Goal: Information Seeking & Learning: Learn about a topic

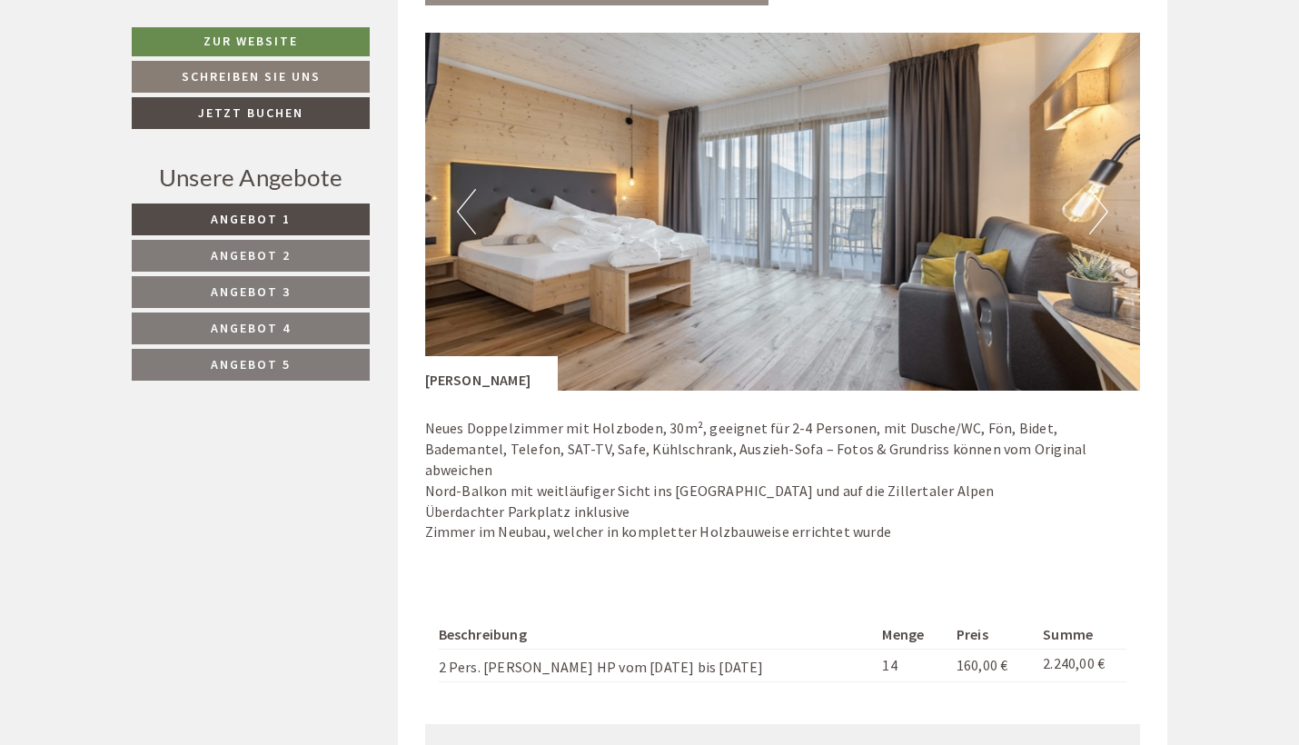
scroll to position [2299, 0]
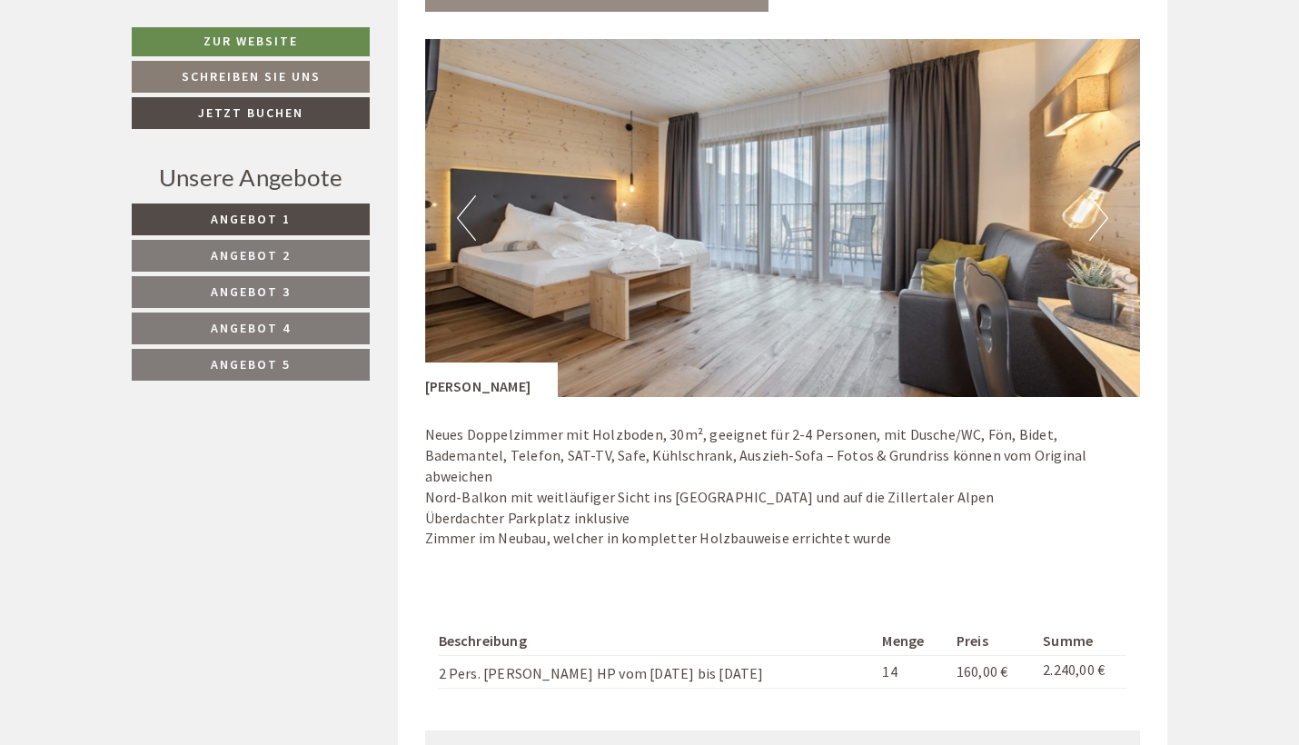
click at [466, 205] on button "Previous" at bounding box center [466, 217] width 19 height 45
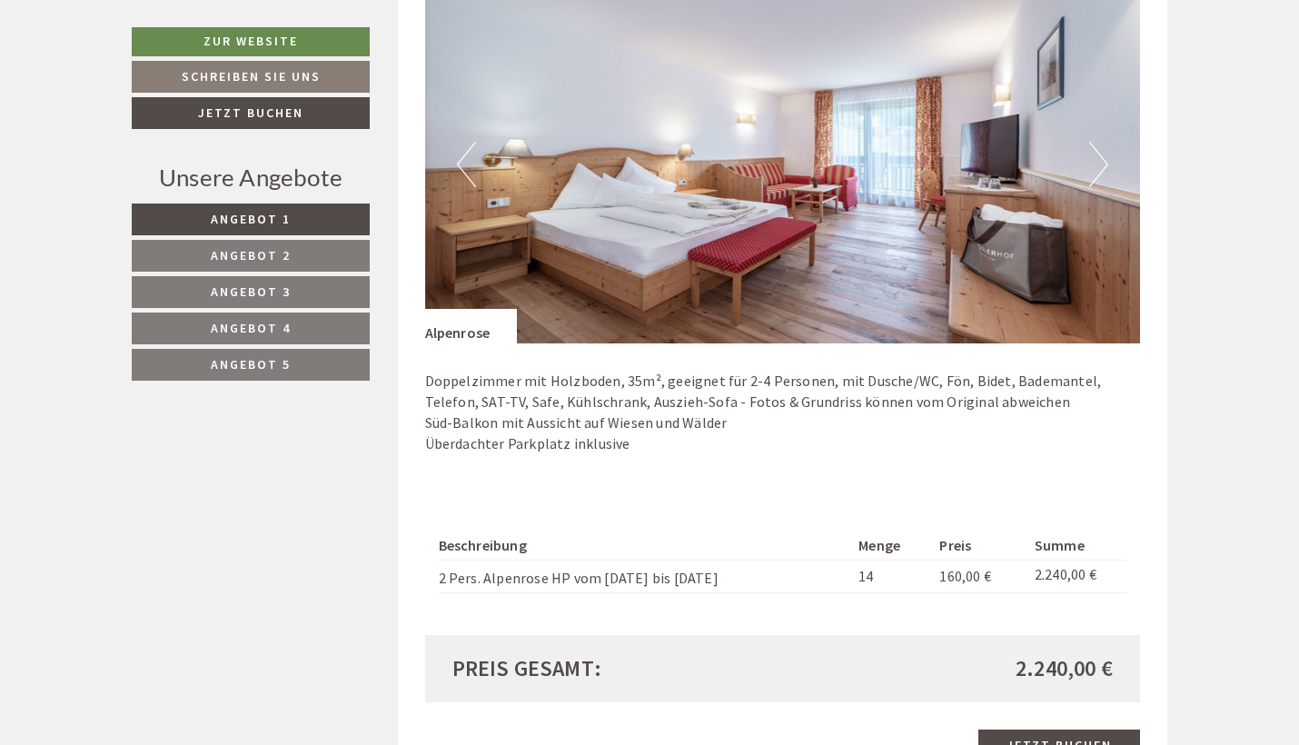
scroll to position [3506, 0]
click at [465, 143] on button "Previous" at bounding box center [466, 165] width 19 height 45
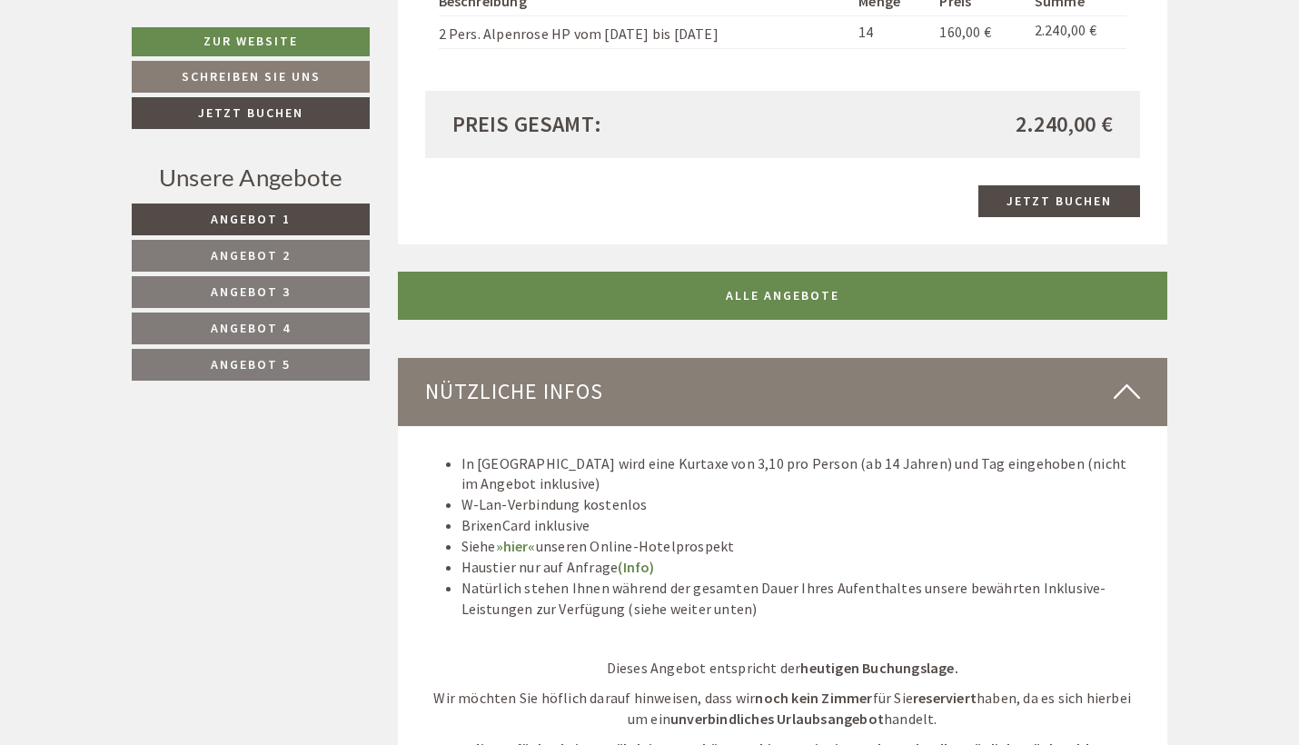
scroll to position [4052, 0]
click at [763, 271] on link "ALLE ANGEBOTE" at bounding box center [783, 295] width 770 height 48
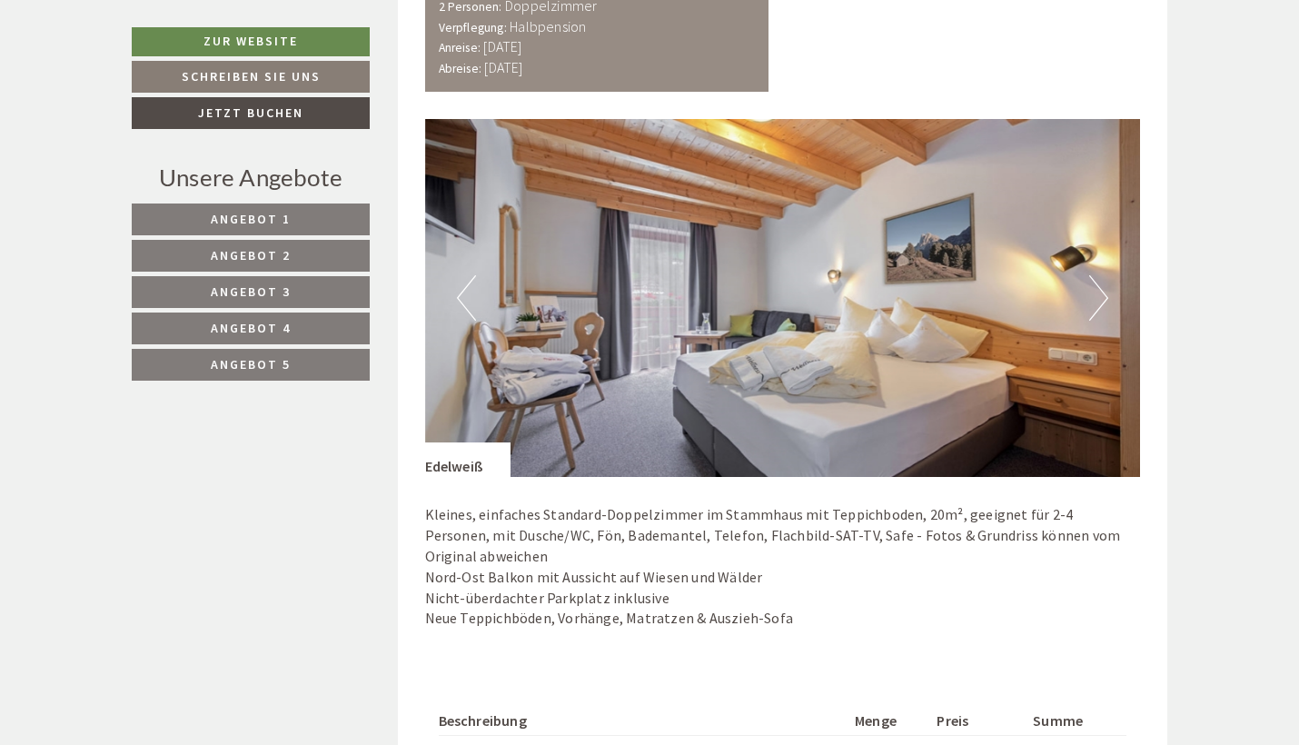
scroll to position [4472, 0]
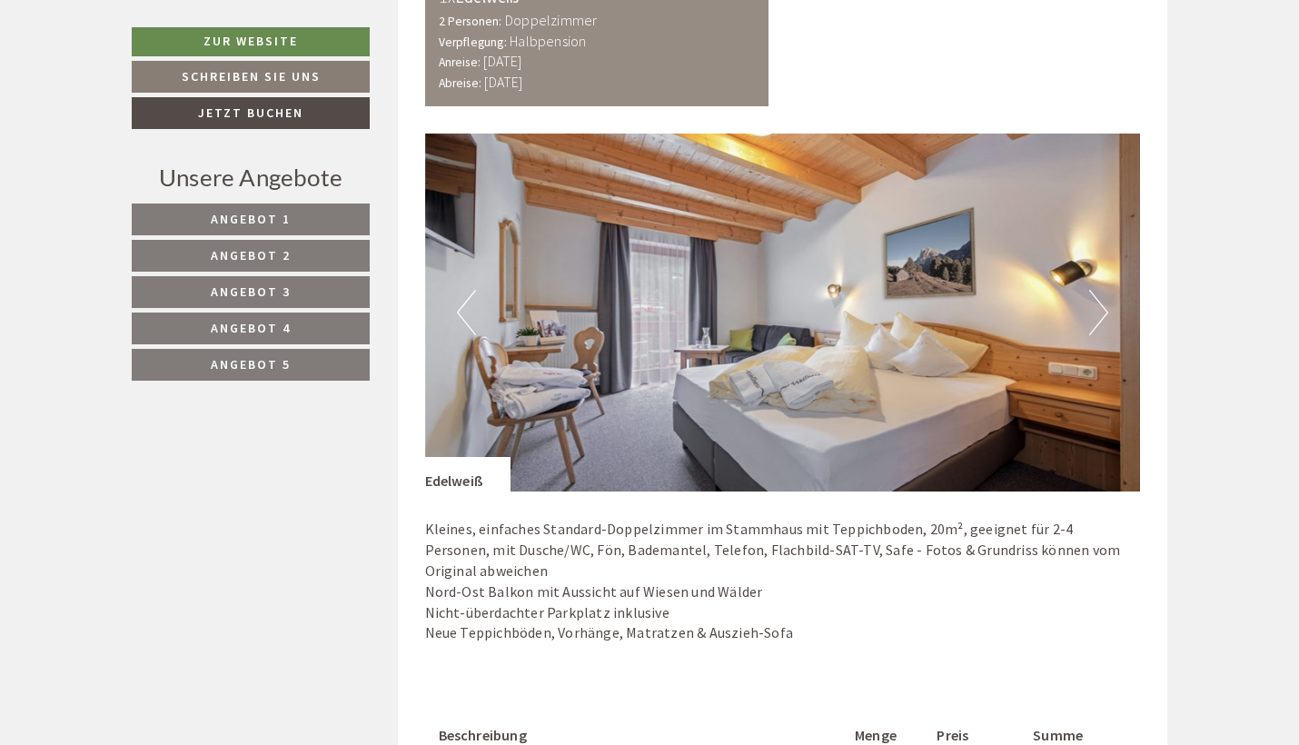
click at [1101, 290] on button "Next" at bounding box center [1098, 312] width 19 height 45
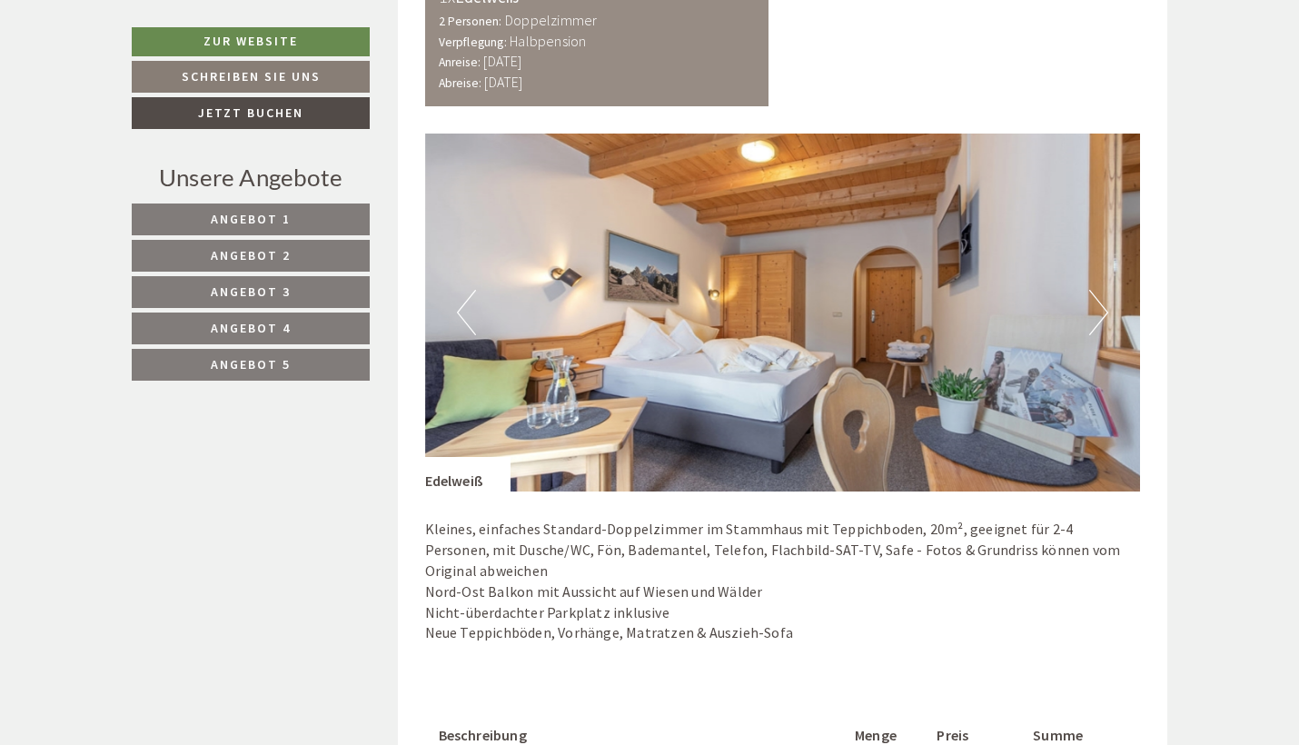
click at [1101, 290] on button "Next" at bounding box center [1098, 312] width 19 height 45
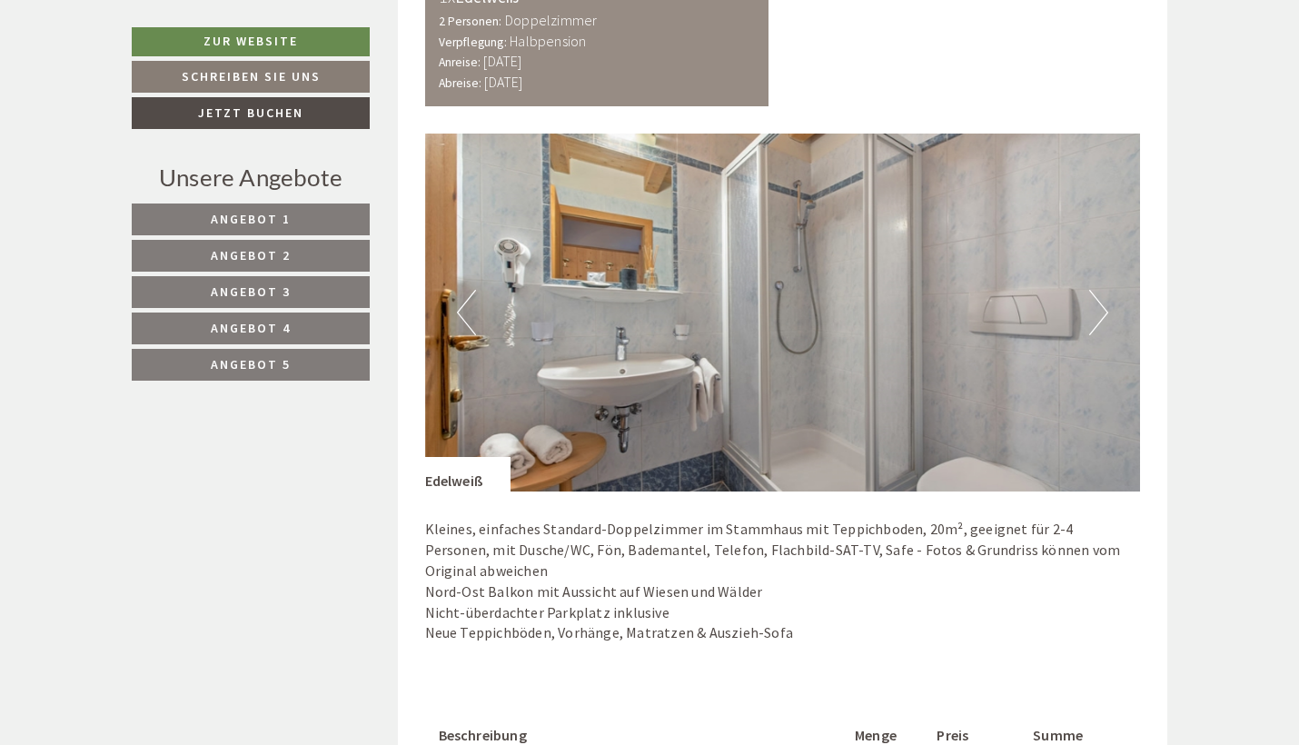
click at [1101, 290] on button "Next" at bounding box center [1098, 312] width 19 height 45
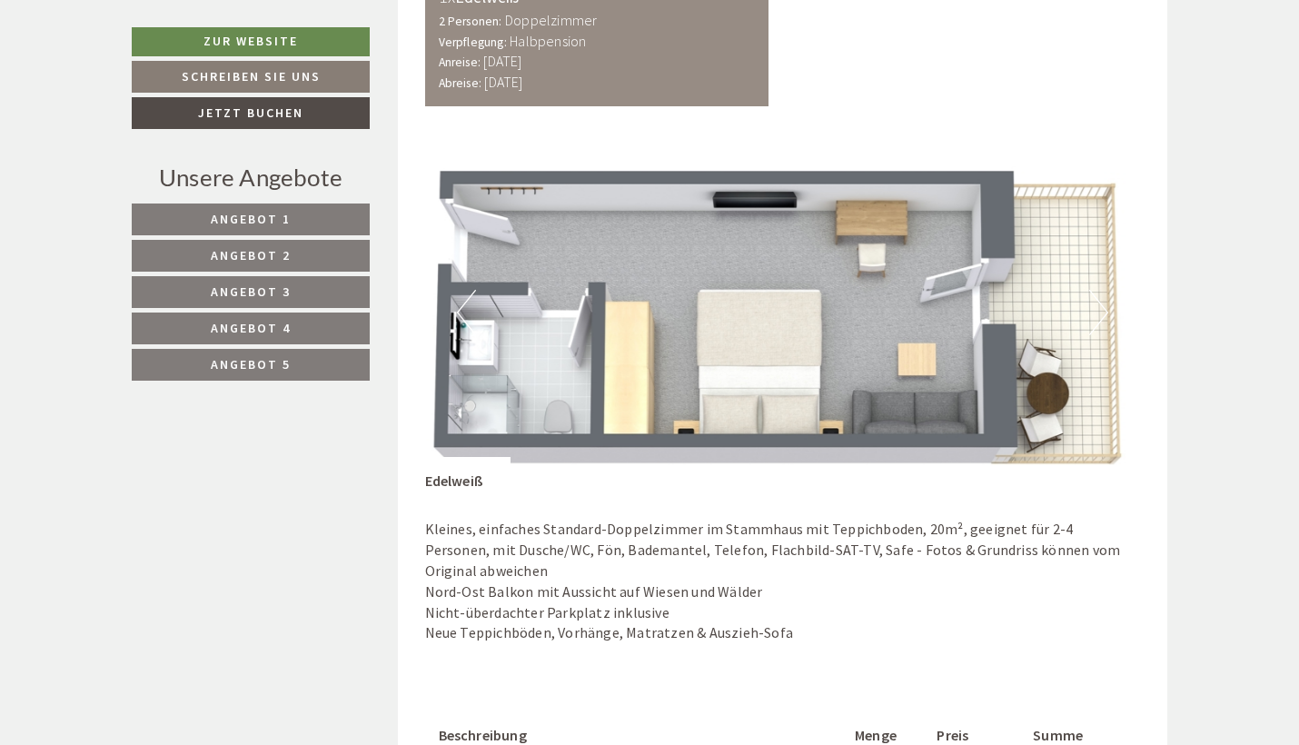
click at [1101, 290] on button "Next" at bounding box center [1098, 312] width 19 height 45
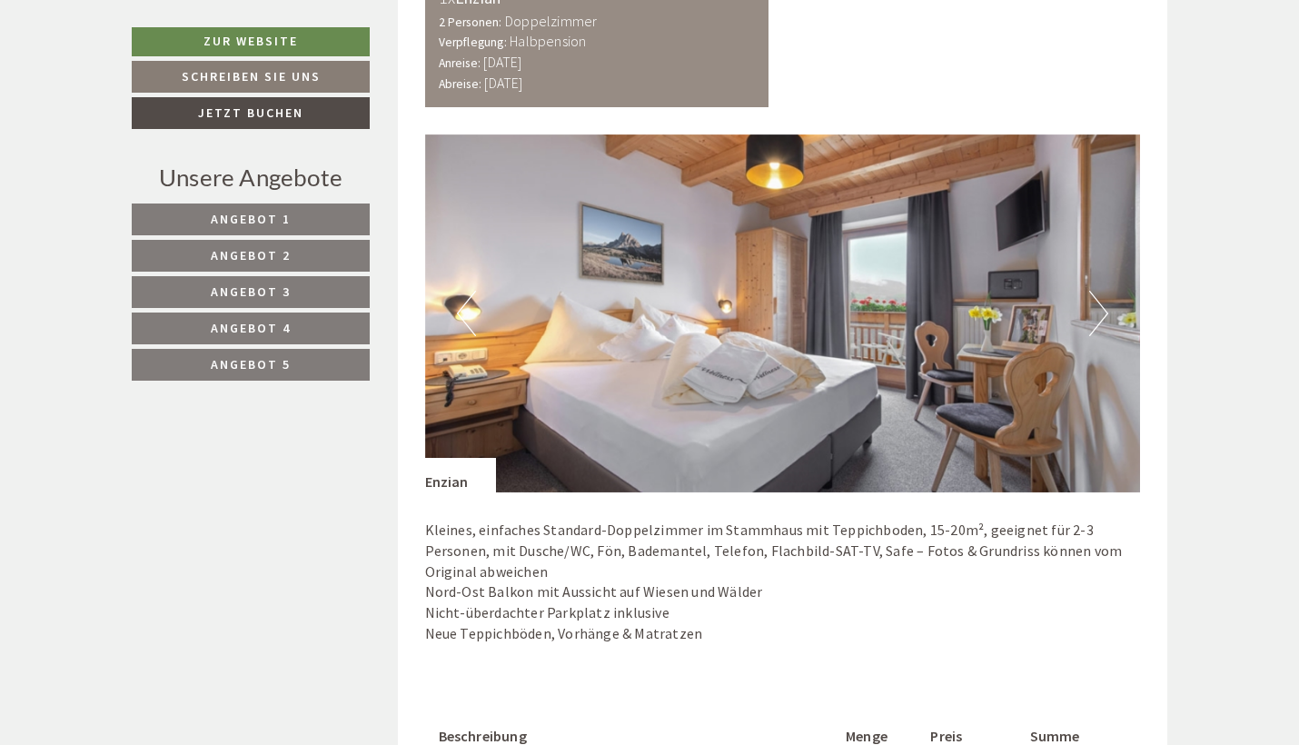
scroll to position [5626, 0]
click at [1099, 290] on button "Next" at bounding box center [1098, 312] width 19 height 45
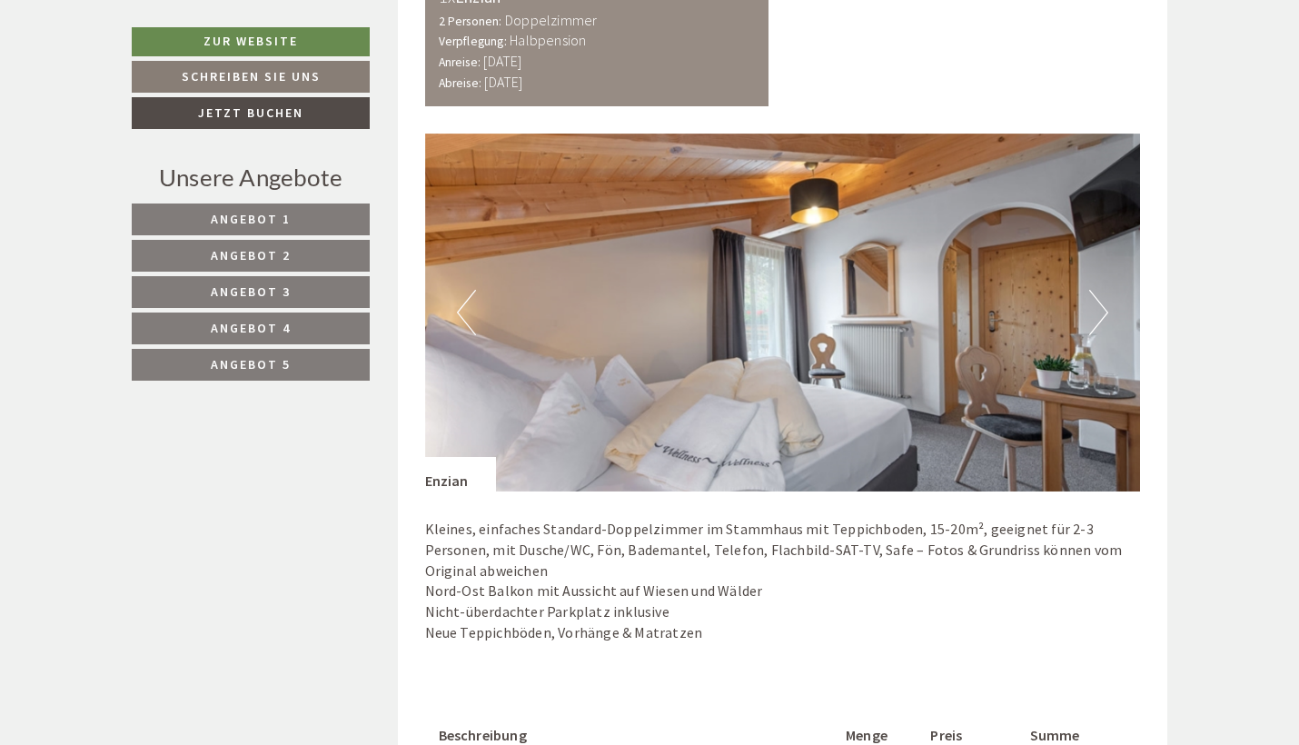
click at [1099, 290] on button "Next" at bounding box center [1098, 312] width 19 height 45
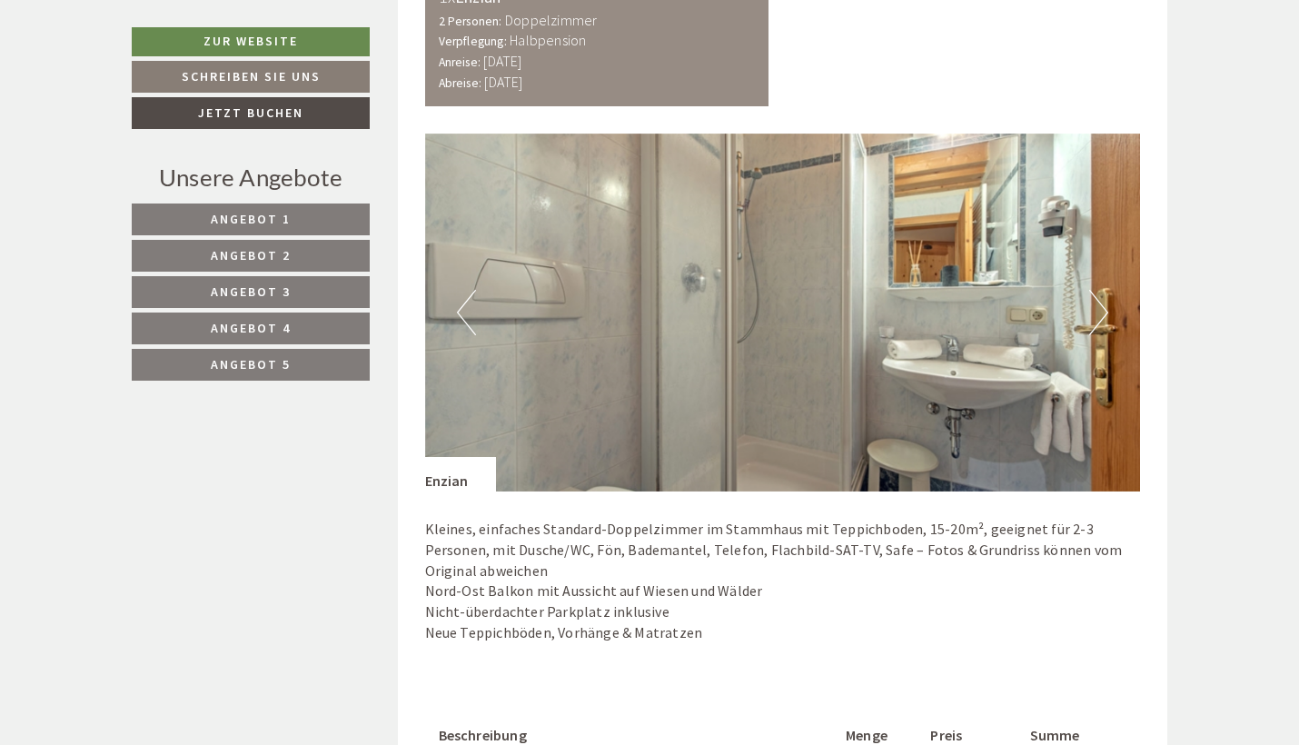
click at [1099, 290] on button "Next" at bounding box center [1098, 312] width 19 height 45
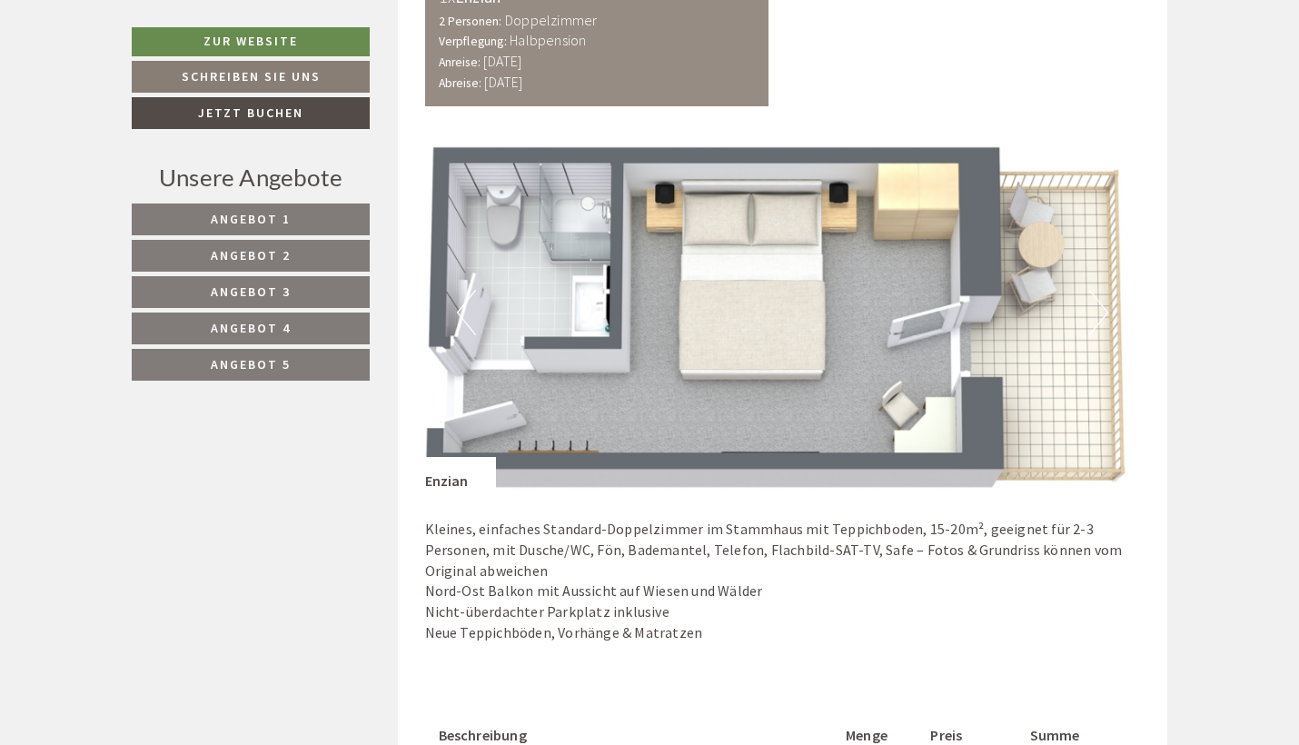
click at [1099, 290] on button "Next" at bounding box center [1098, 312] width 19 height 45
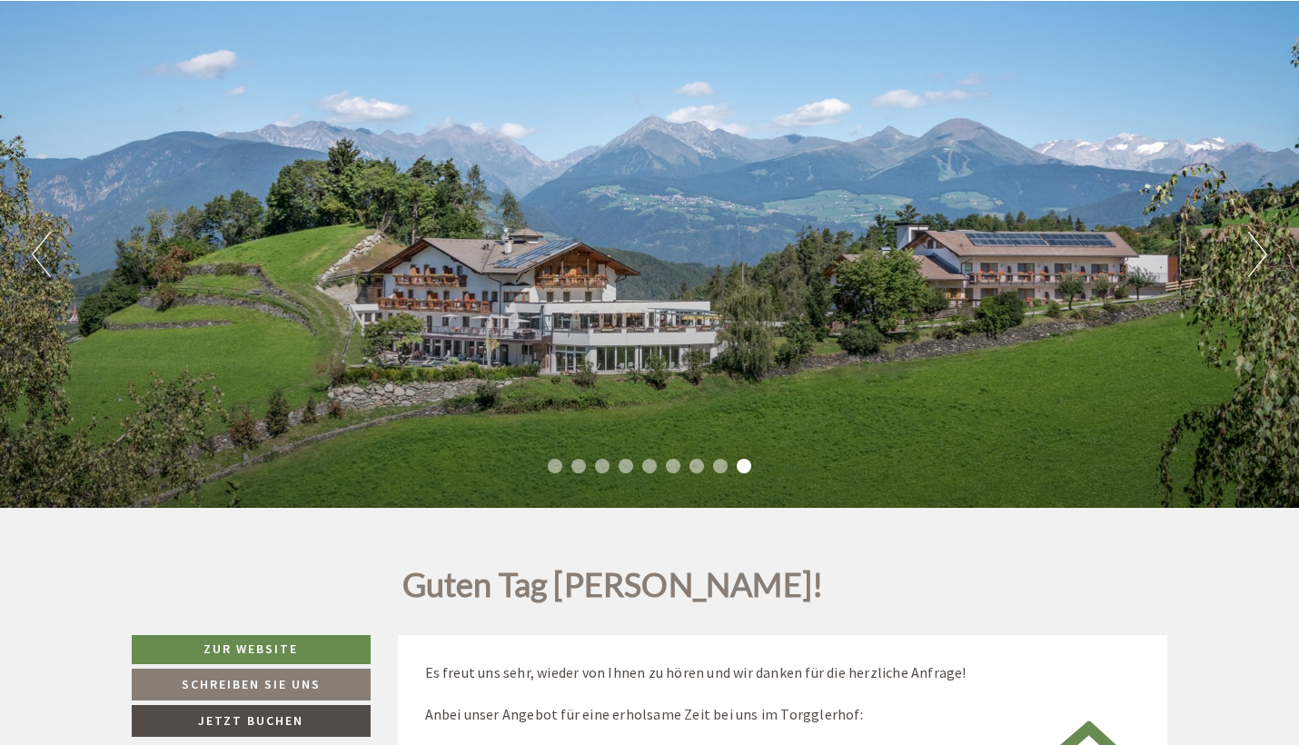
scroll to position [137, 0]
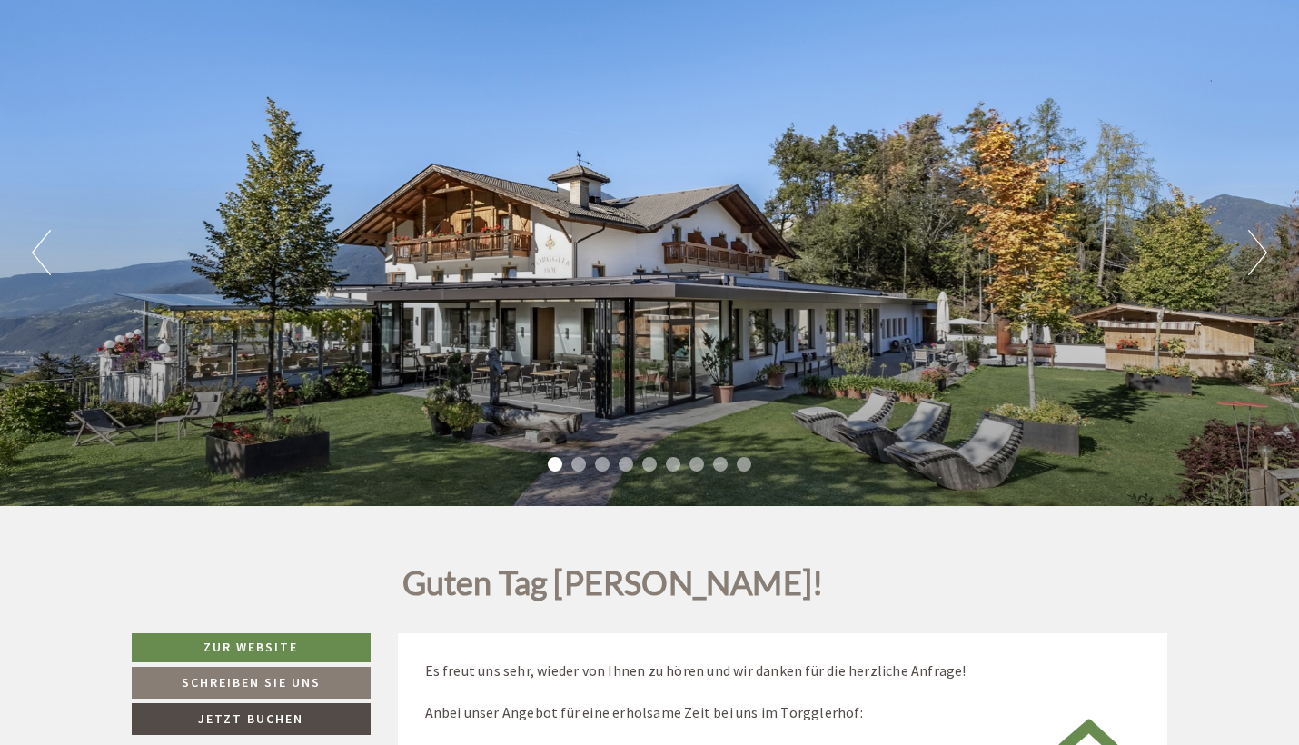
click at [1259, 244] on button "Next" at bounding box center [1257, 252] width 19 height 45
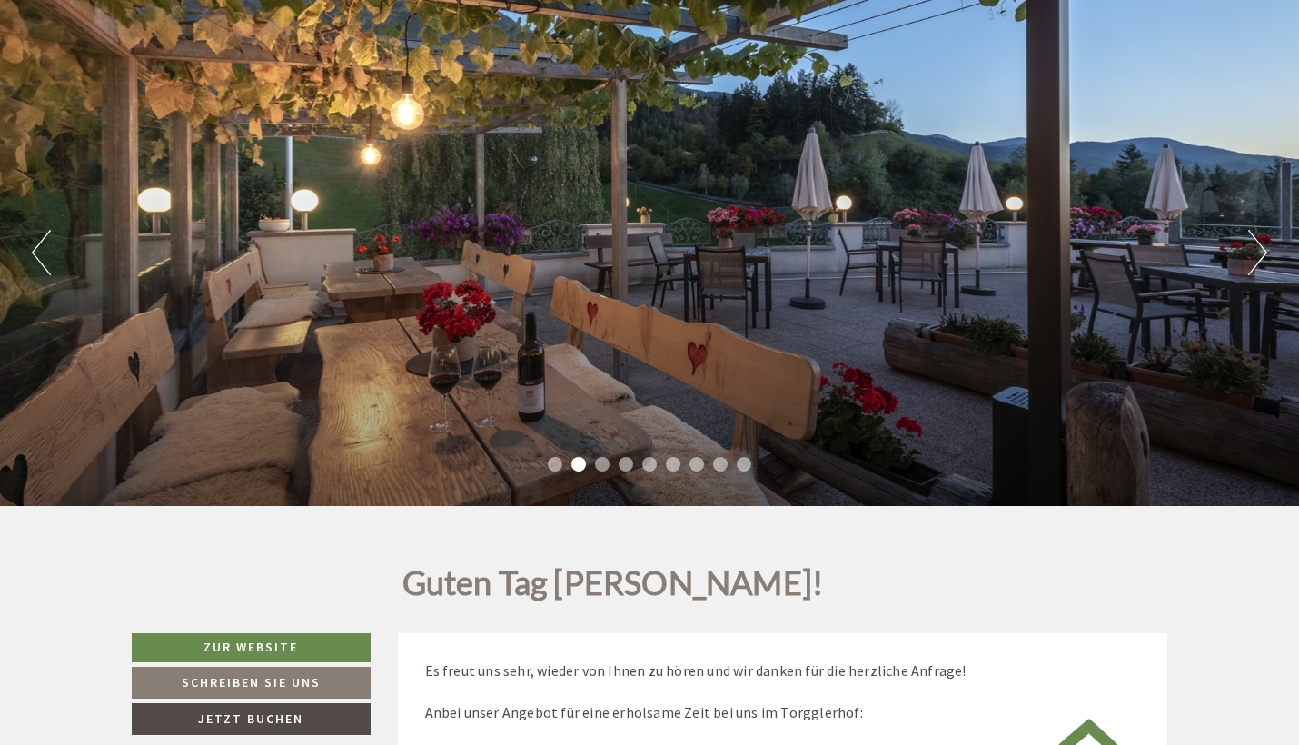
click at [45, 258] on button "Previous" at bounding box center [41, 252] width 19 height 45
click at [43, 262] on button "Previous" at bounding box center [41, 252] width 19 height 45
click at [1257, 263] on button "Next" at bounding box center [1257, 252] width 19 height 45
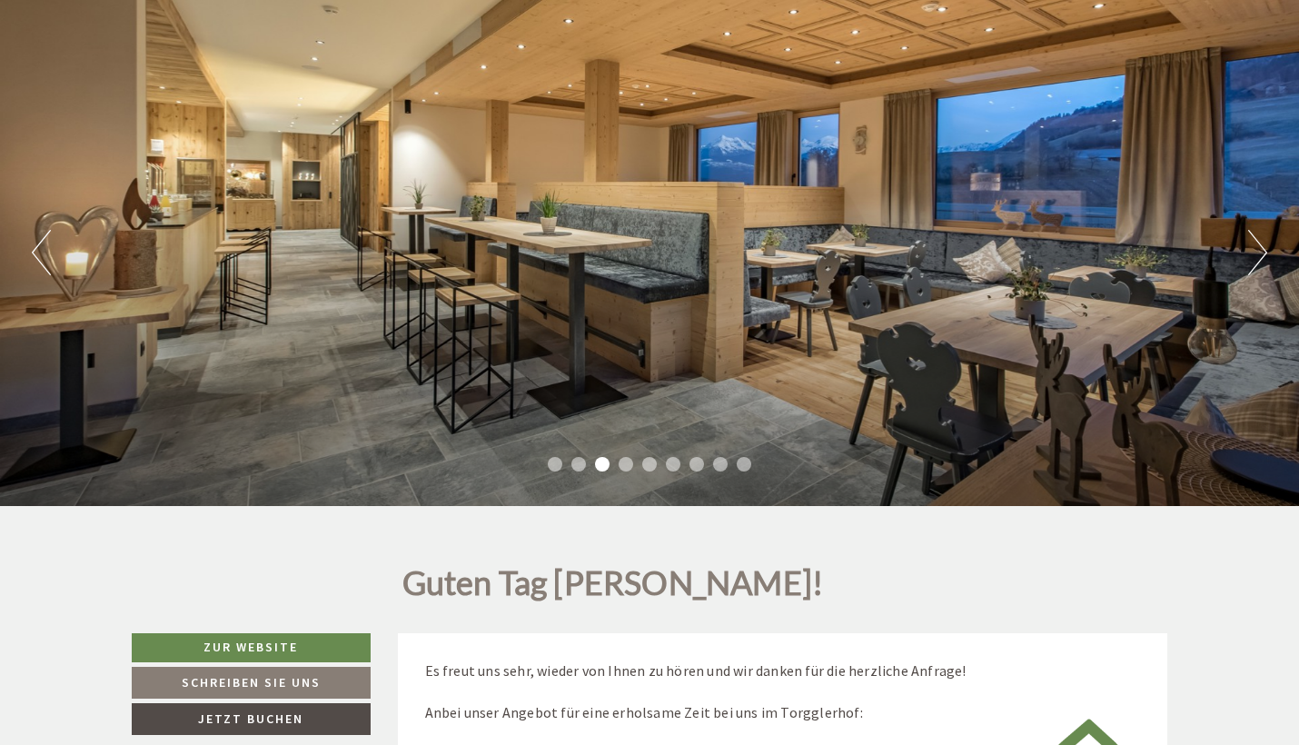
click at [1257, 263] on button "Next" at bounding box center [1257, 252] width 19 height 45
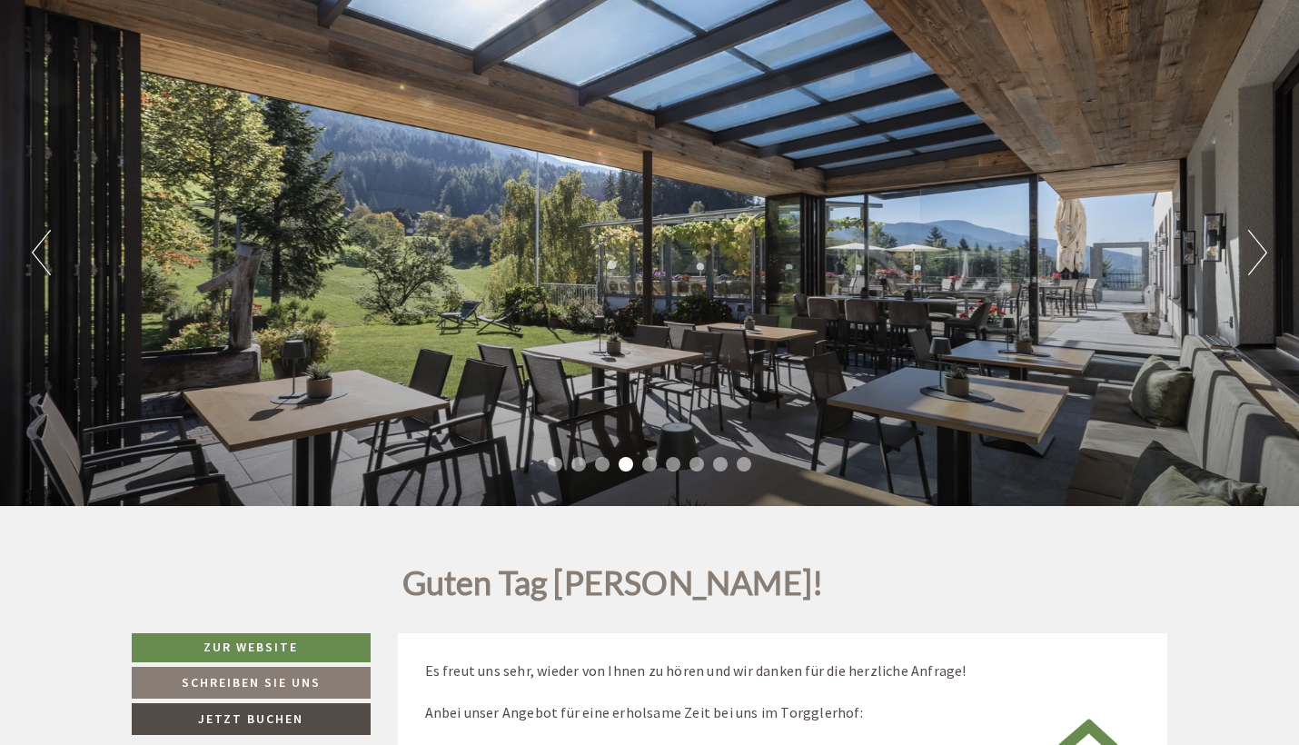
click at [1257, 263] on button "Next" at bounding box center [1257, 252] width 19 height 45
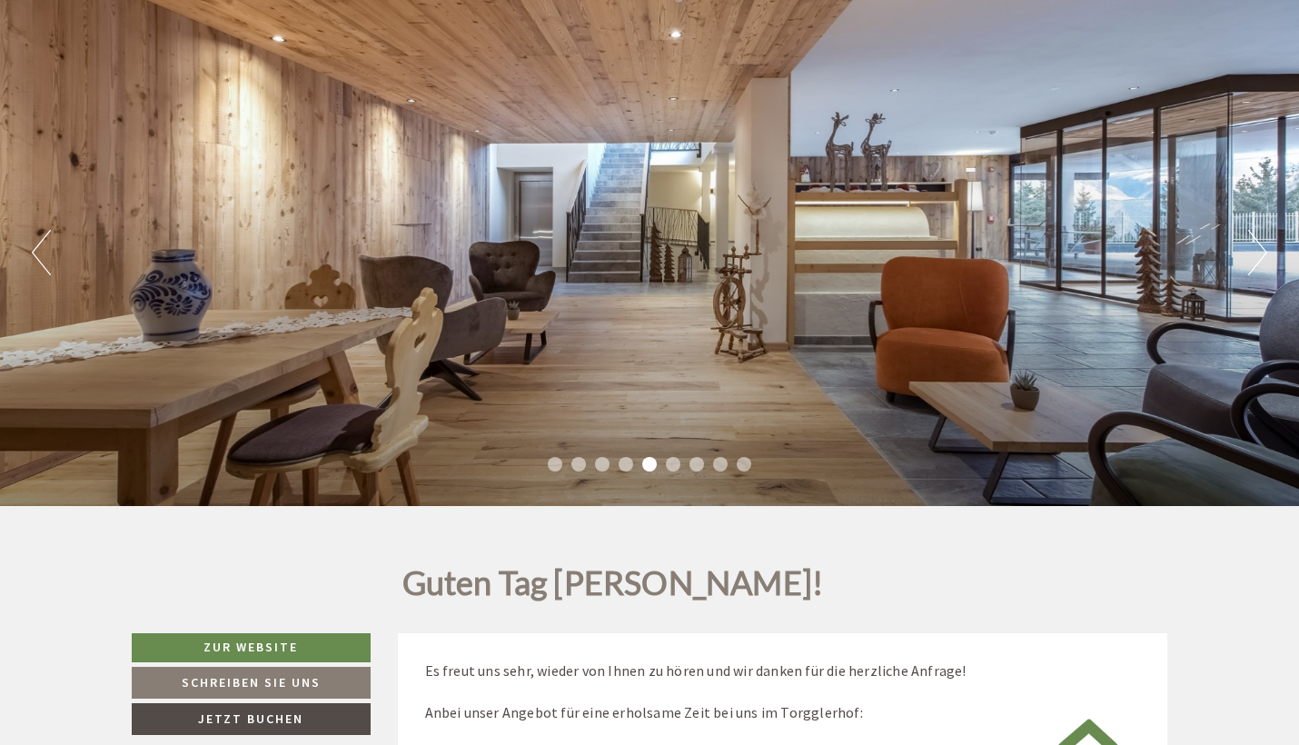
click at [1257, 263] on button "Next" at bounding box center [1257, 252] width 19 height 45
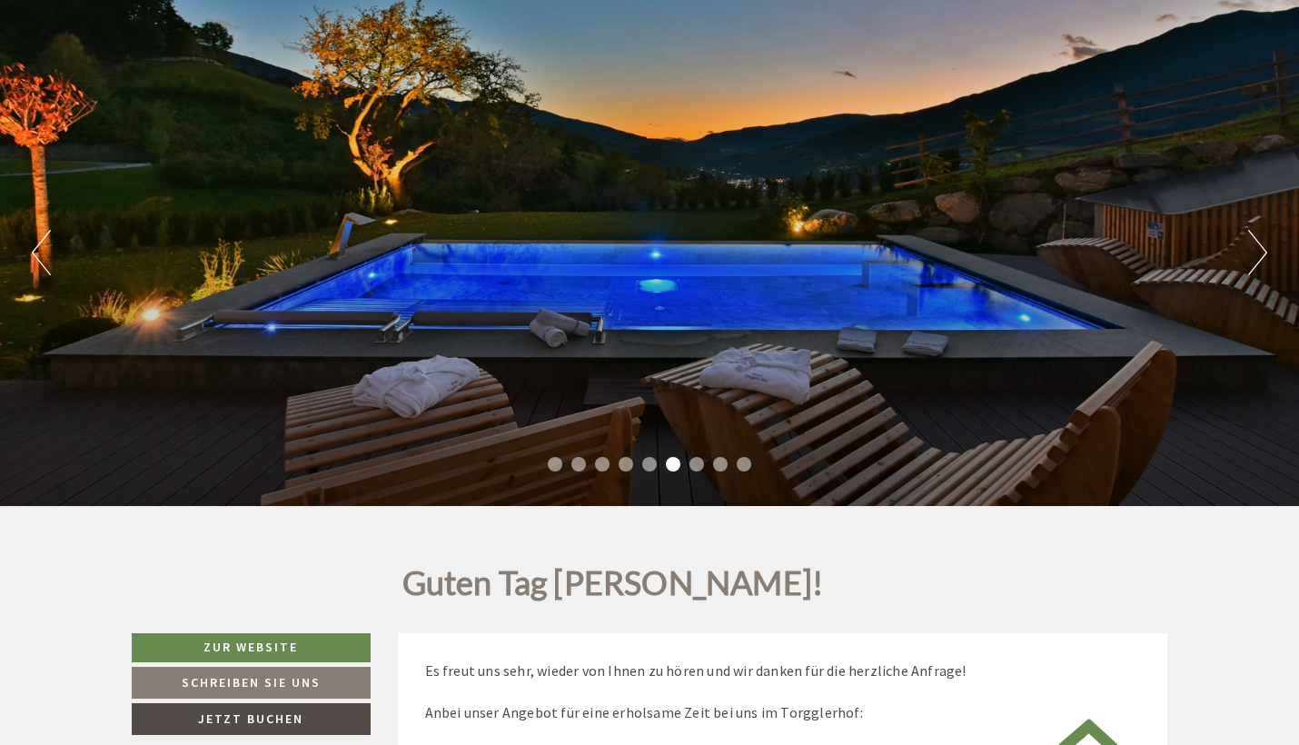
click at [1257, 263] on button "Next" at bounding box center [1257, 252] width 19 height 45
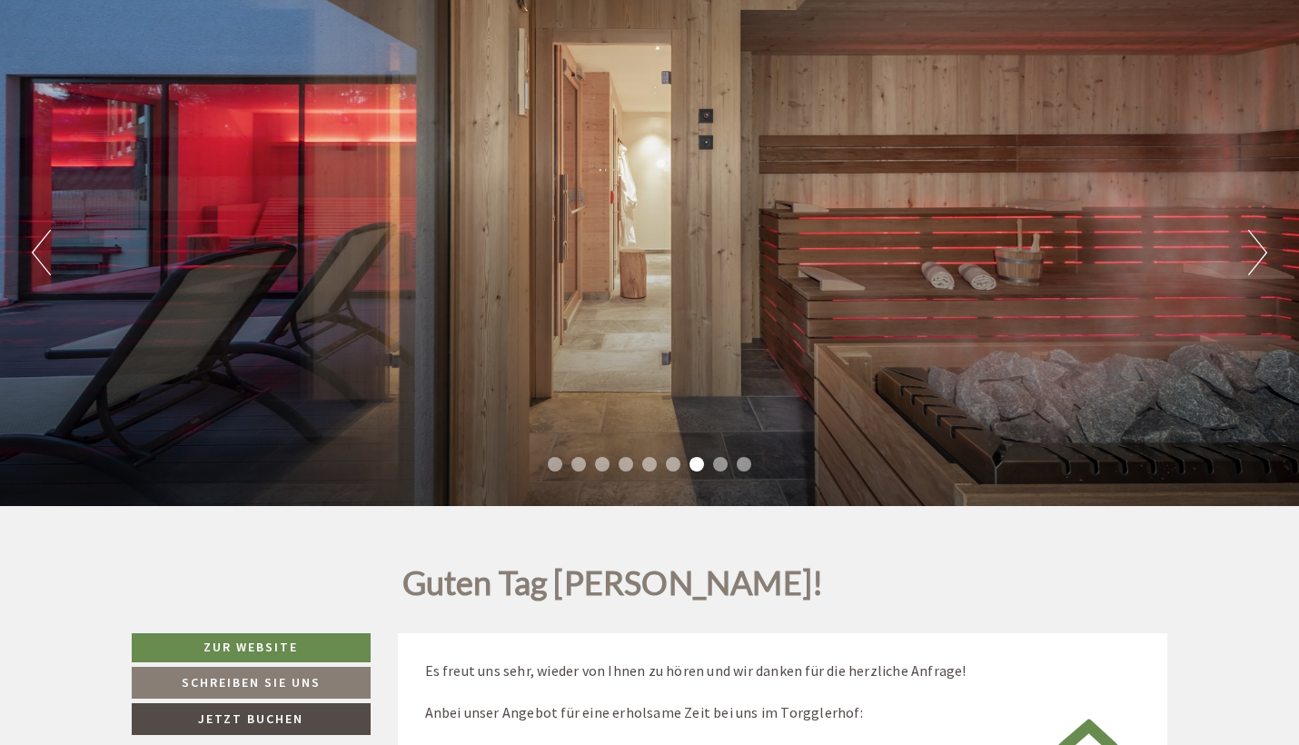
click at [38, 250] on button "Previous" at bounding box center [41, 252] width 19 height 45
click at [1262, 250] on button "Next" at bounding box center [1257, 252] width 19 height 45
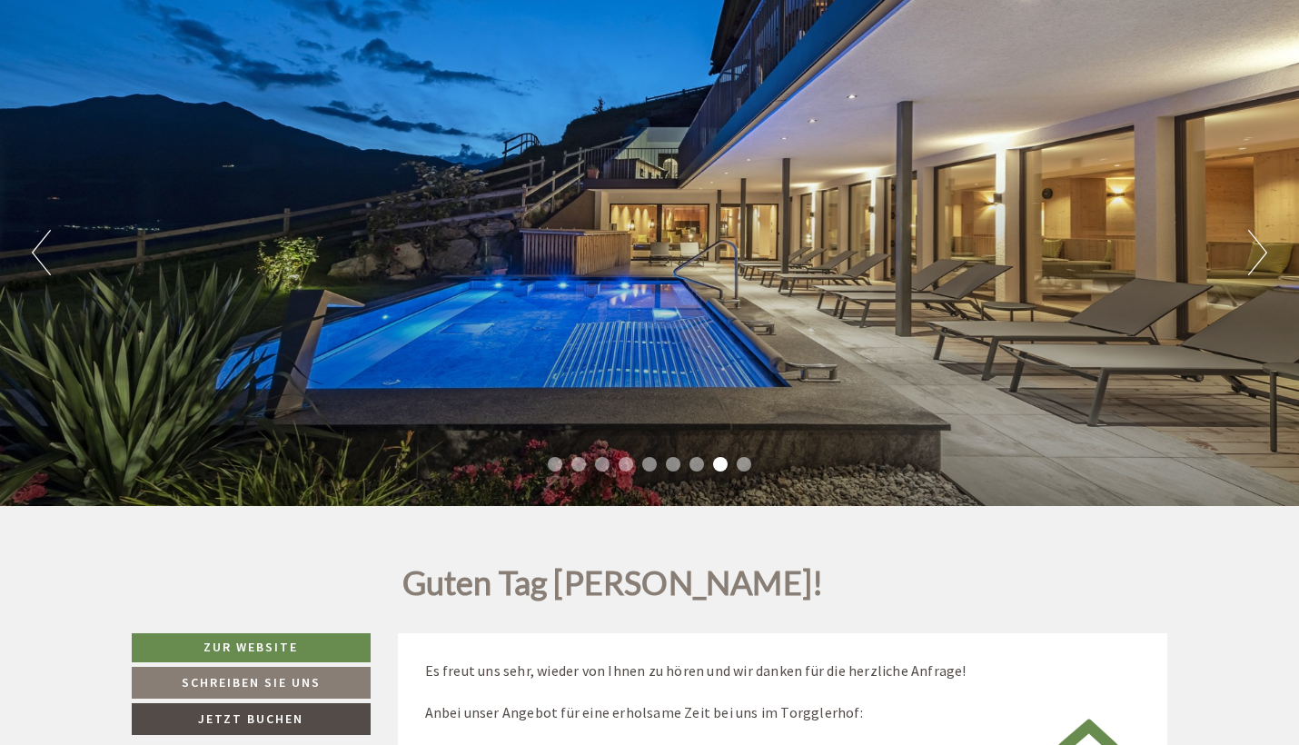
click at [1262, 250] on button "Next" at bounding box center [1257, 252] width 19 height 45
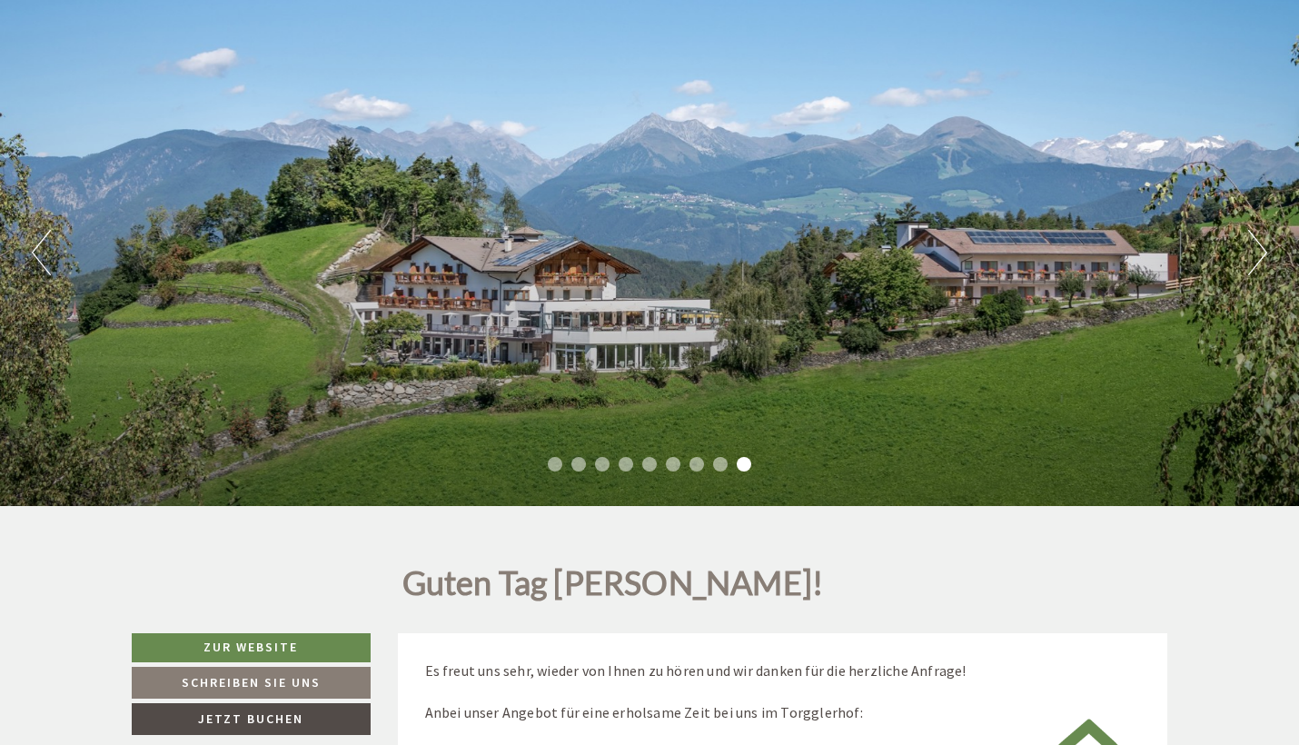
click at [1262, 250] on button "Next" at bounding box center [1257, 252] width 19 height 45
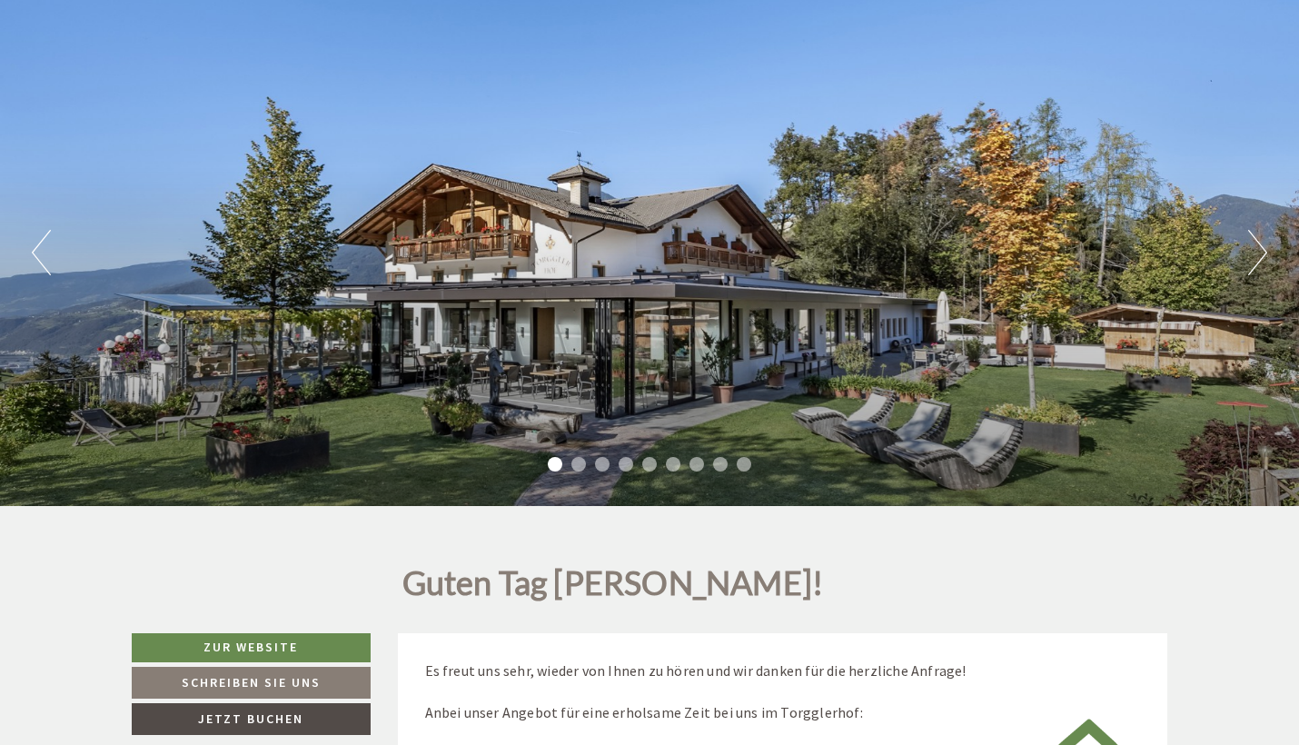
click at [1262, 250] on button "Next" at bounding box center [1257, 252] width 19 height 45
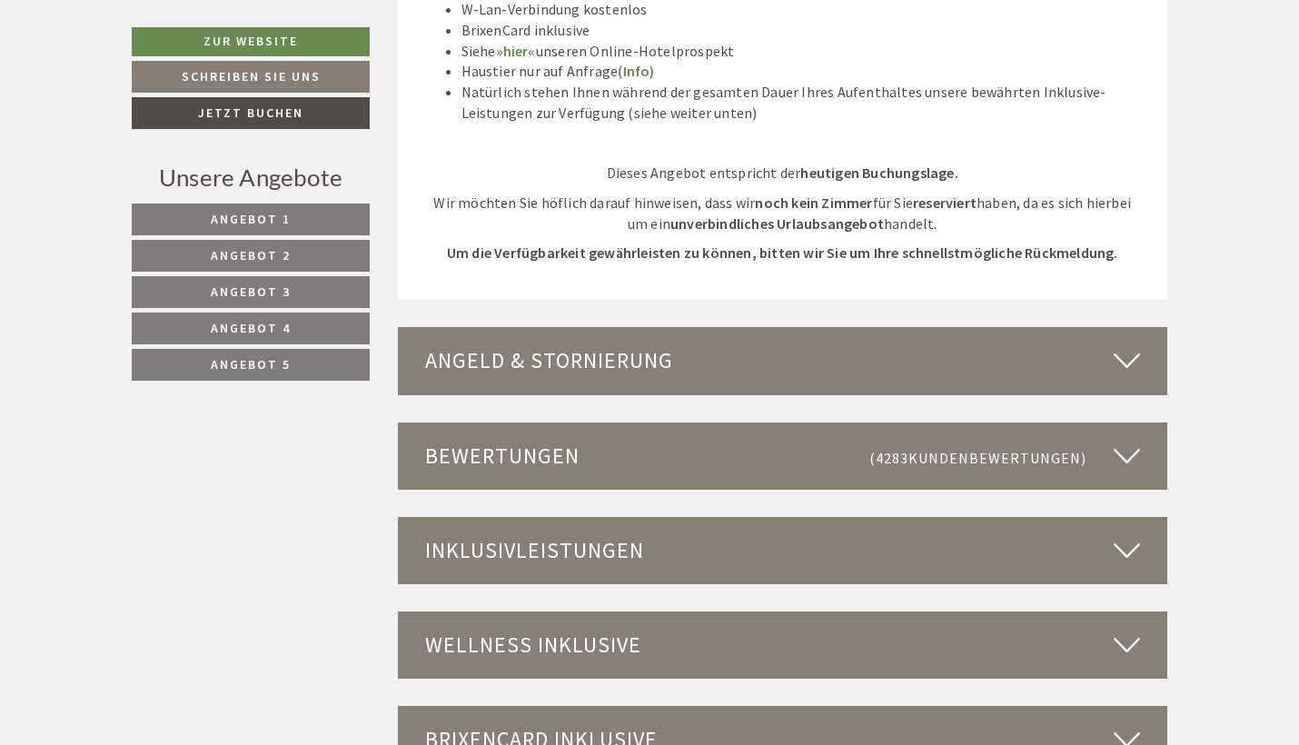
scroll to position [6862, 0]
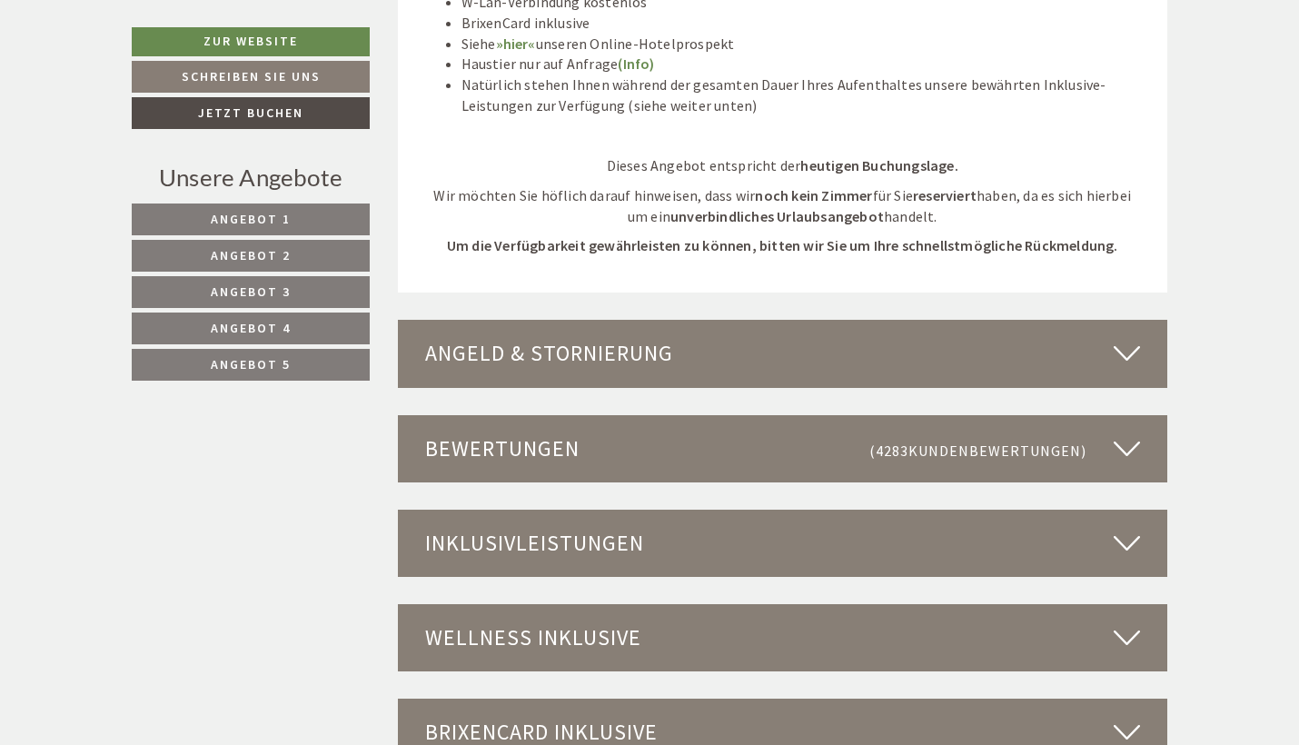
click at [1122, 528] on icon at bounding box center [1126, 543] width 26 height 31
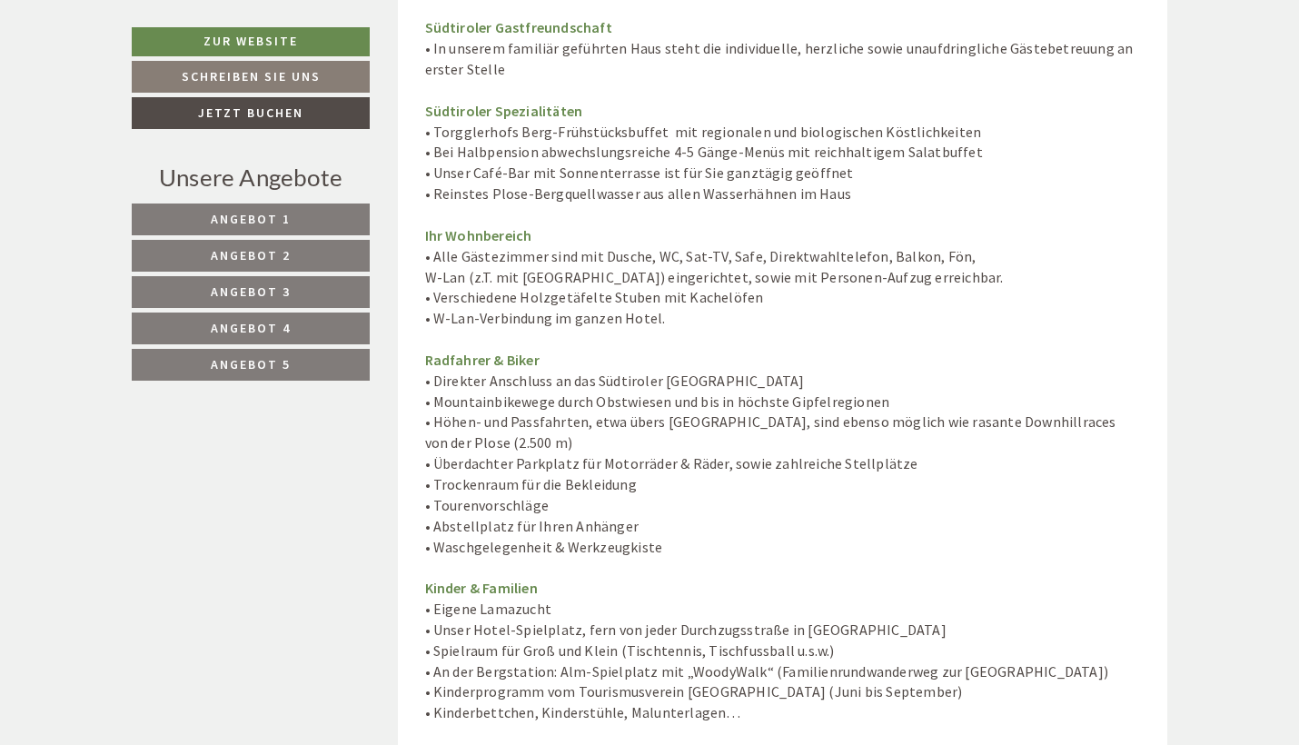
scroll to position [8193, 0]
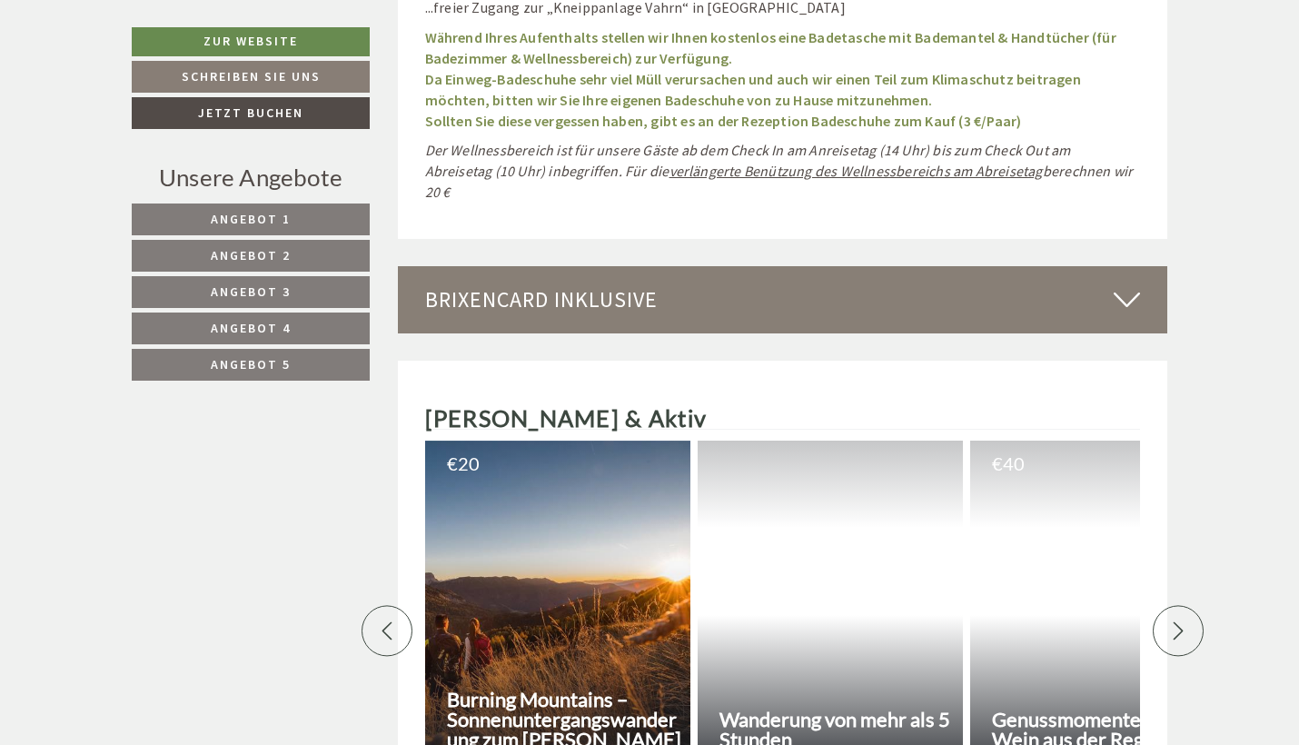
scroll to position [10333, 0]
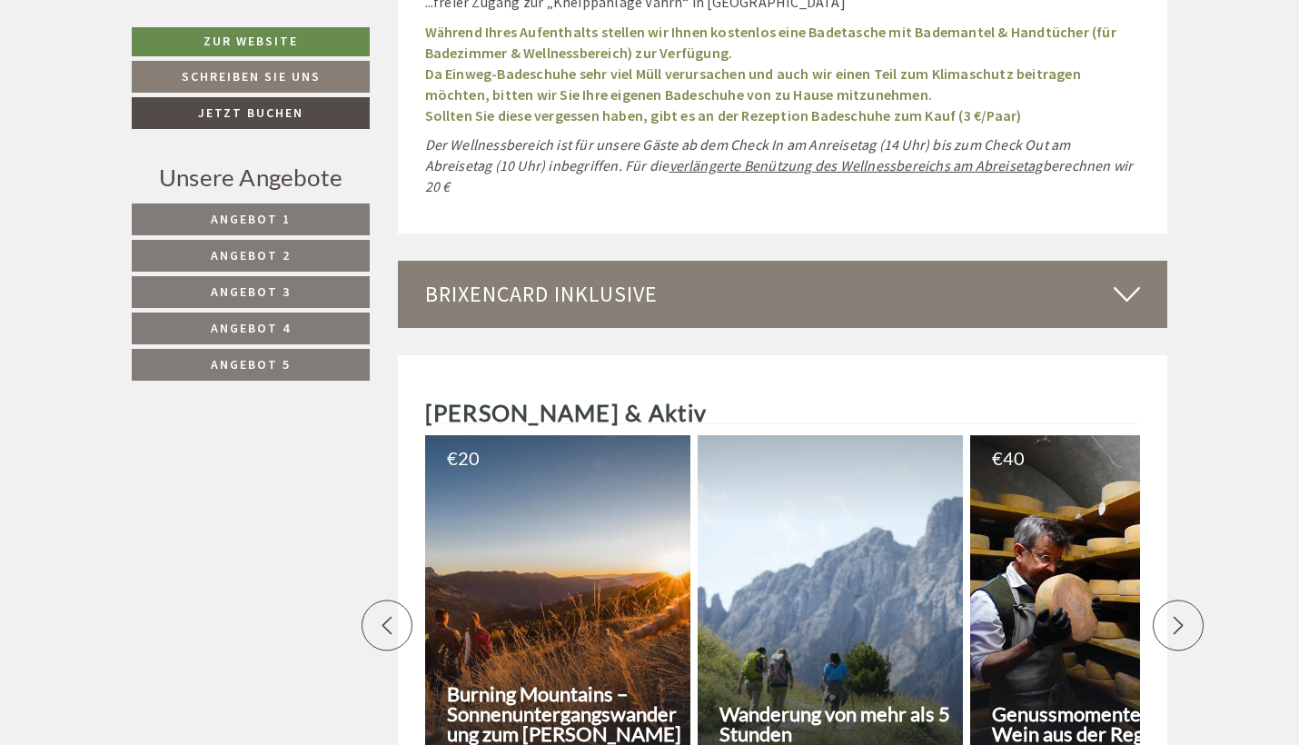
click at [1179, 617] on icon at bounding box center [1178, 626] width 18 height 18
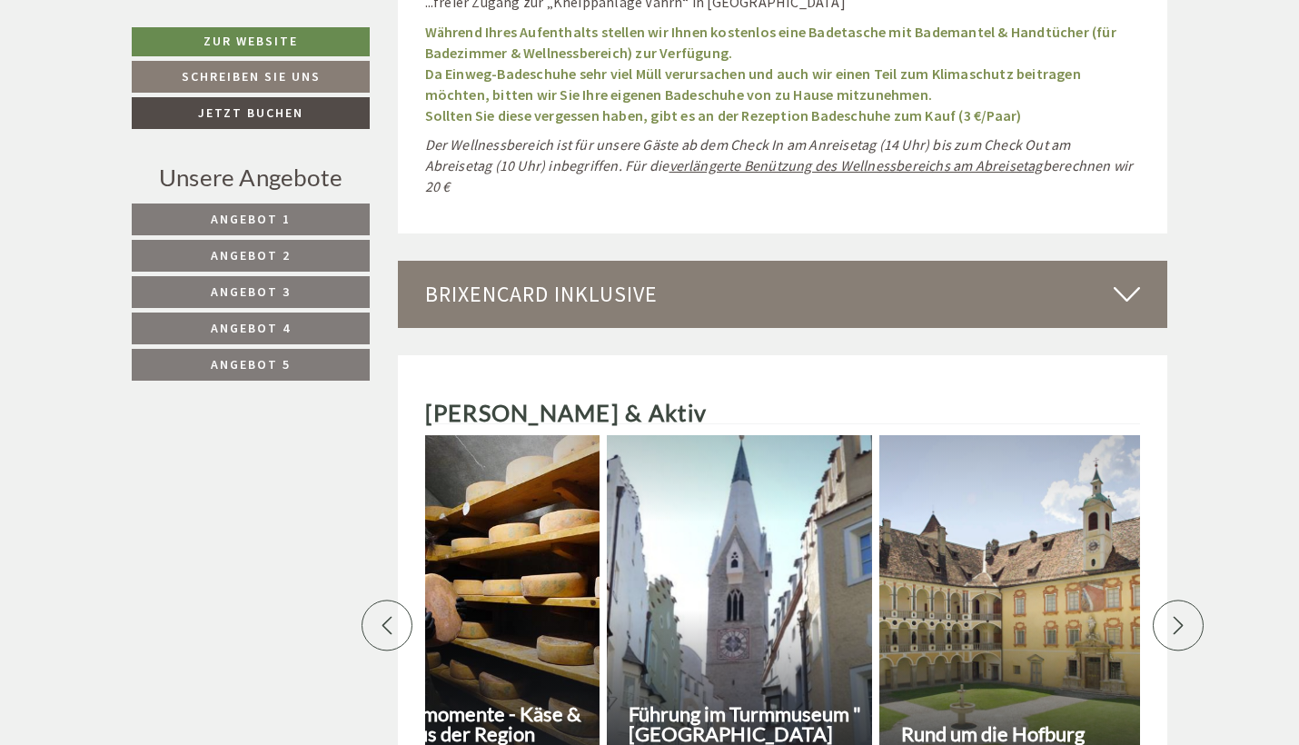
click at [1179, 617] on icon at bounding box center [1178, 626] width 18 height 18
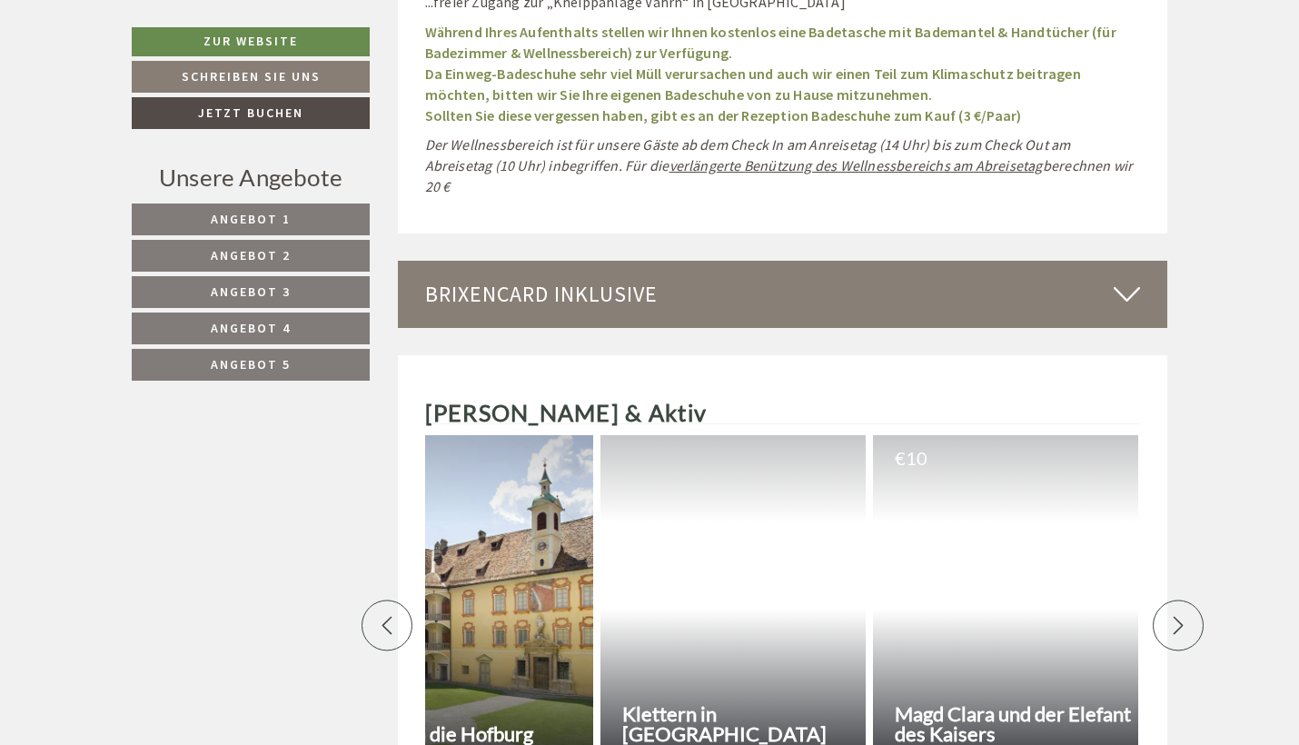
scroll to position [0, 1271]
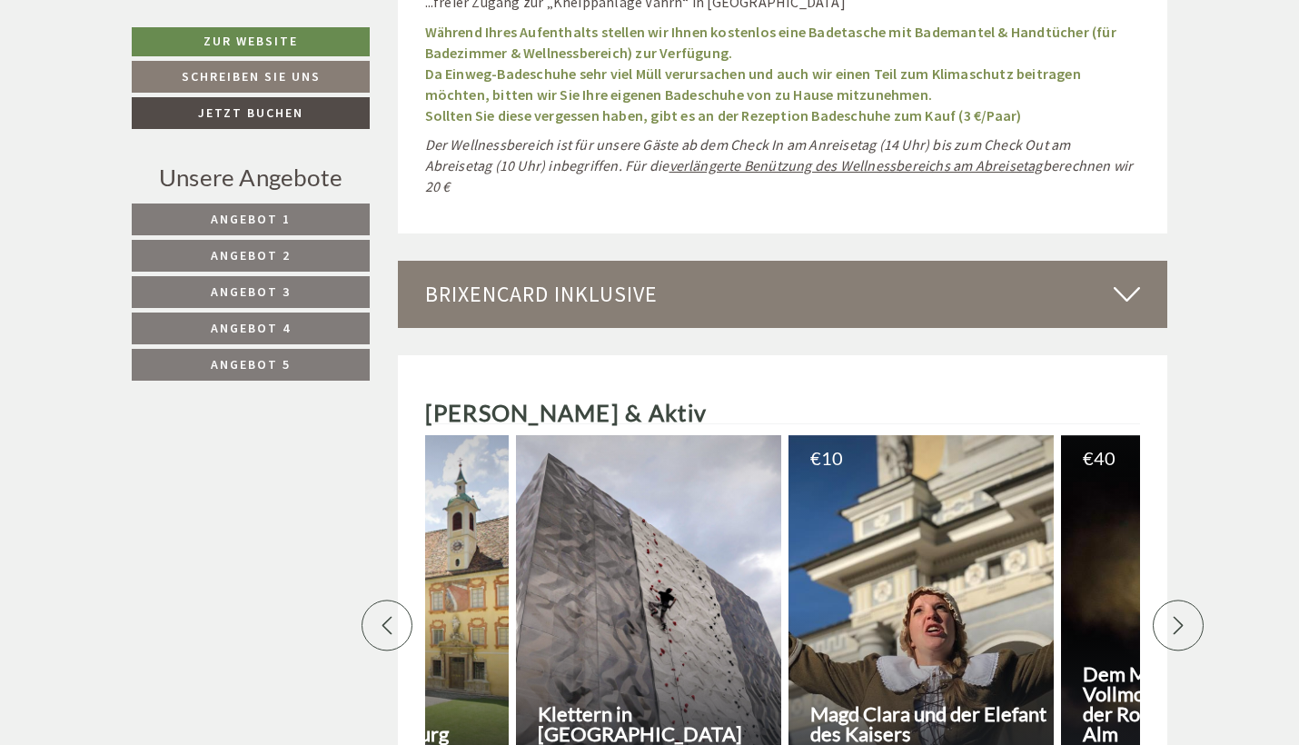
click at [1179, 617] on icon at bounding box center [1178, 626] width 18 height 18
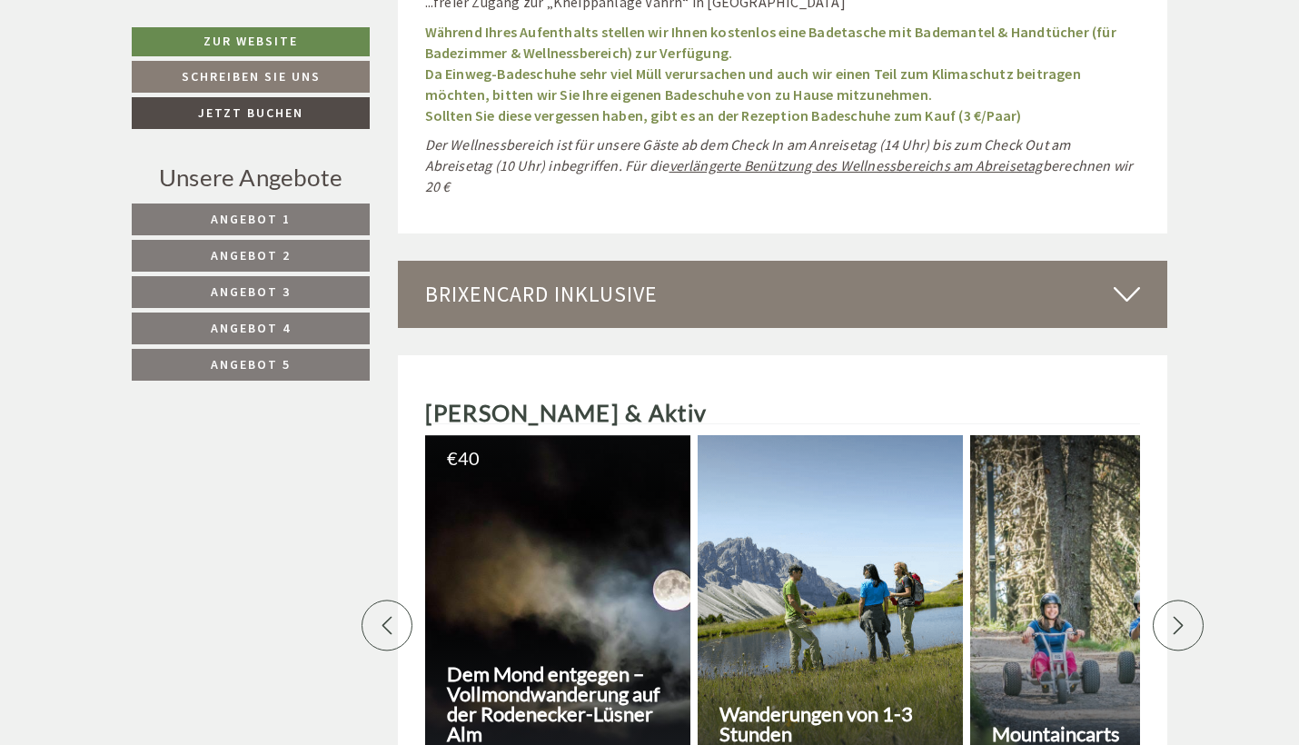
click at [1176, 617] on icon at bounding box center [1178, 626] width 18 height 18
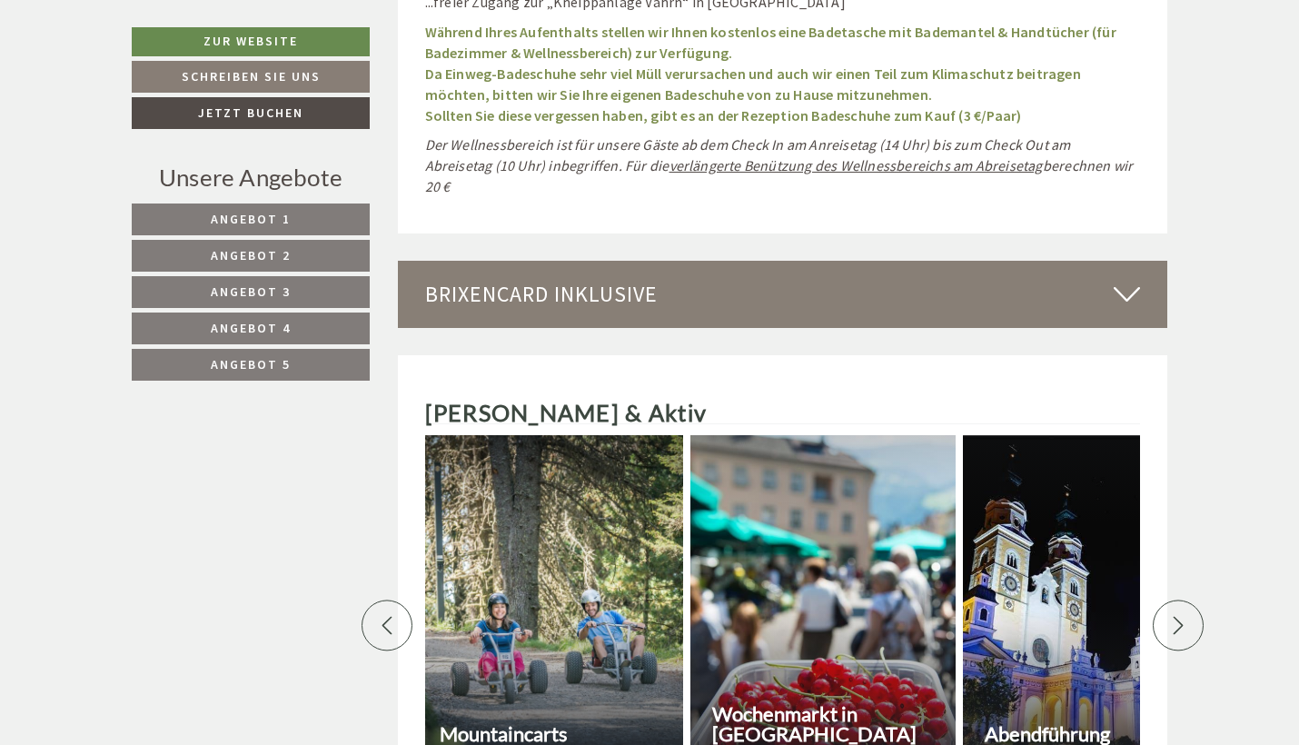
scroll to position [0, 2543]
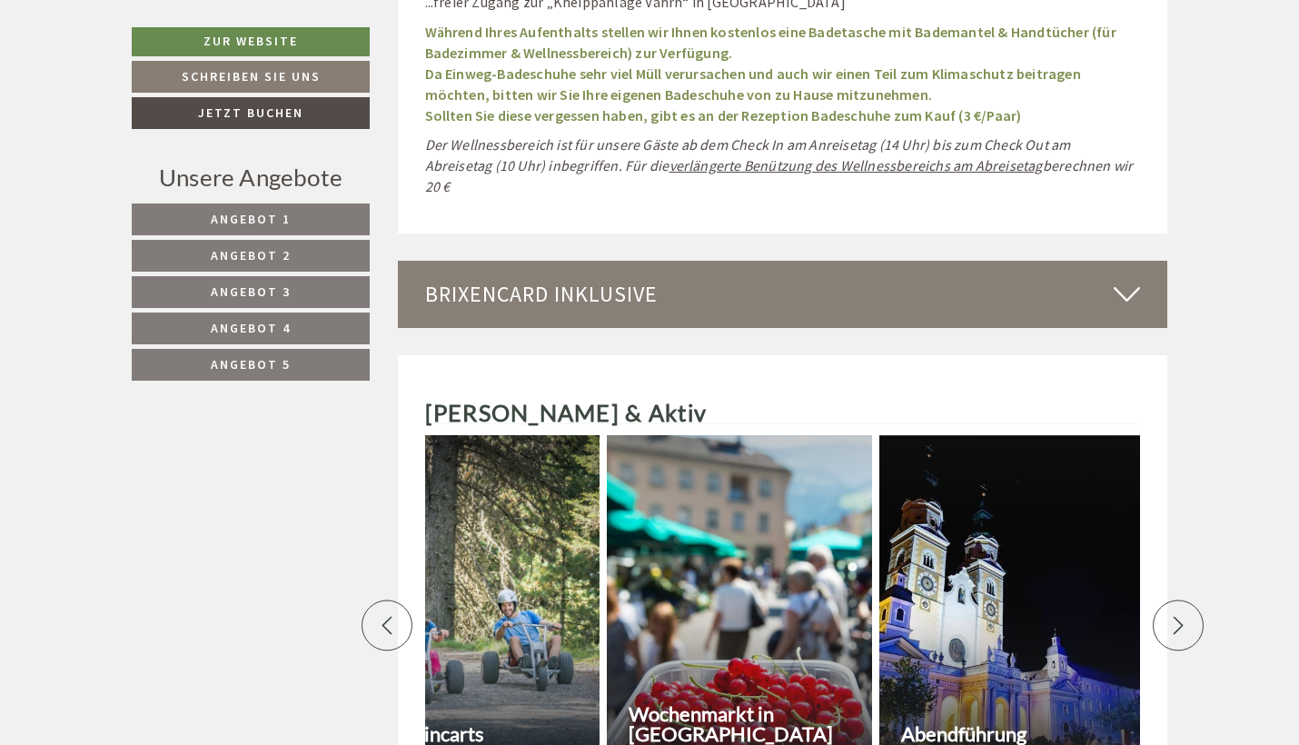
click at [1176, 617] on icon at bounding box center [1178, 626] width 18 height 18
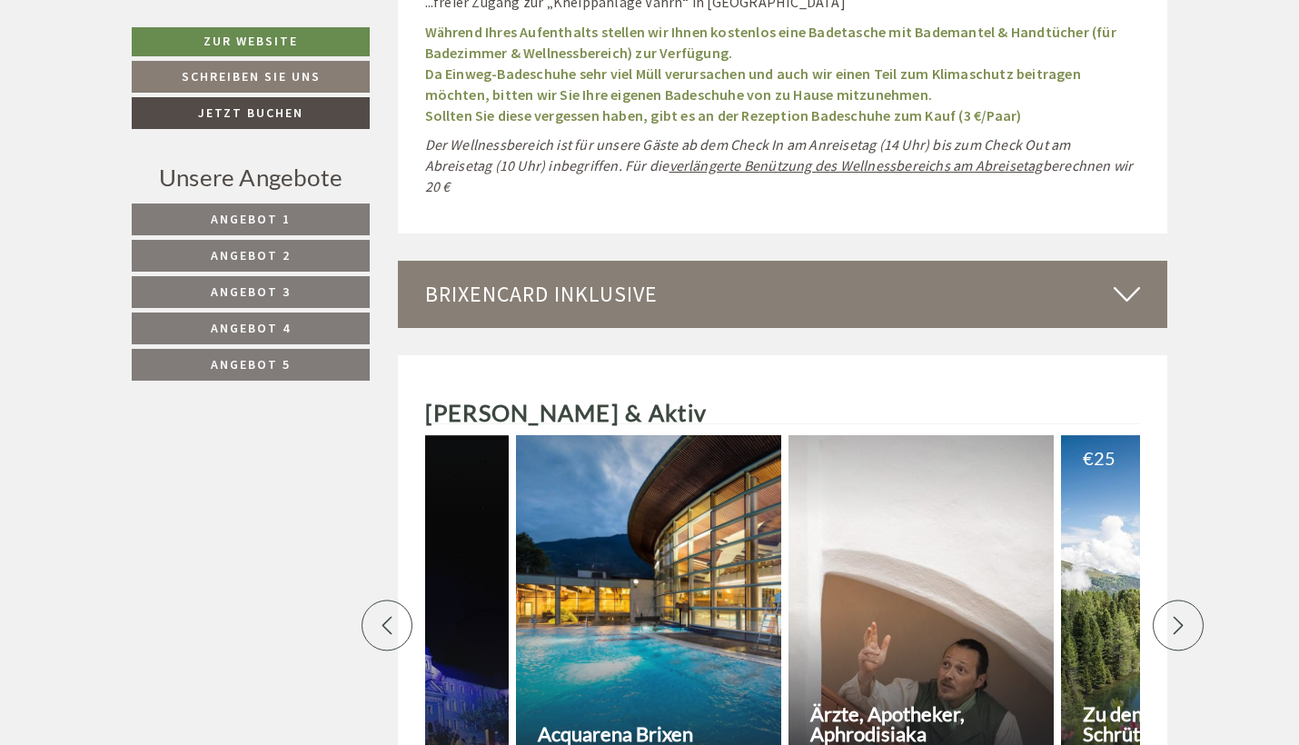
click at [1176, 617] on icon at bounding box center [1178, 626] width 18 height 18
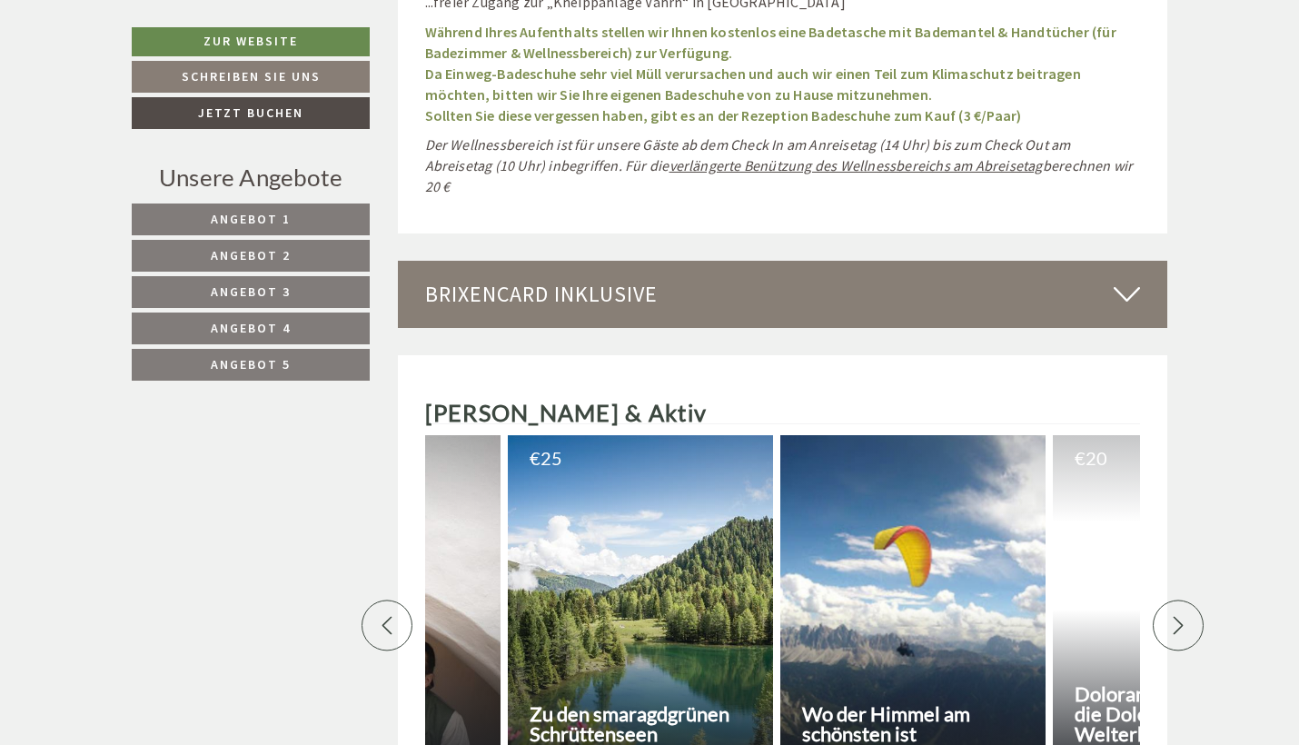
scroll to position [0, 3814]
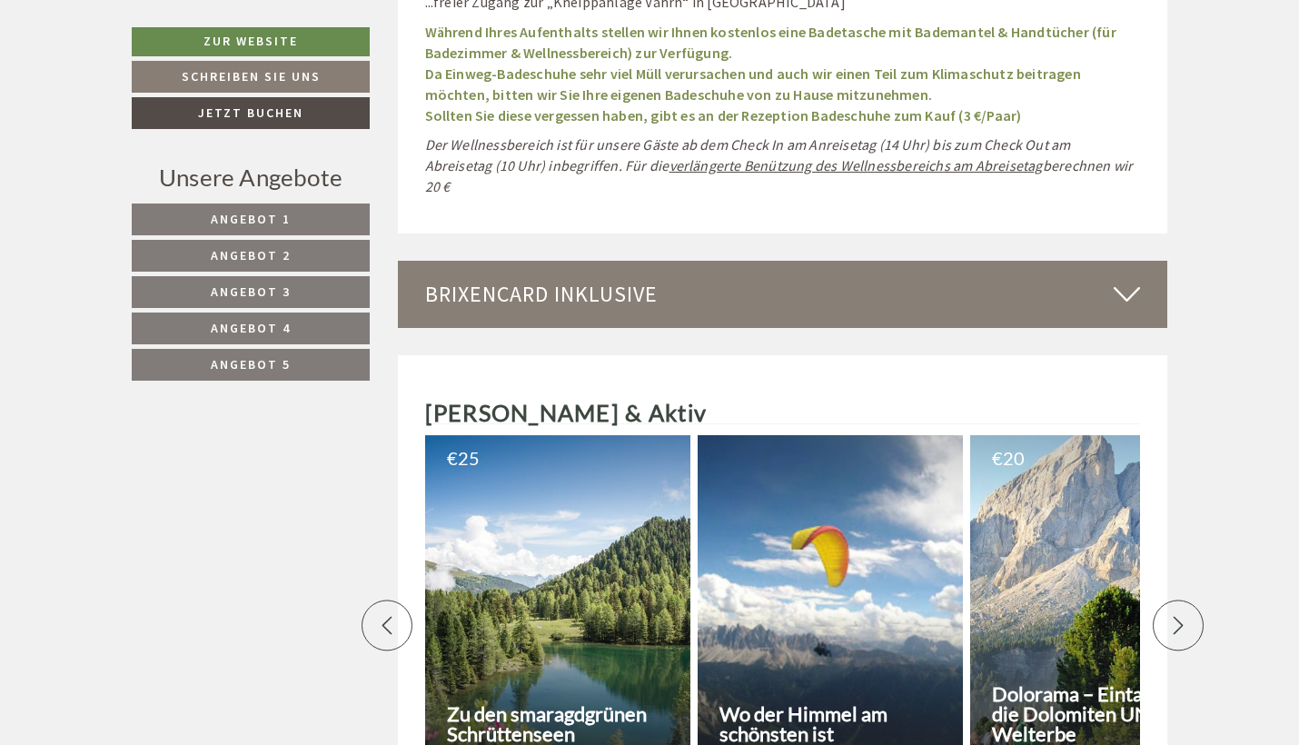
click at [1176, 617] on icon at bounding box center [1178, 626] width 18 height 18
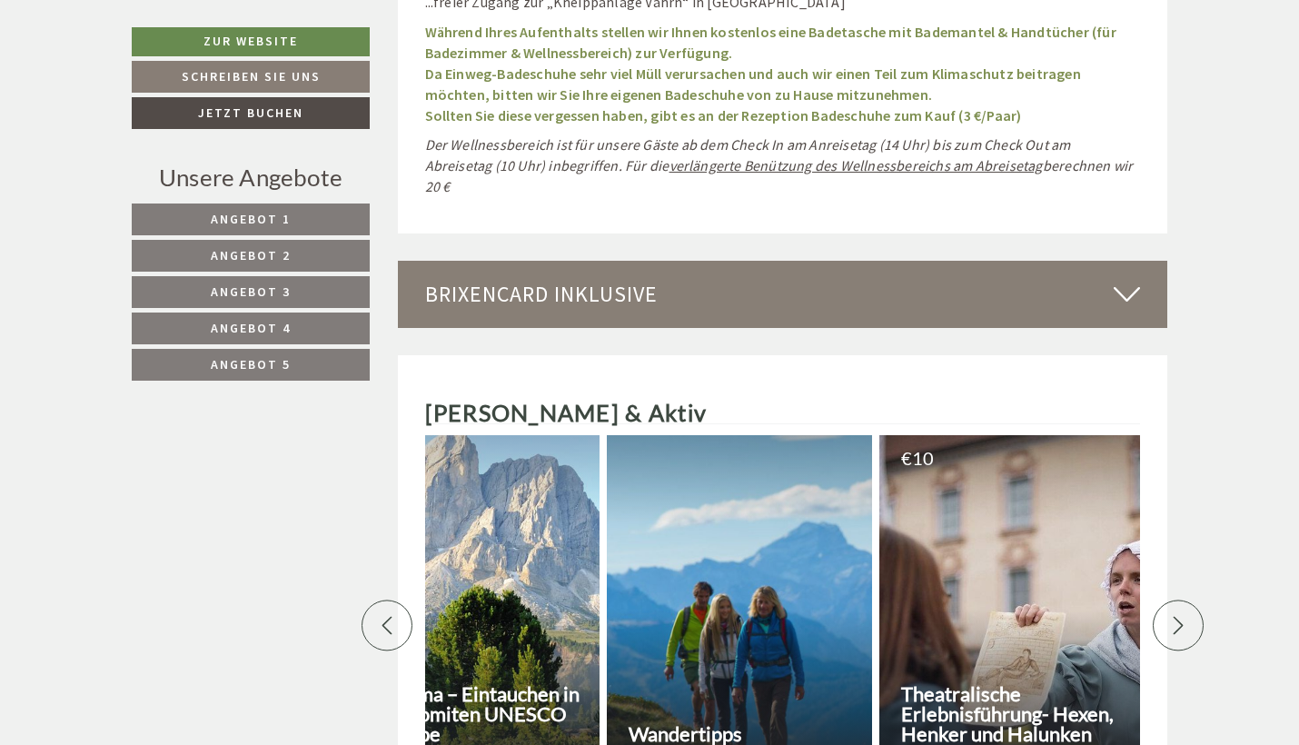
click at [1176, 617] on icon at bounding box center [1178, 626] width 18 height 18
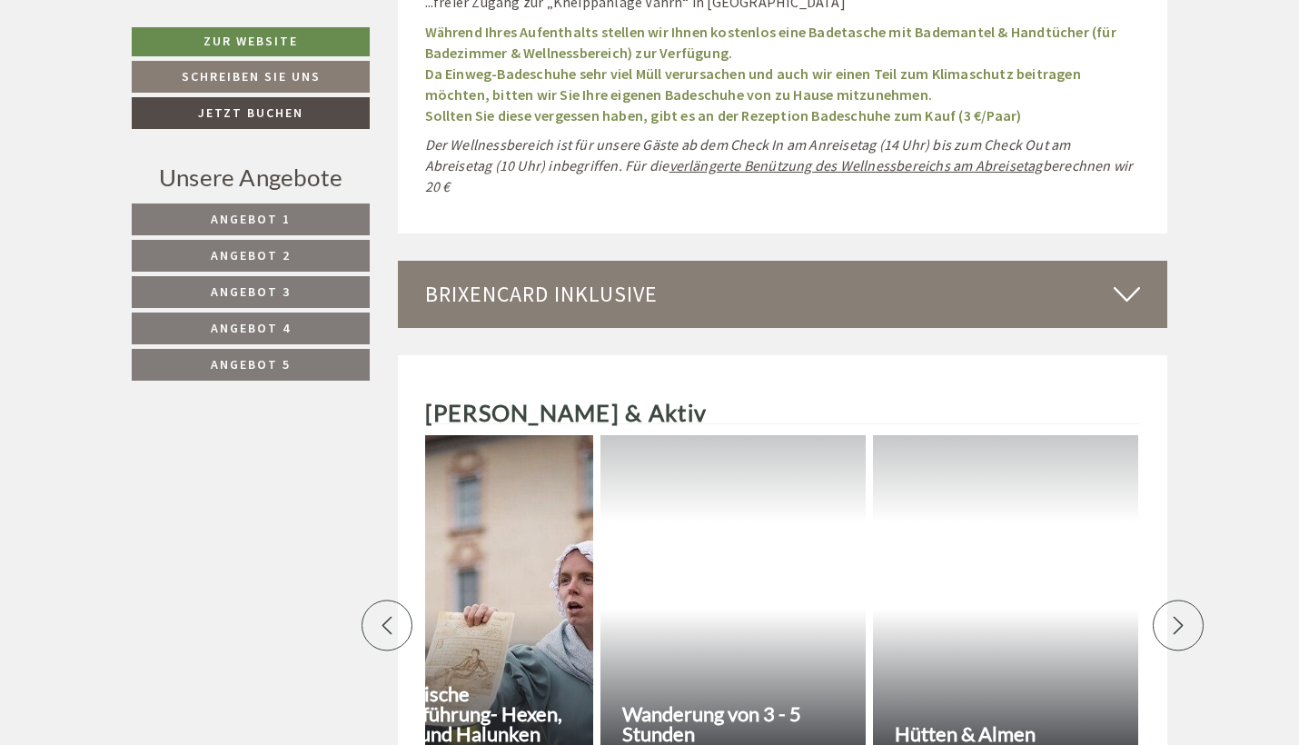
scroll to position [0, 5086]
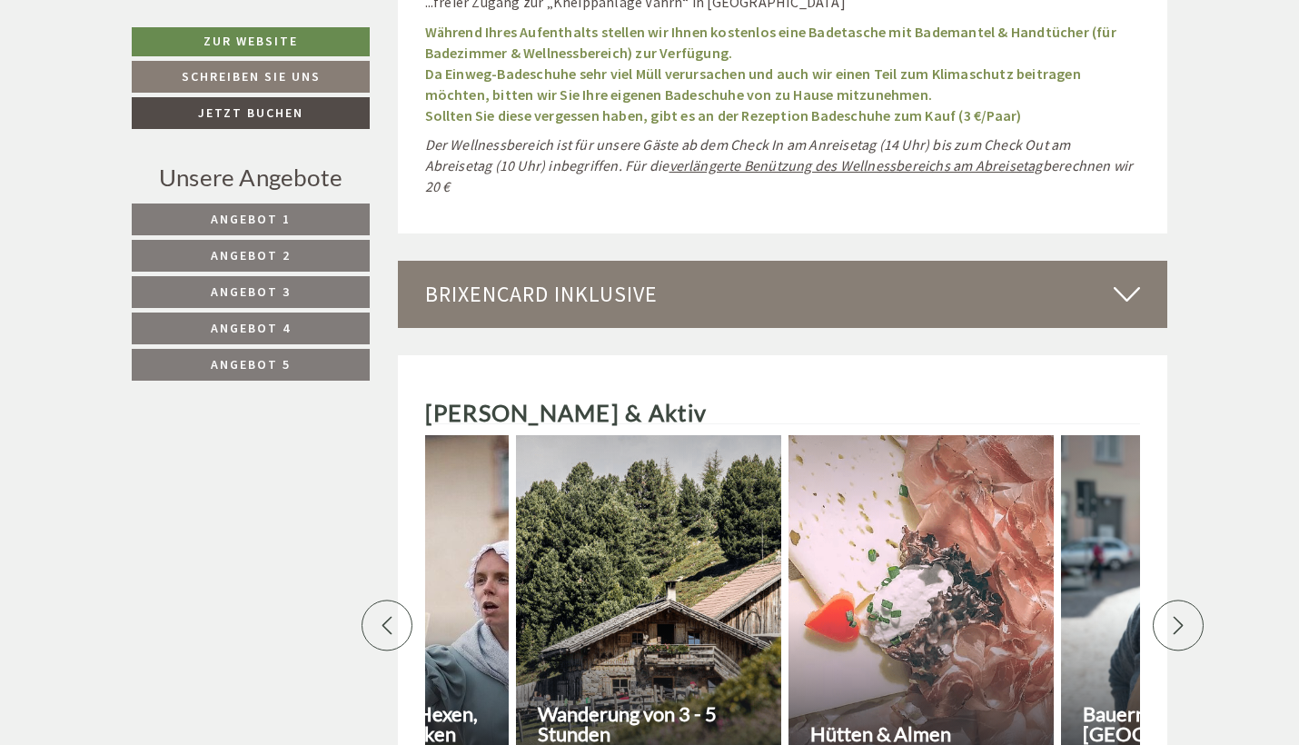
click at [1176, 617] on icon at bounding box center [1178, 626] width 18 height 18
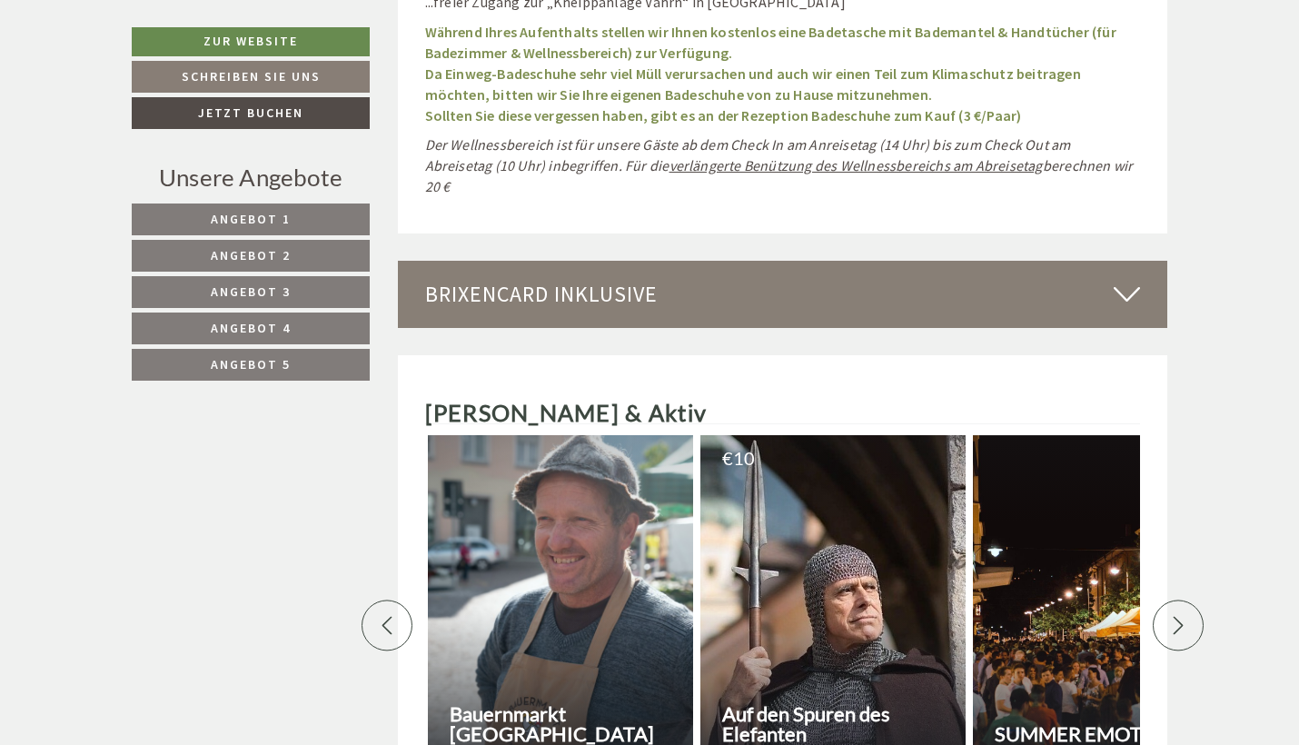
scroll to position [0, 5721]
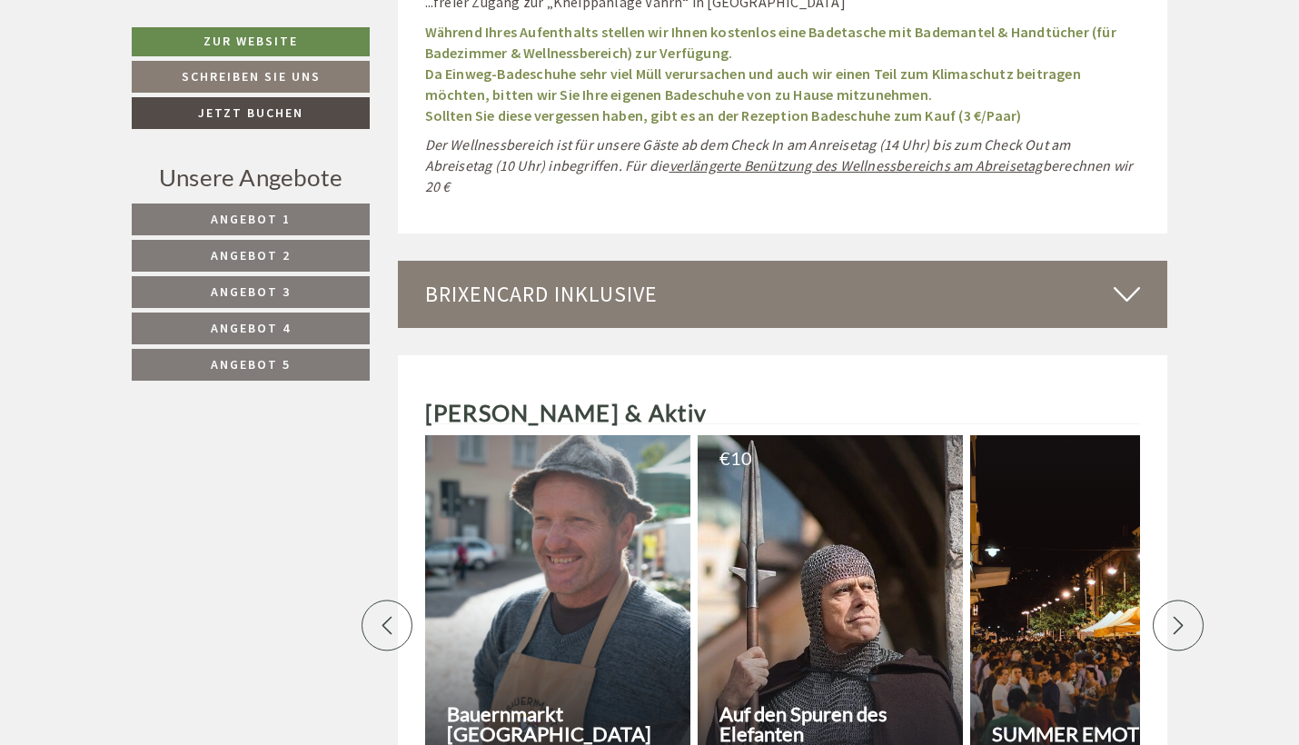
click at [1176, 617] on icon at bounding box center [1178, 626] width 18 height 18
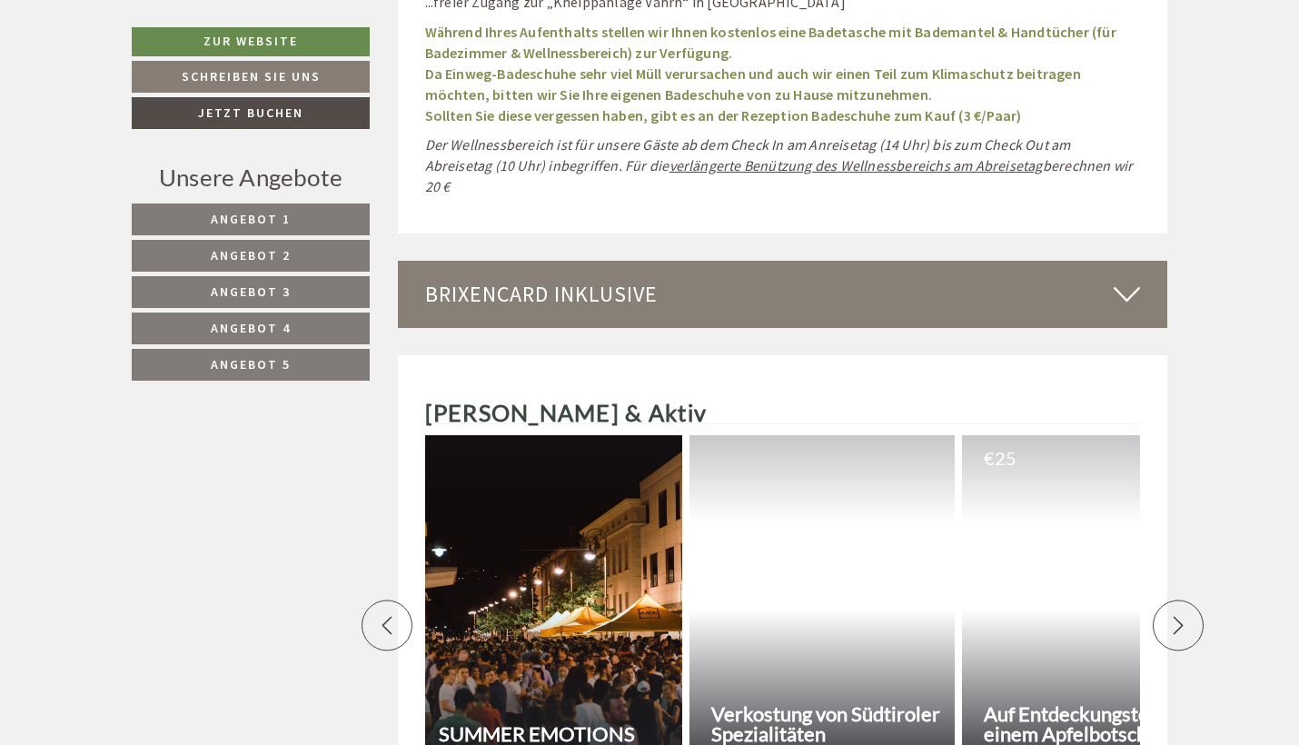
scroll to position [0, 6357]
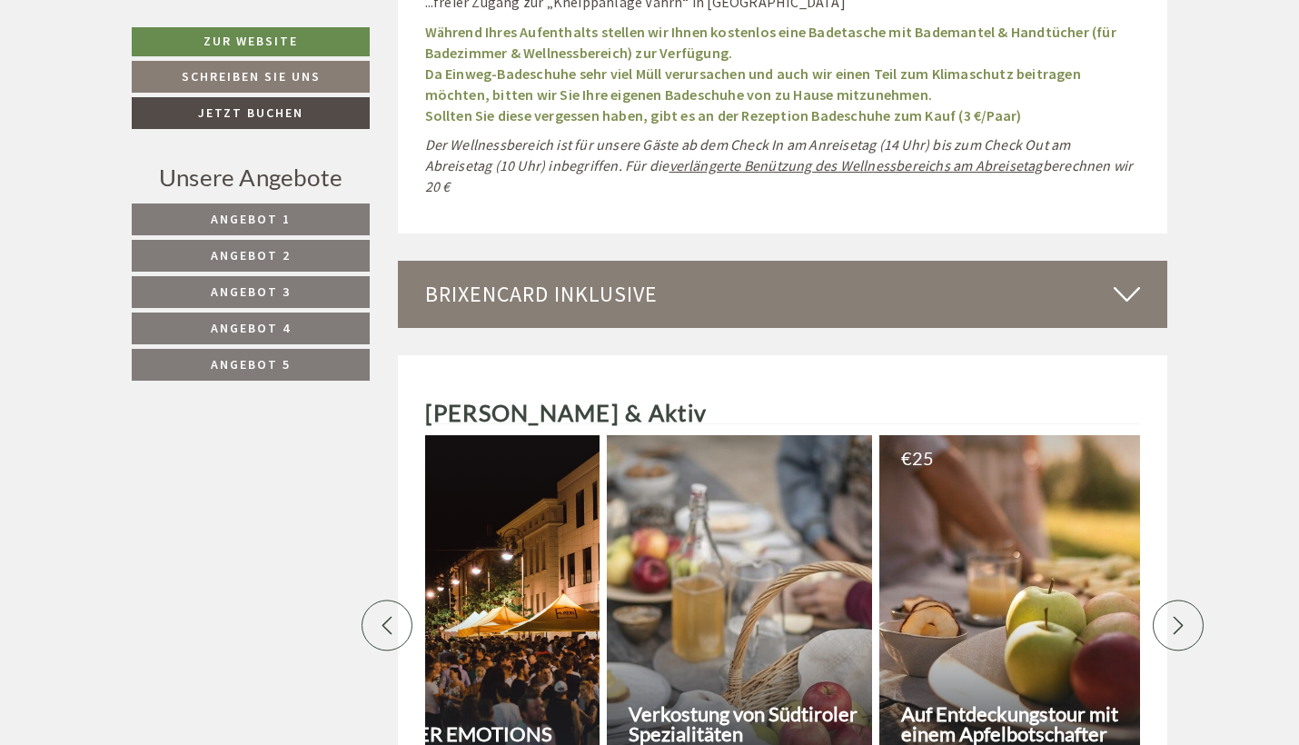
click at [1176, 617] on icon at bounding box center [1178, 626] width 18 height 18
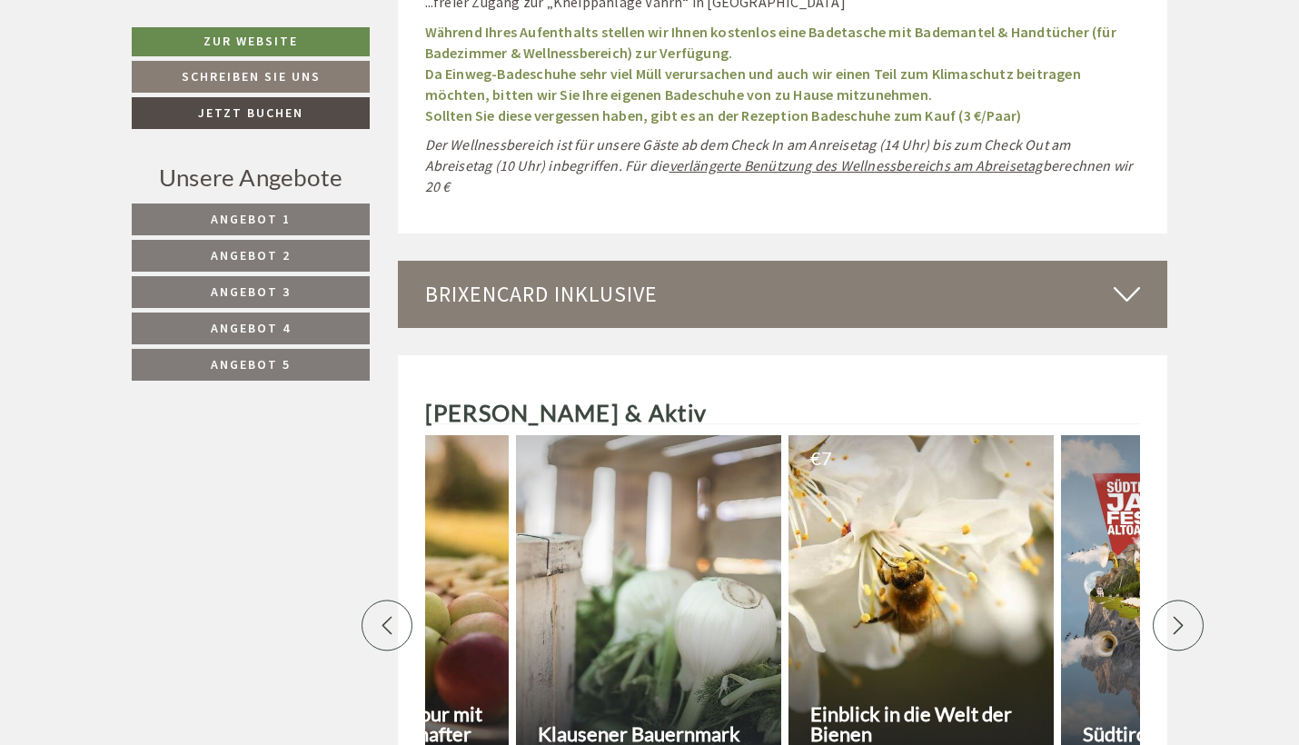
click at [1176, 617] on icon at bounding box center [1178, 626] width 18 height 18
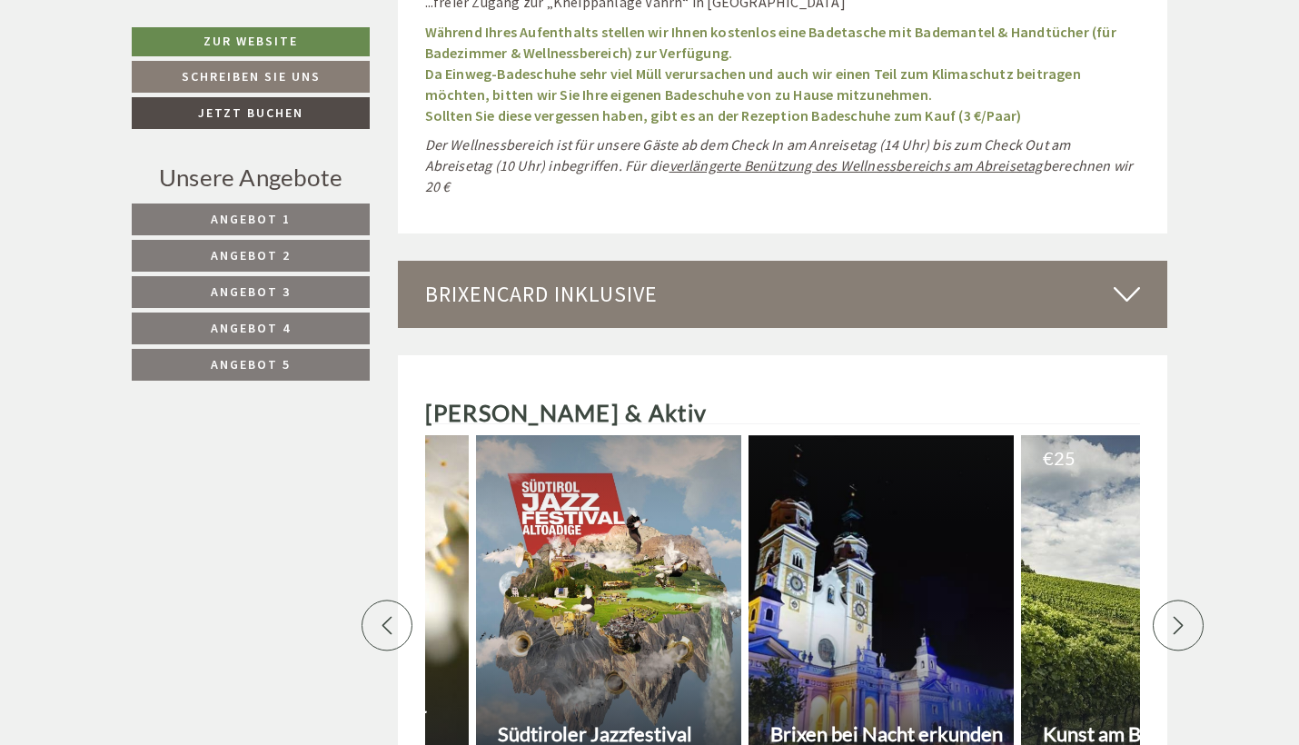
scroll to position [0, 7628]
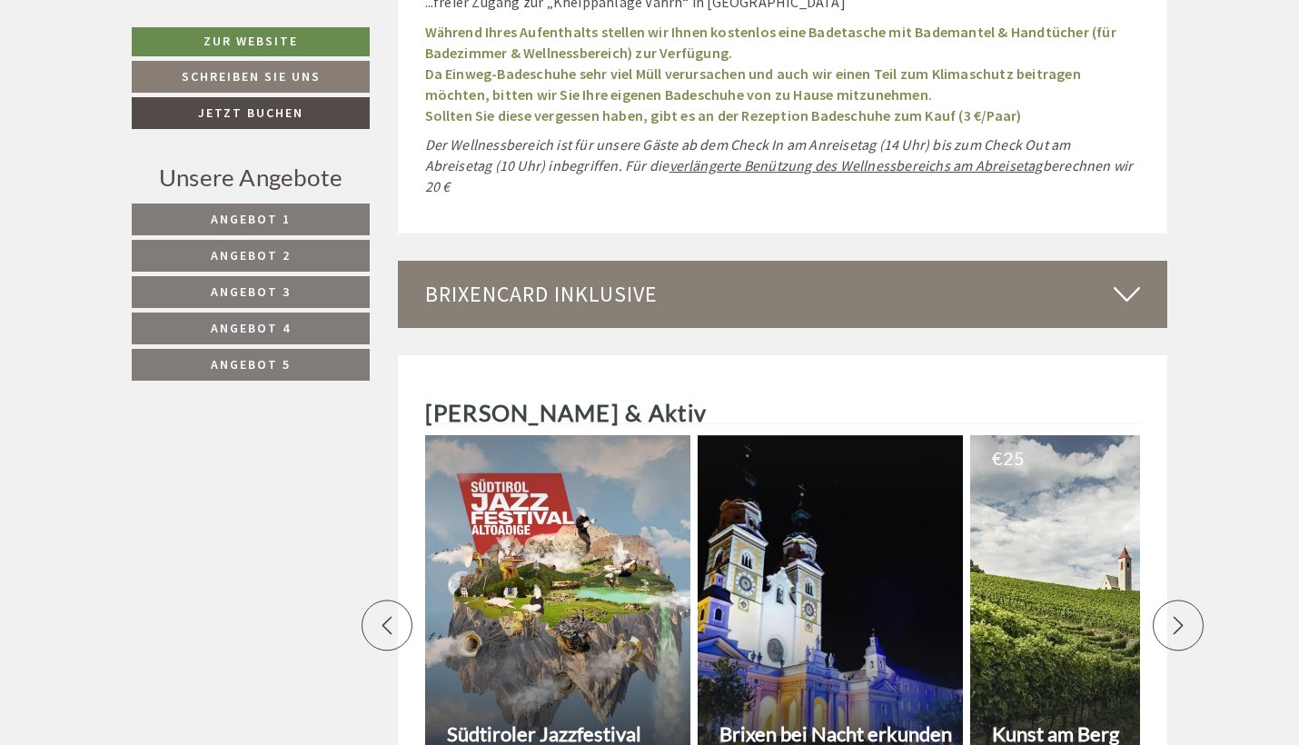
click at [802, 724] on h3 "Brixen bei Nacht erkunden" at bounding box center [838, 734] width 238 height 20
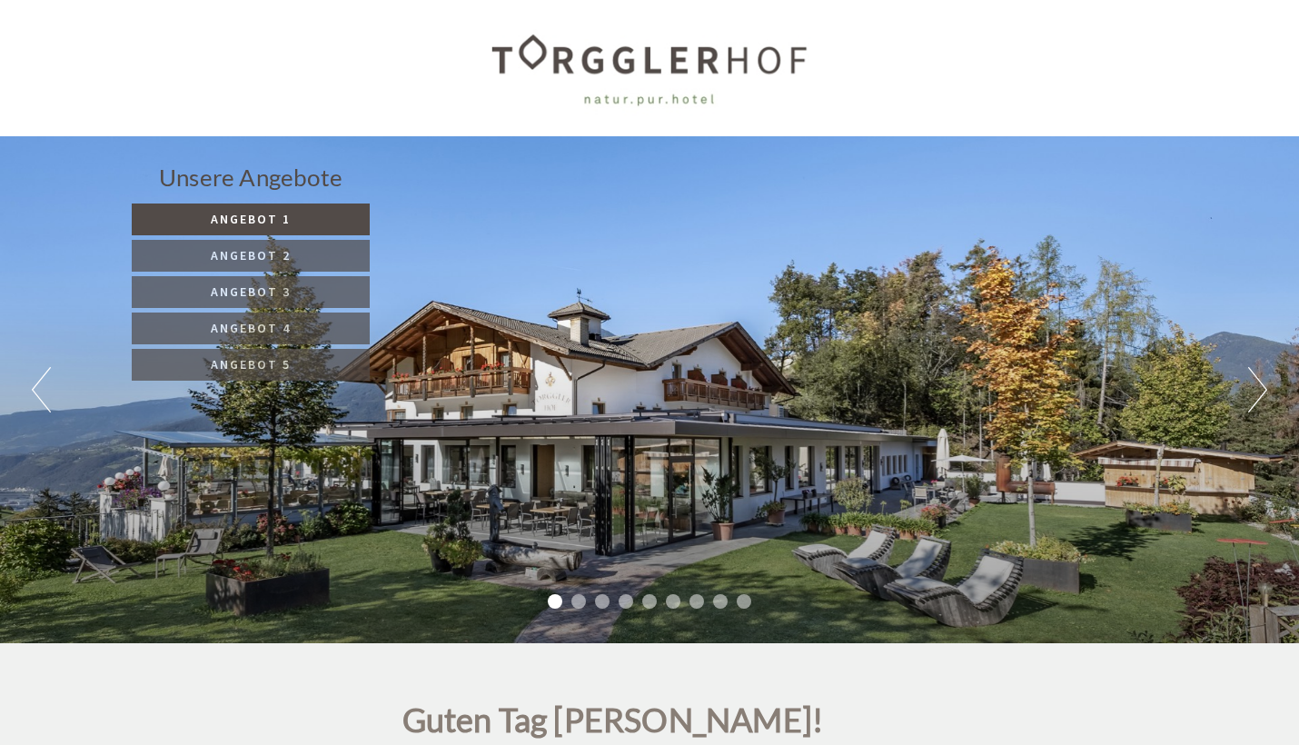
scroll to position [5315, 0]
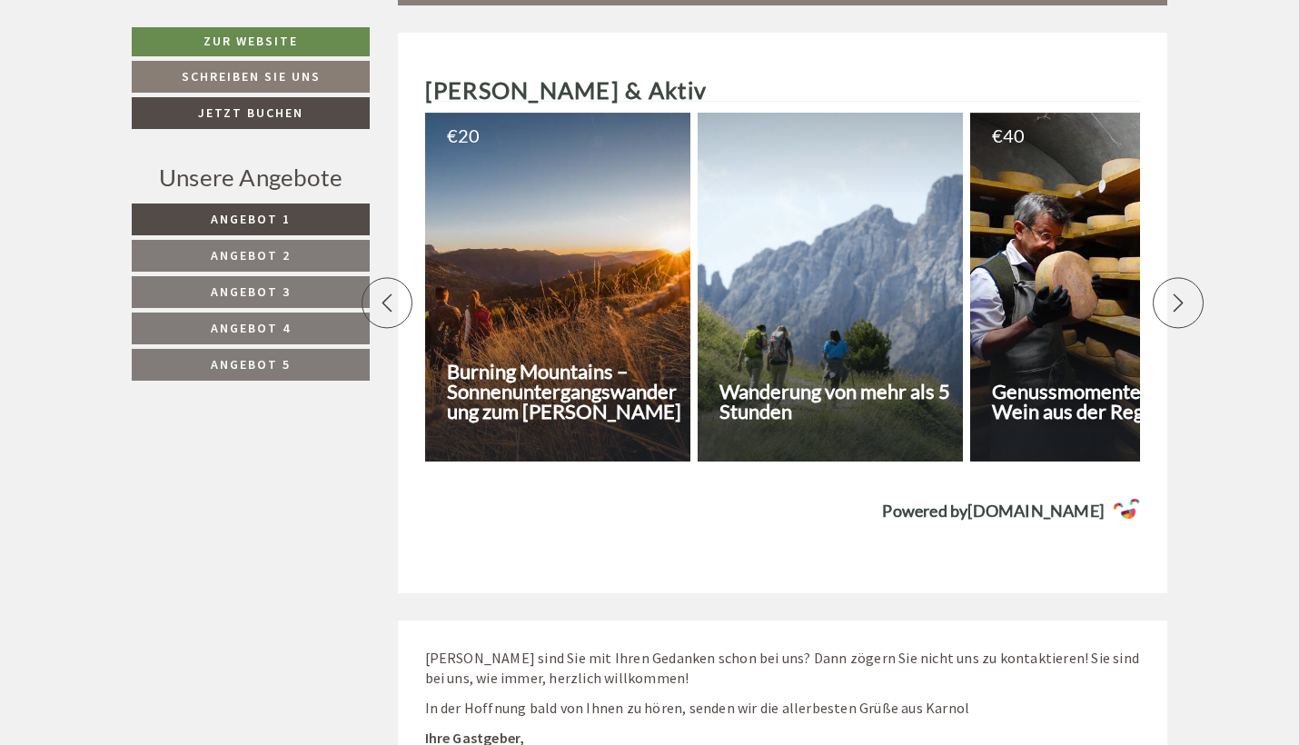
click at [547, 361] on h3 "Burning Mountains – Sonnenuntergangswanderung zum [PERSON_NAME]" at bounding box center [566, 391] width 238 height 60
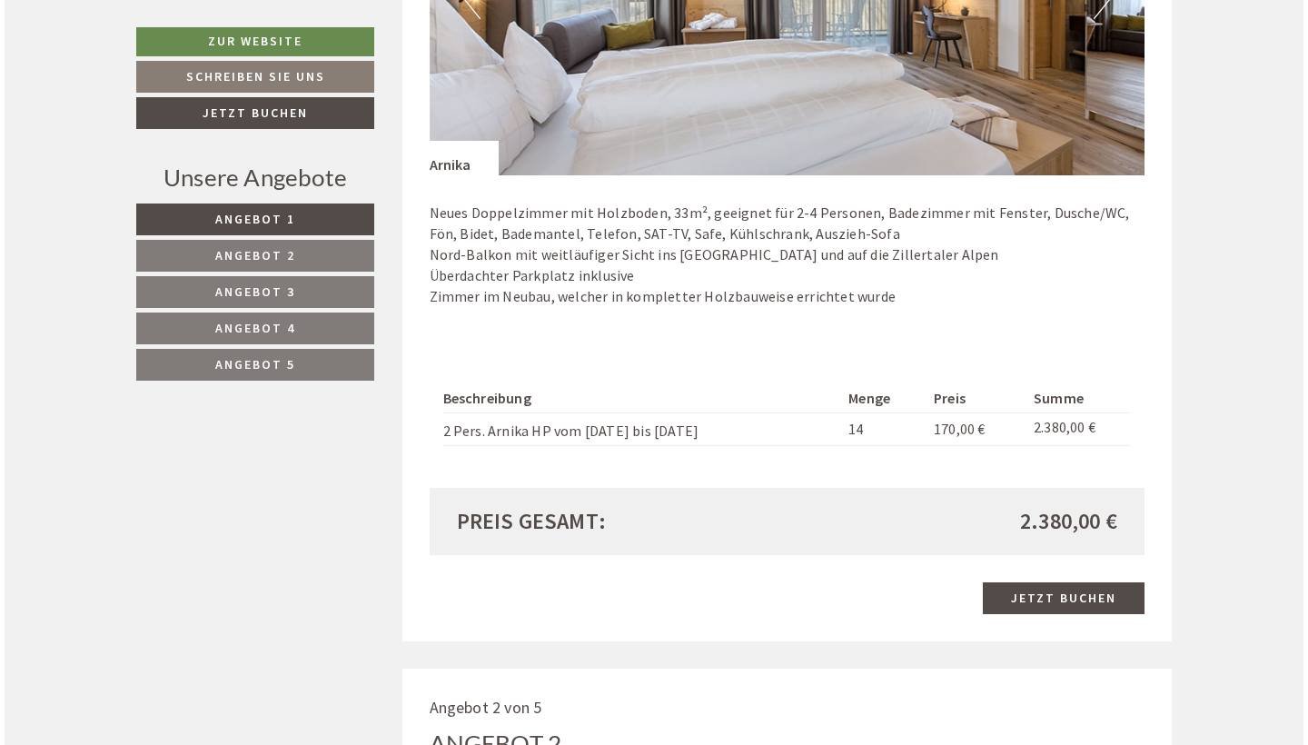
scroll to position [1391, 0]
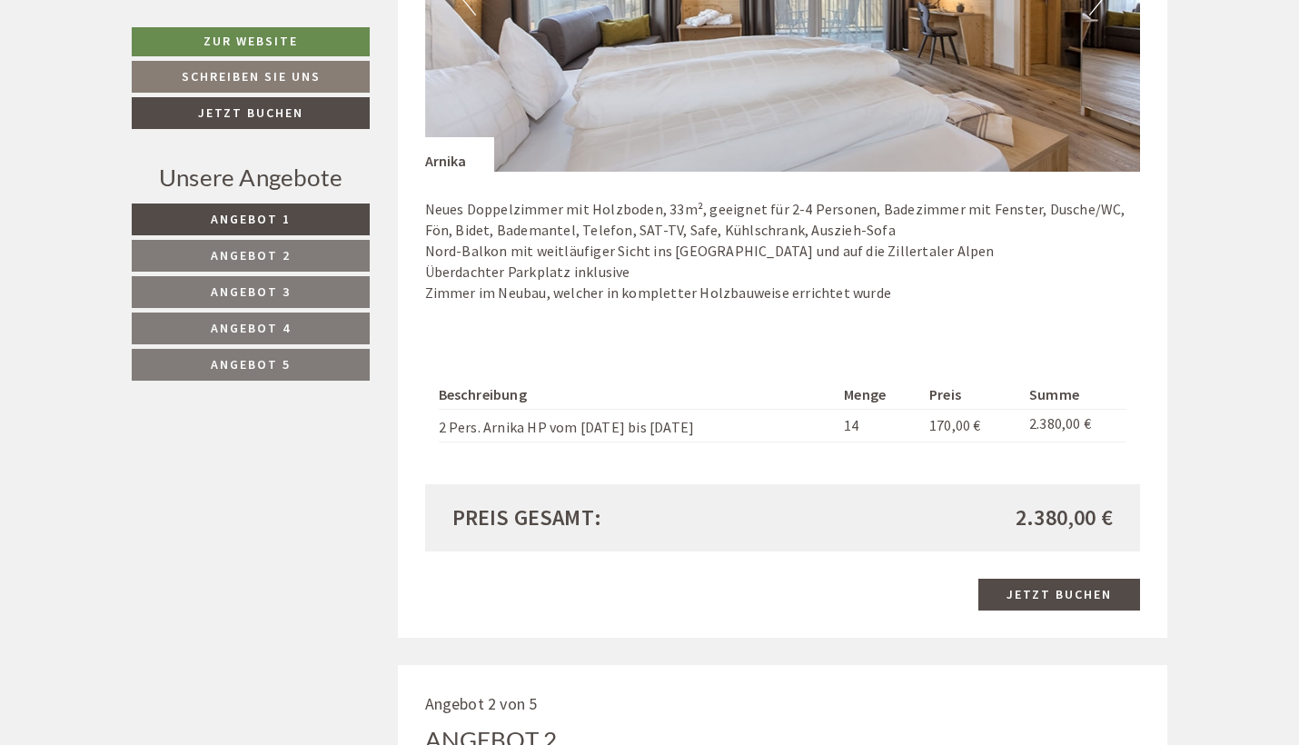
click at [1068, 579] on link "Jetzt buchen" at bounding box center [1059, 594] width 162 height 32
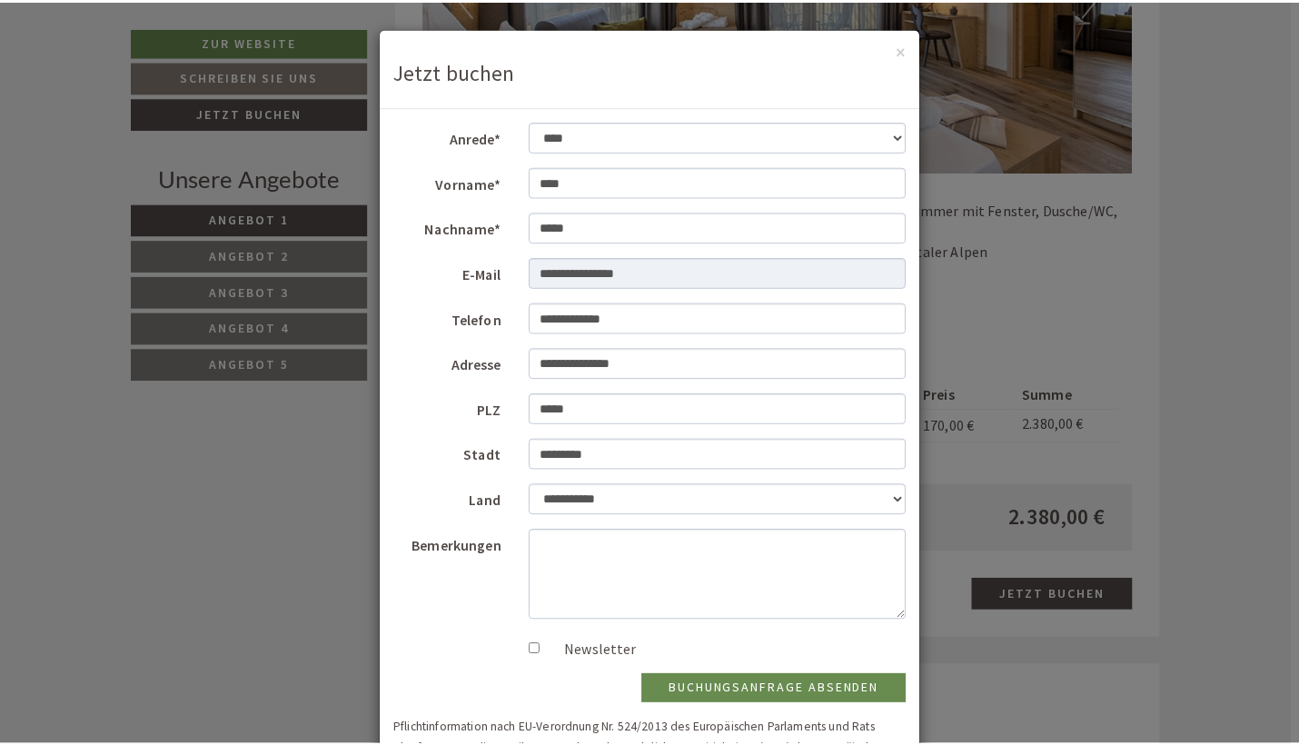
scroll to position [0, 0]
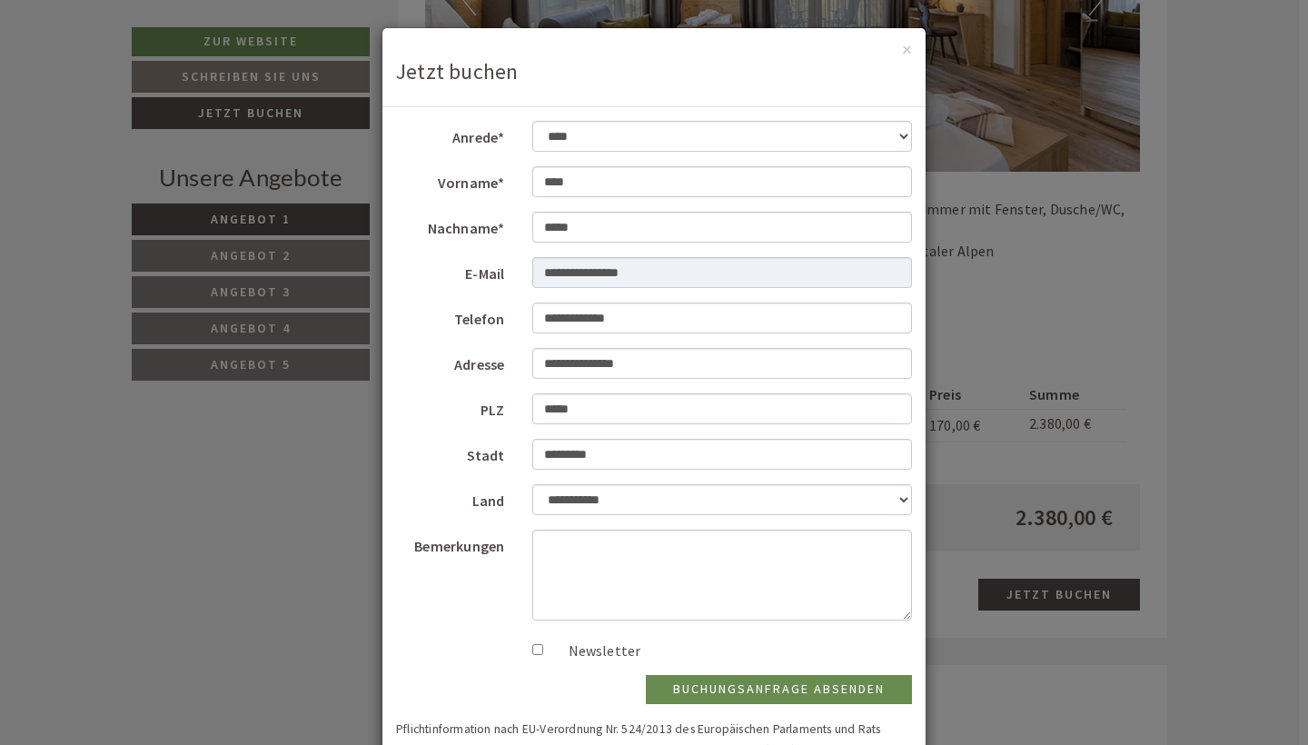
click at [221, 402] on div "**********" at bounding box center [654, 372] width 1308 height 745
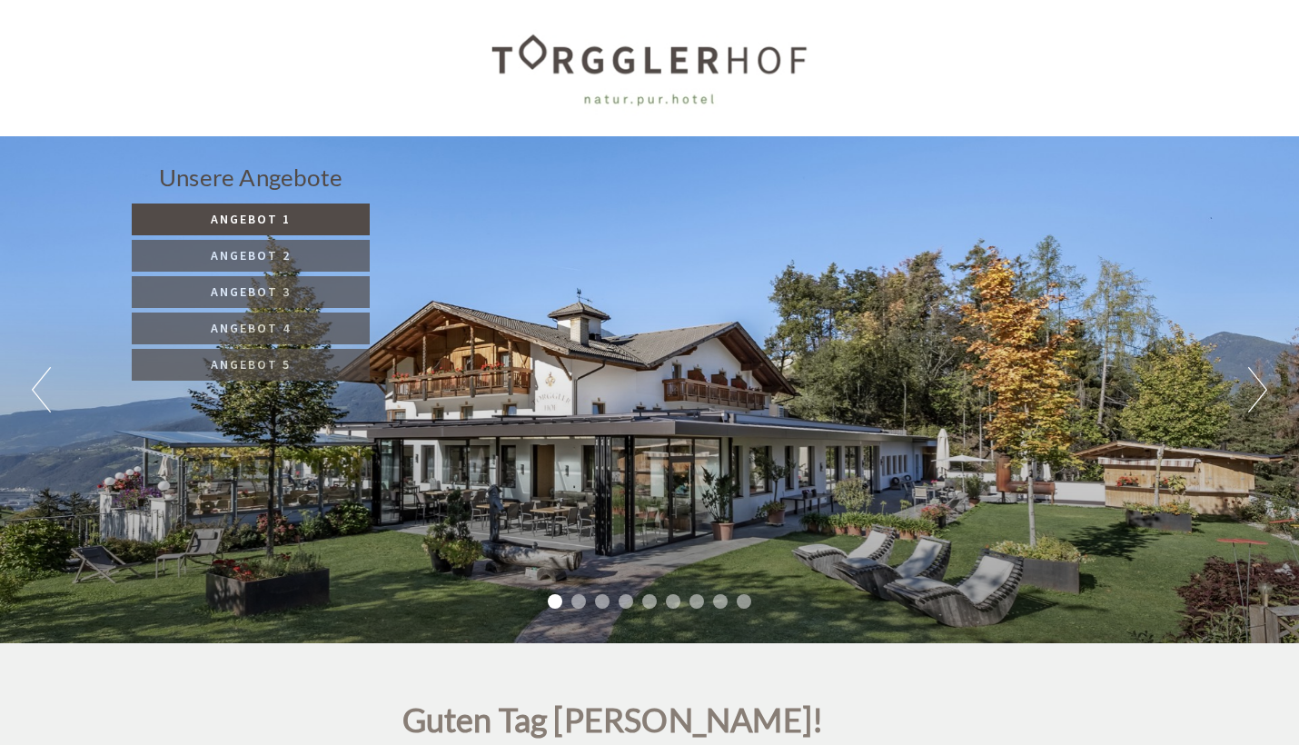
scroll to position [5315, 0]
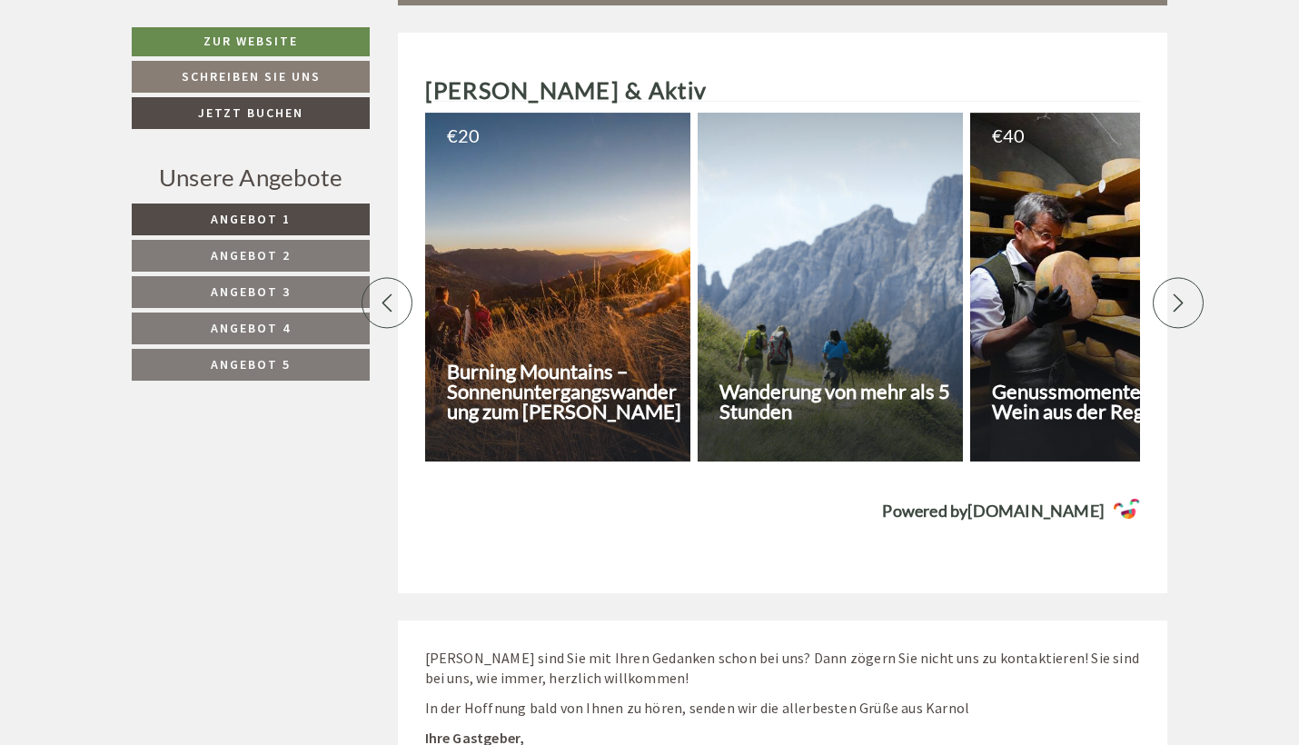
click at [1065, 264] on div at bounding box center [1102, 287] width 265 height 349
click at [1033, 272] on div at bounding box center [1102, 287] width 265 height 349
click at [1176, 293] on icon at bounding box center [1178, 302] width 18 height 18
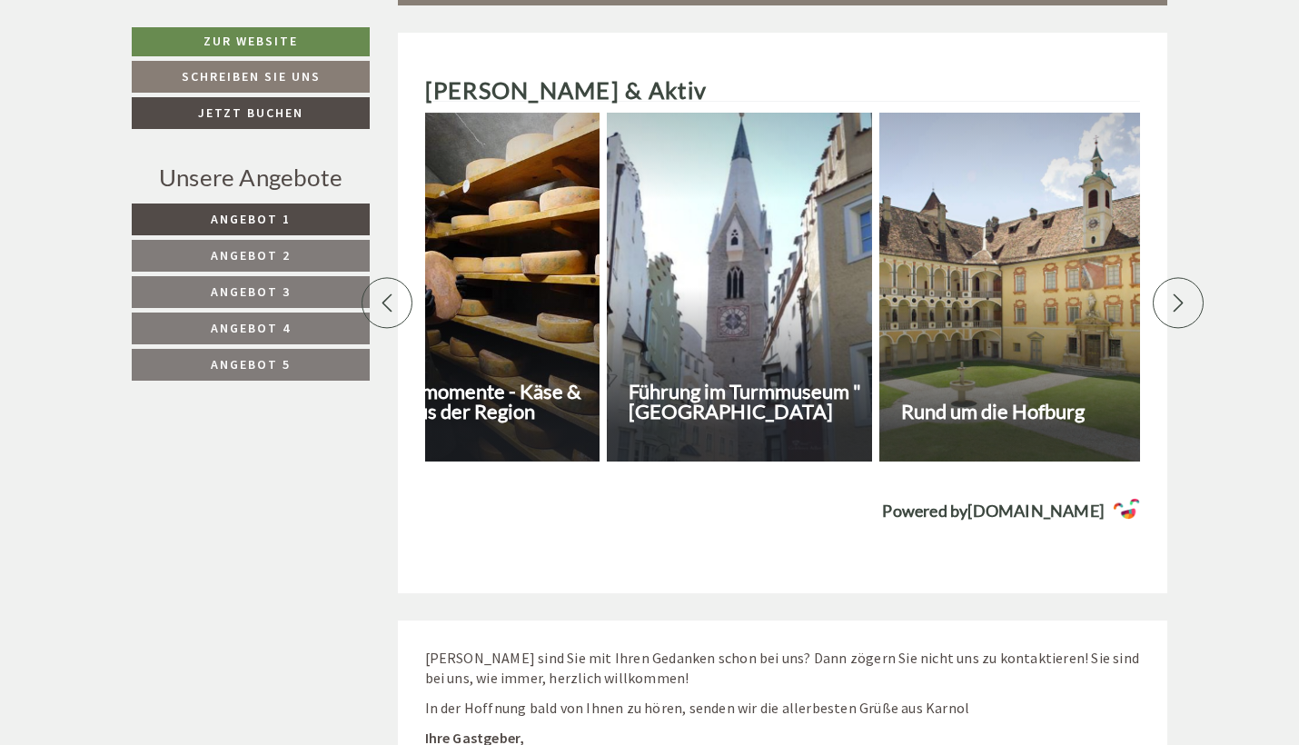
click at [1176, 293] on icon at bounding box center [1178, 302] width 18 height 18
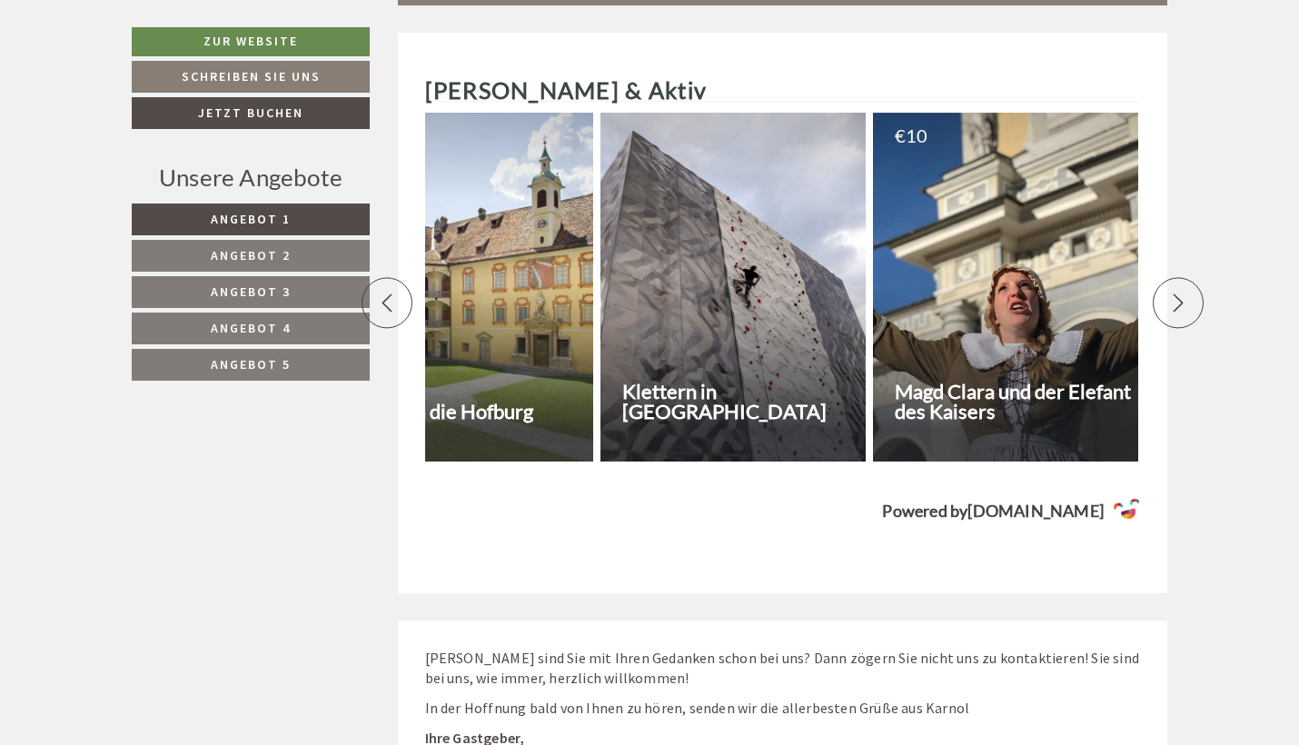
scroll to position [0, 1271]
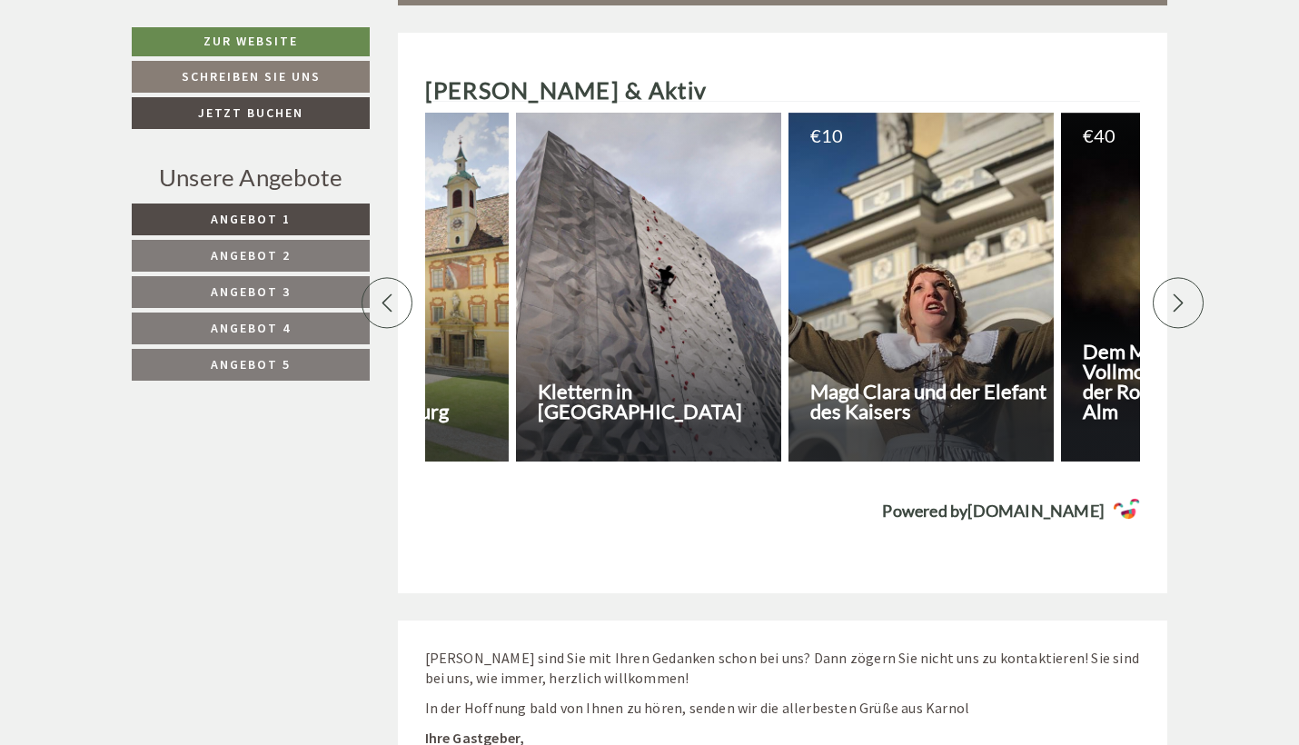
click at [1178, 293] on icon at bounding box center [1178, 302] width 10 height 18
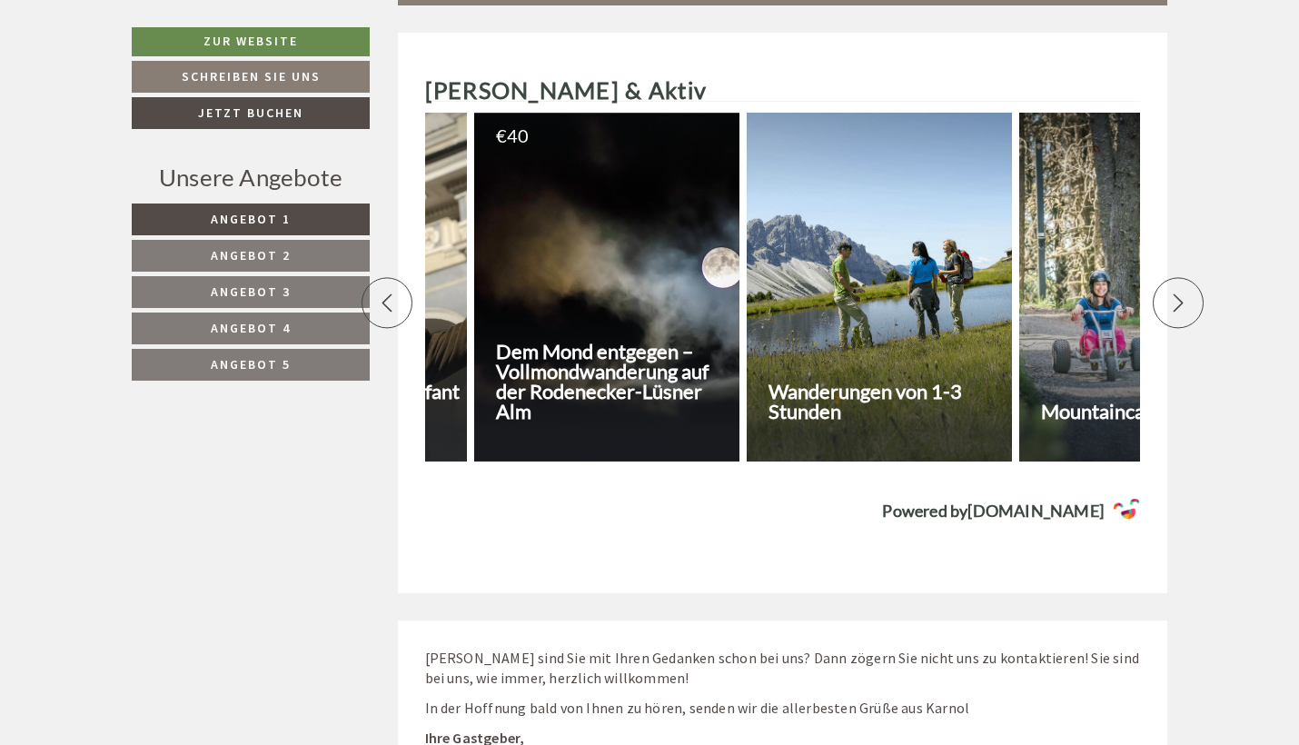
scroll to position [0, 1907]
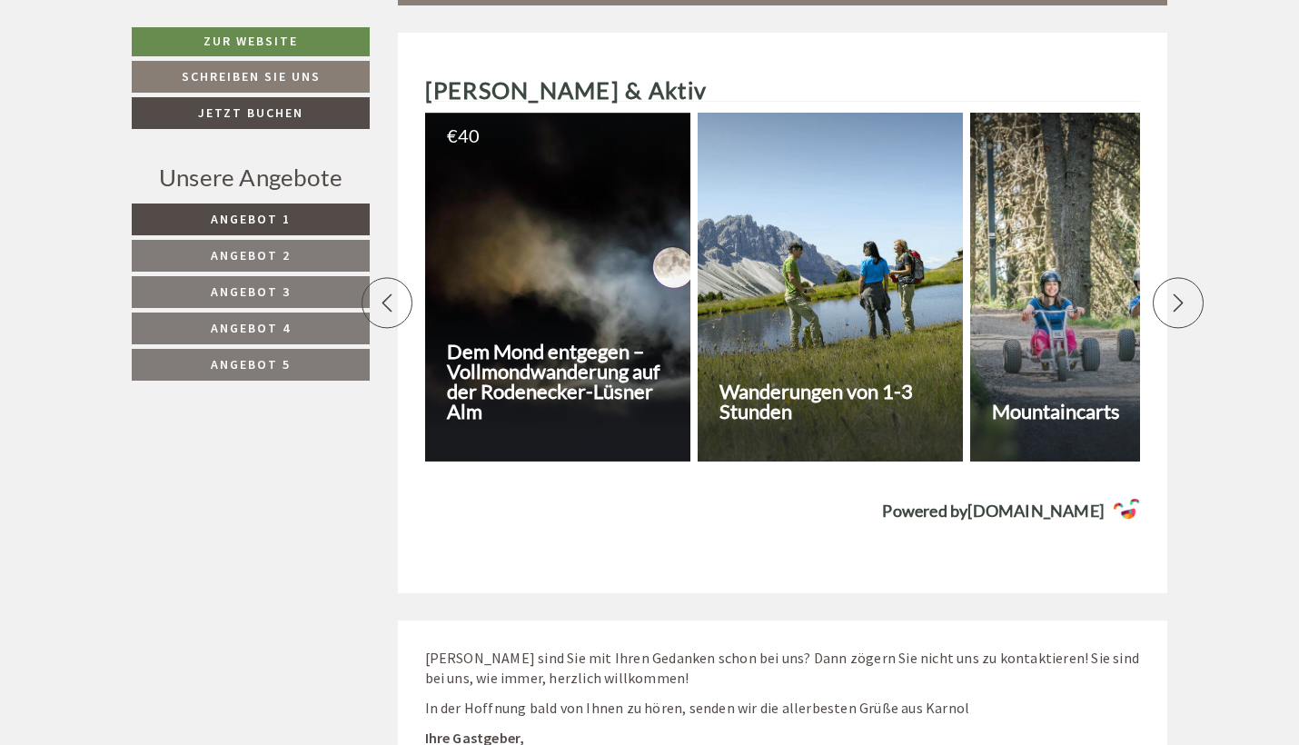
click at [560, 341] on h3 "Dem Mond entgegen – Vollmondwanderung auf der Rodenecker-Lüsner Alm" at bounding box center [566, 381] width 238 height 80
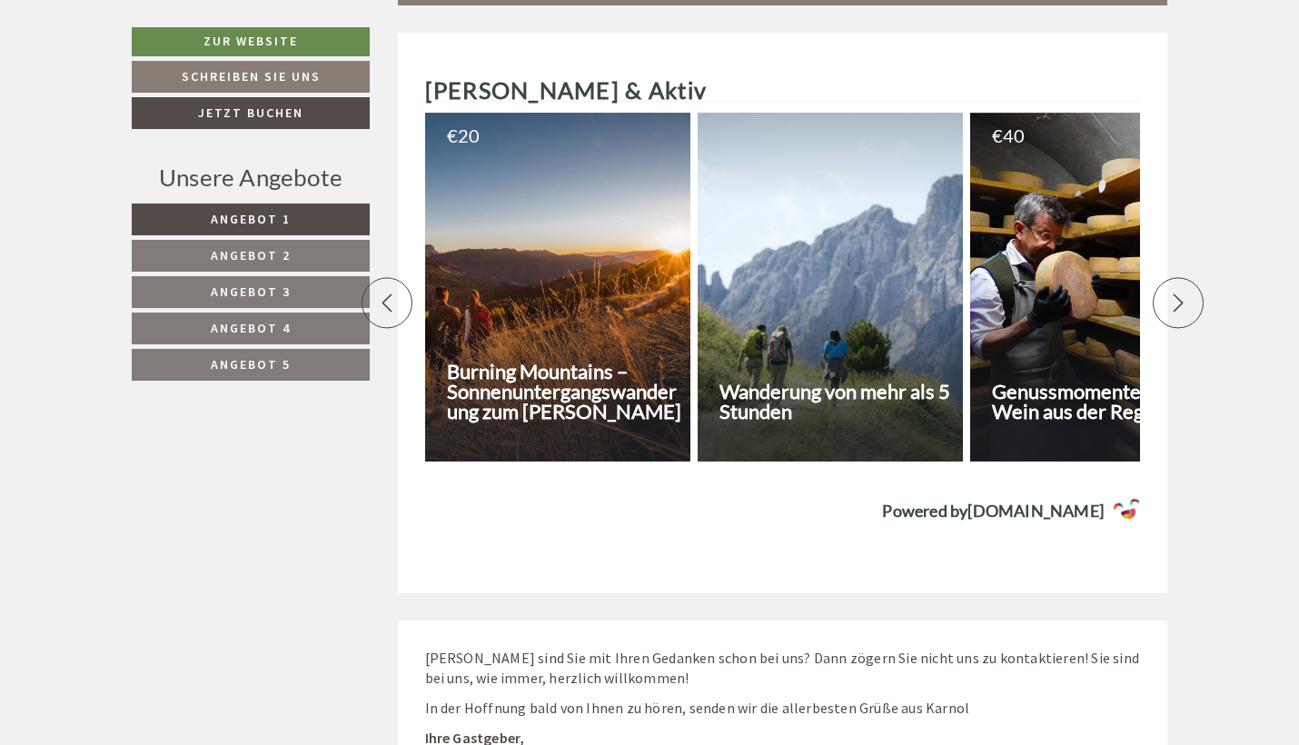
click at [1175, 293] on icon at bounding box center [1178, 302] width 10 height 18
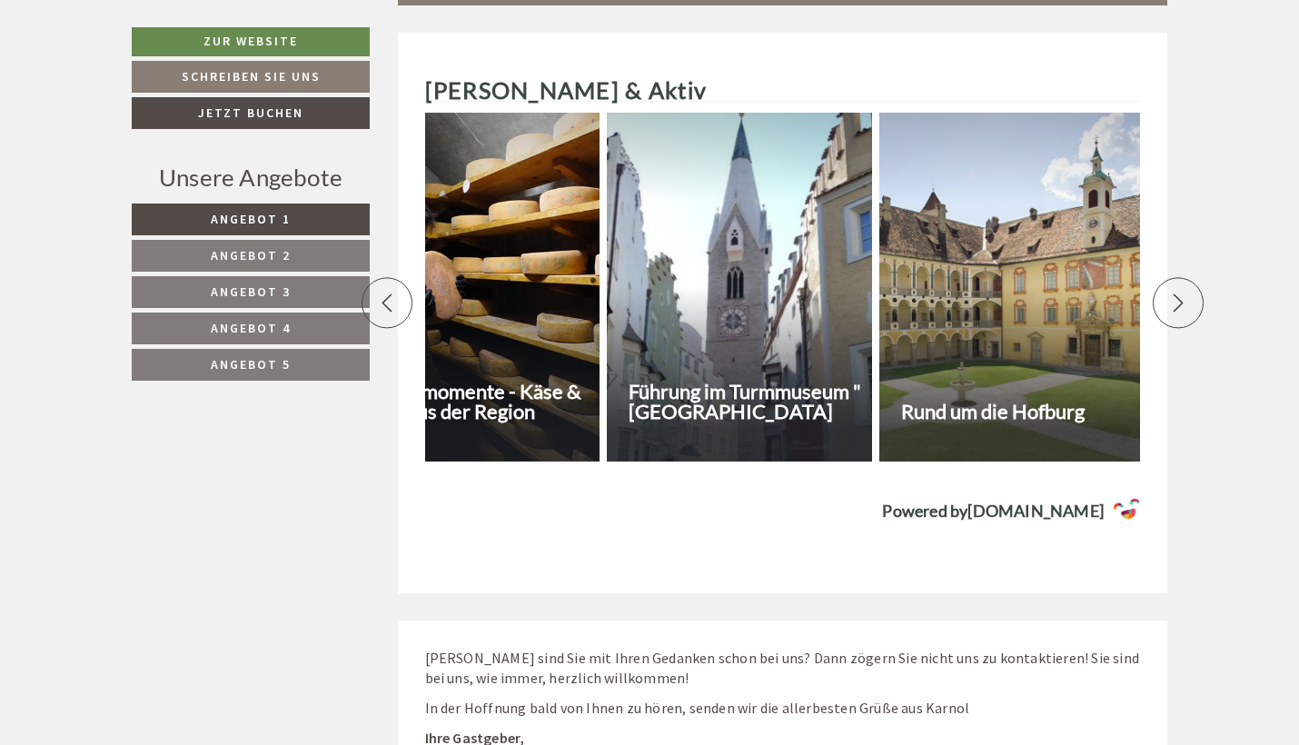
click at [1175, 293] on icon at bounding box center [1178, 302] width 10 height 18
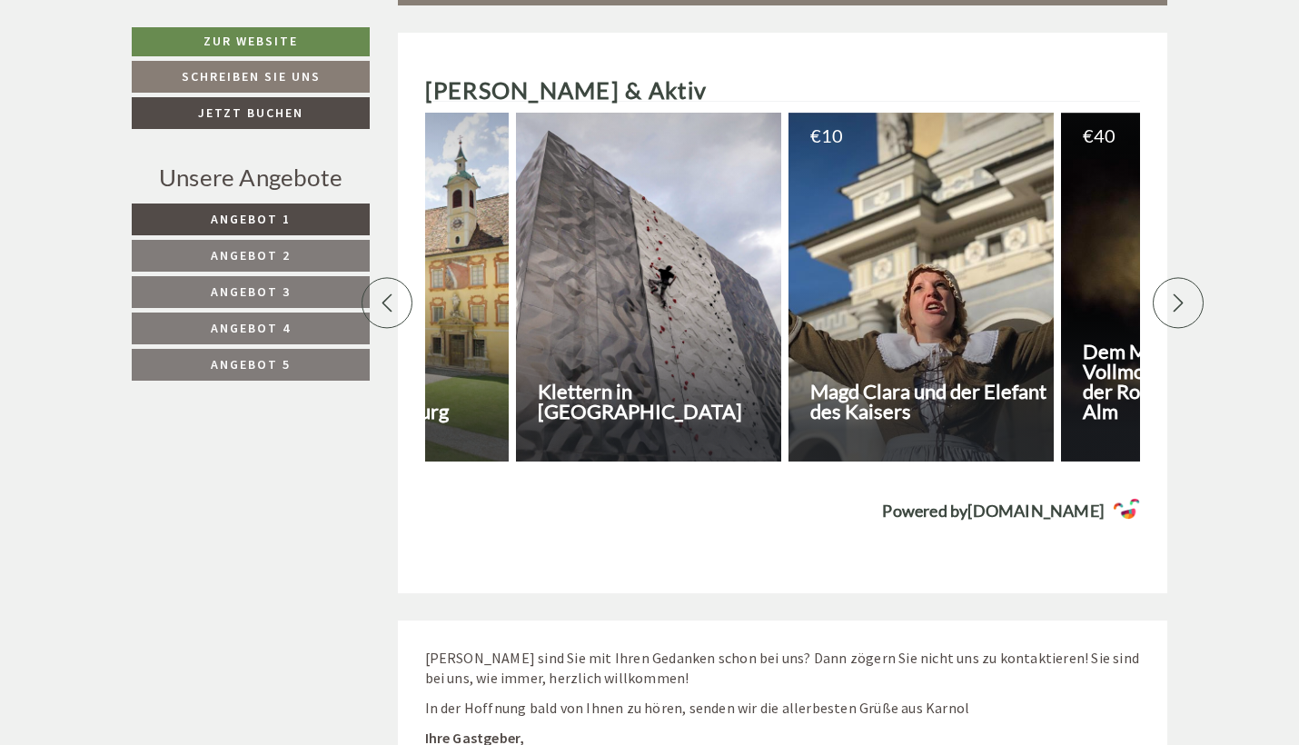
click at [1175, 293] on icon at bounding box center [1178, 302] width 10 height 18
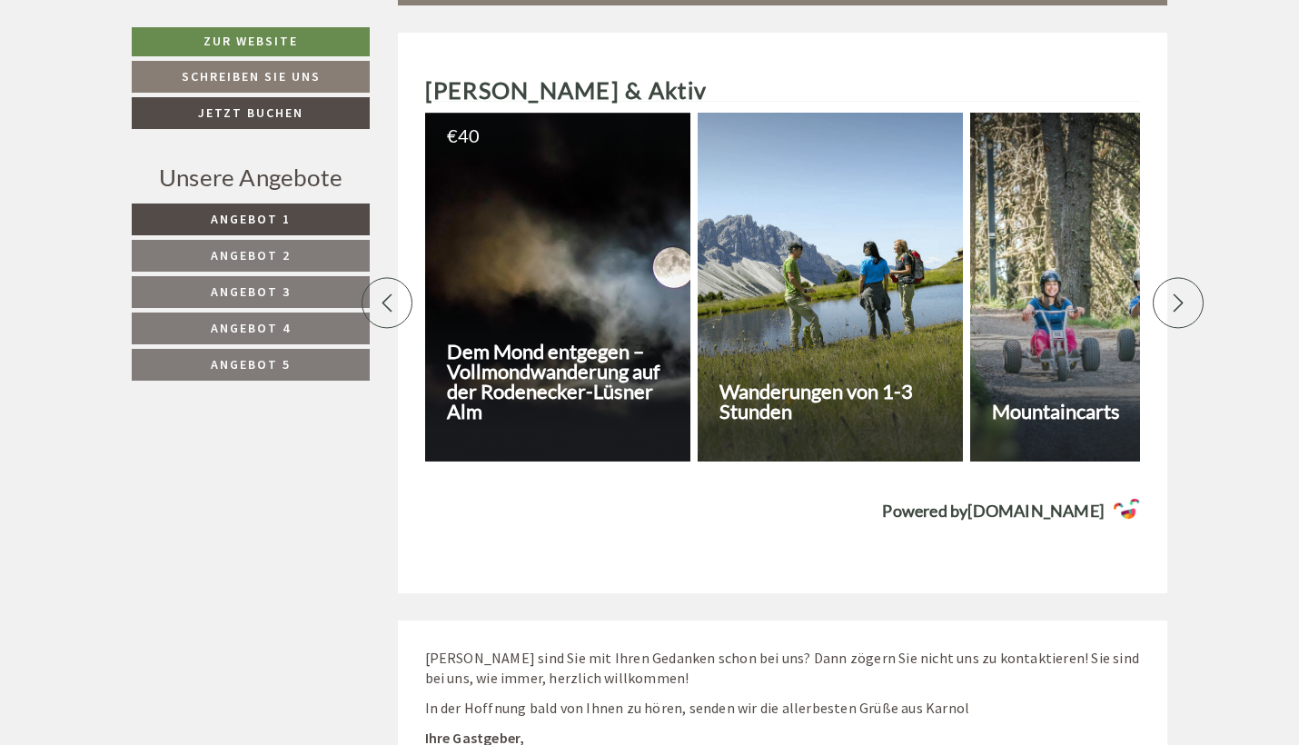
click at [555, 341] on h3 "Dem Mond entgegen – Vollmondwanderung auf der Rodenecker-Lüsner Alm" at bounding box center [566, 381] width 238 height 80
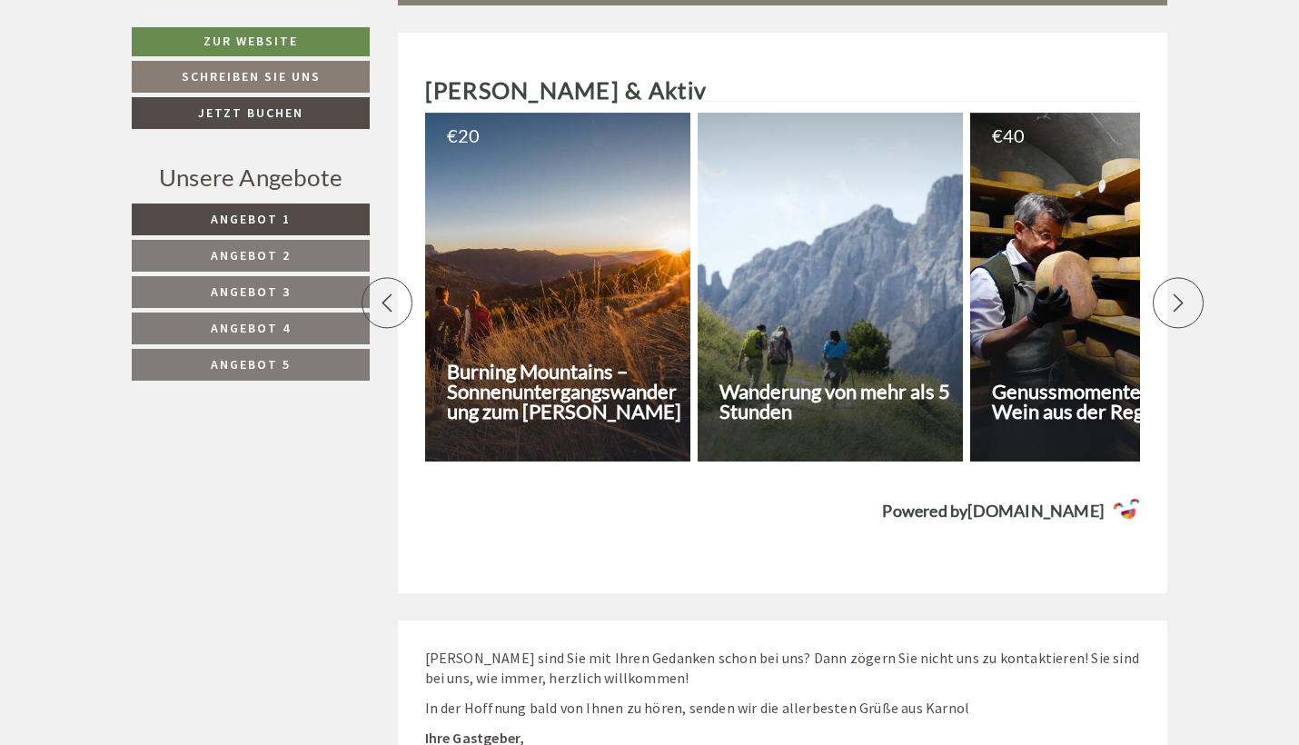
click at [1181, 293] on icon at bounding box center [1178, 302] width 10 height 18
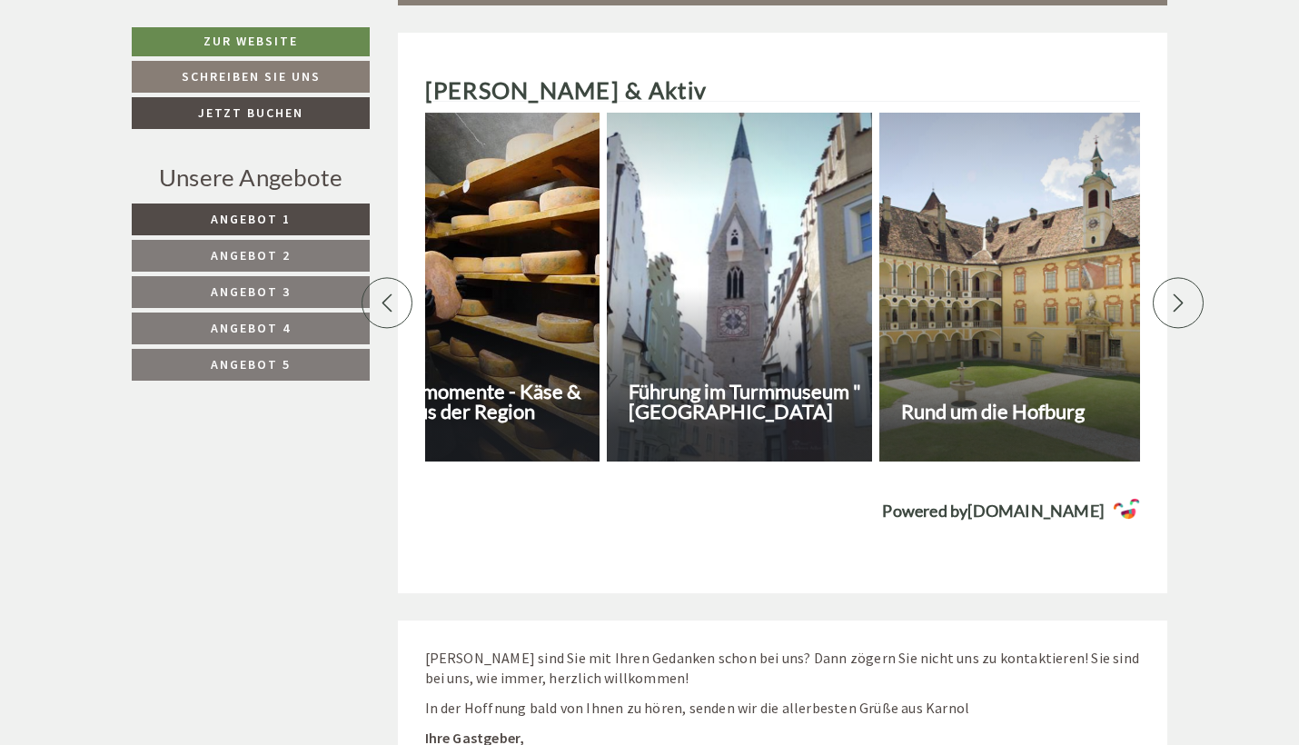
click at [1181, 293] on icon at bounding box center [1178, 302] width 10 height 18
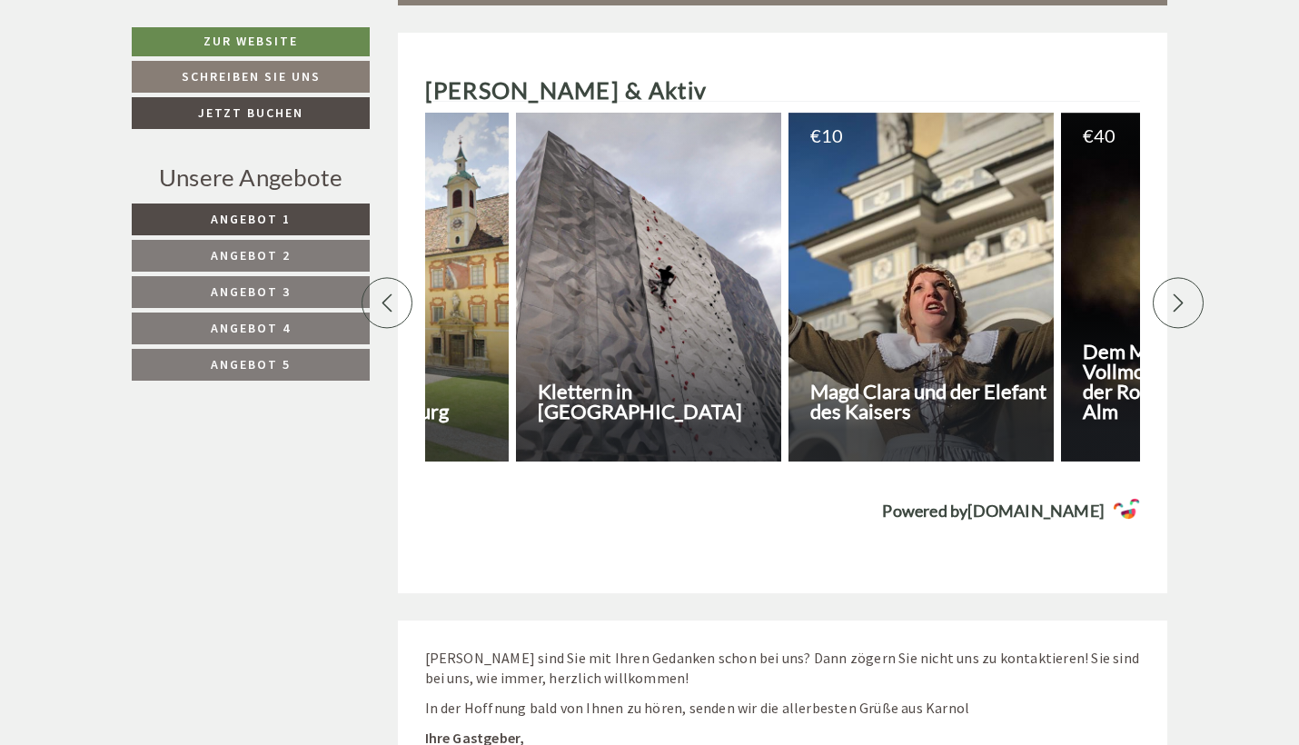
click at [1181, 293] on icon at bounding box center [1178, 302] width 10 height 18
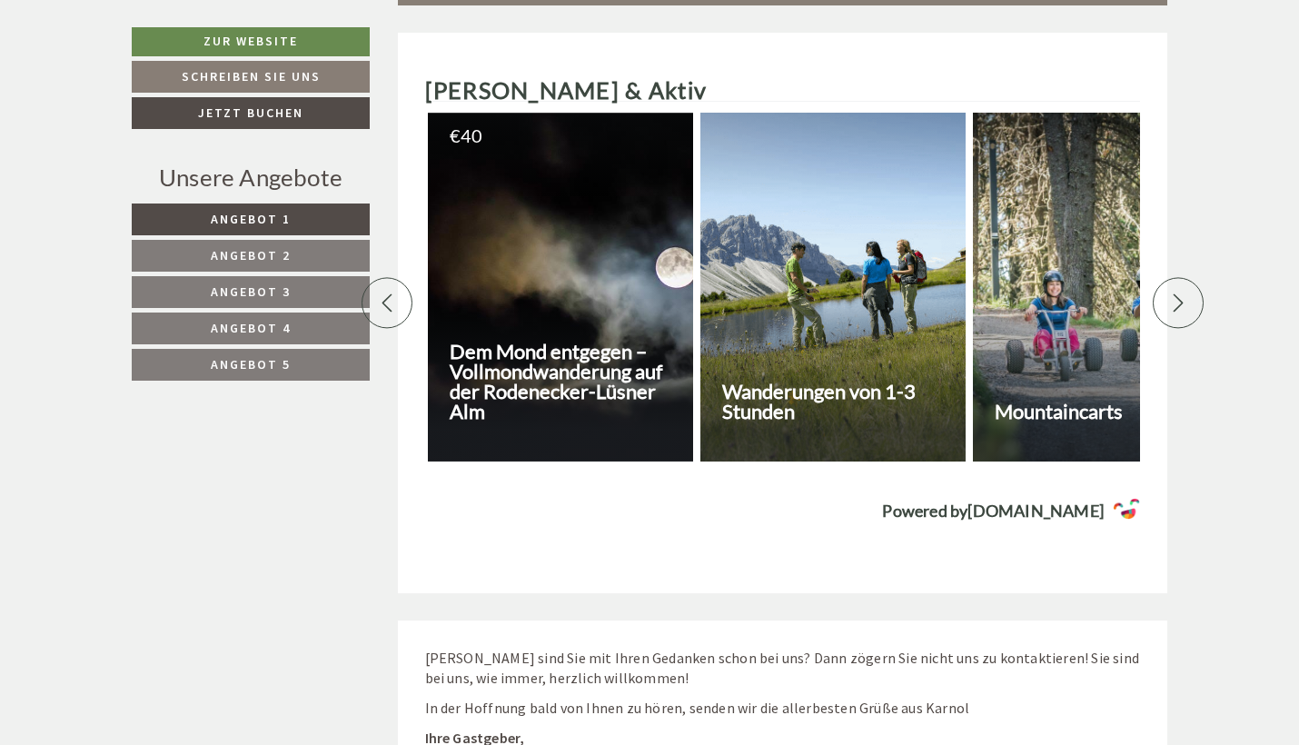
scroll to position [0, 1907]
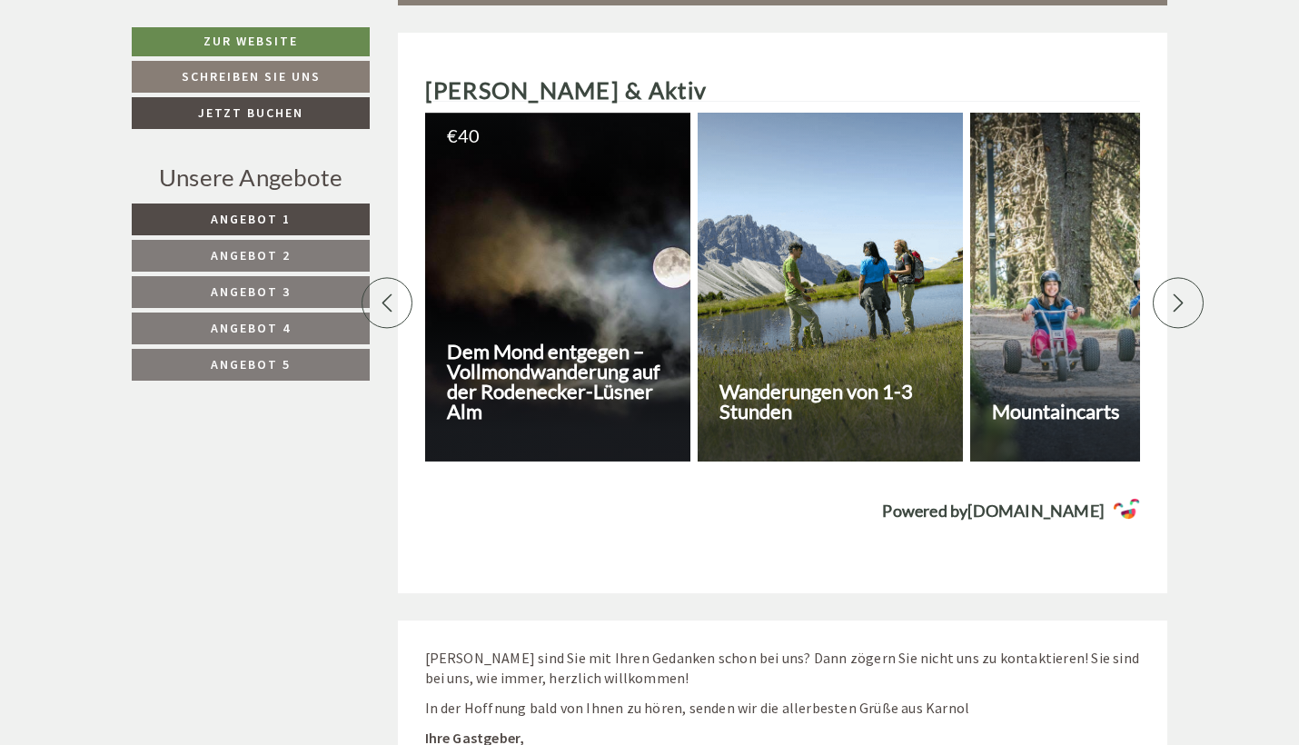
click at [817, 309] on div at bounding box center [829, 287] width 265 height 349
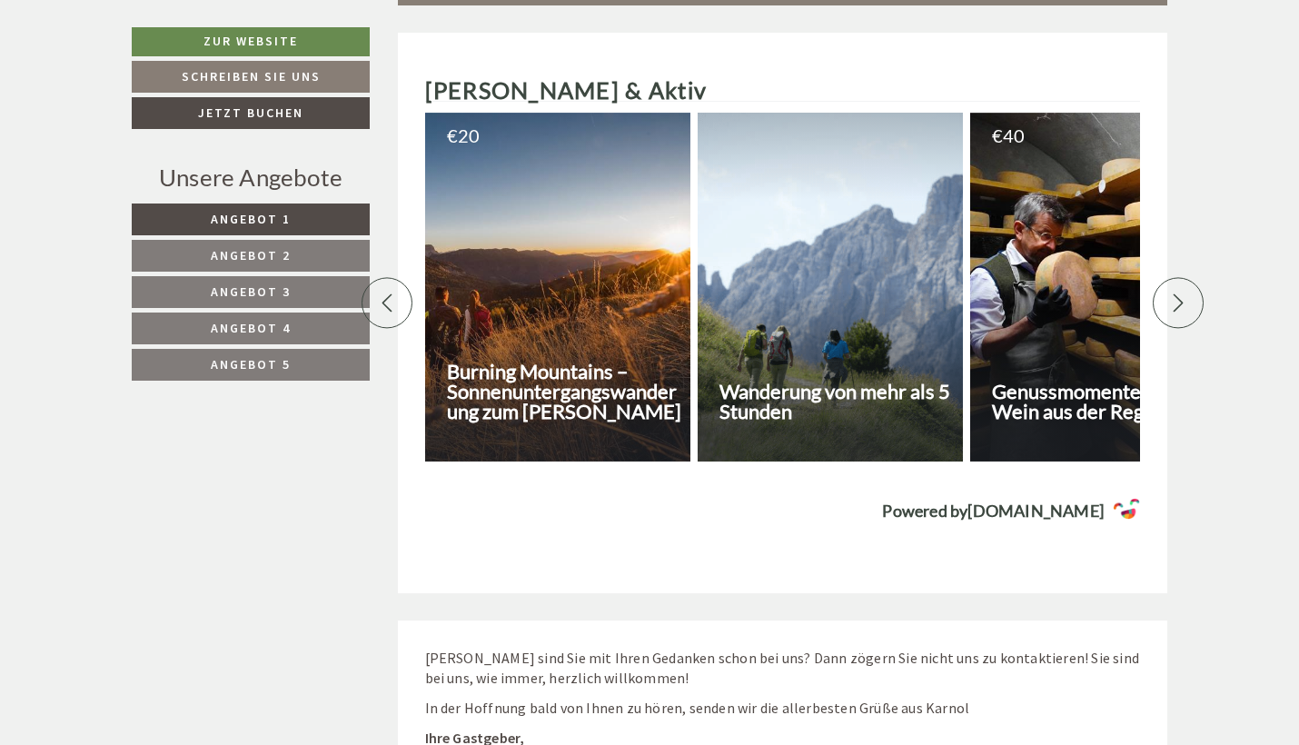
click at [1180, 293] on icon at bounding box center [1178, 302] width 18 height 18
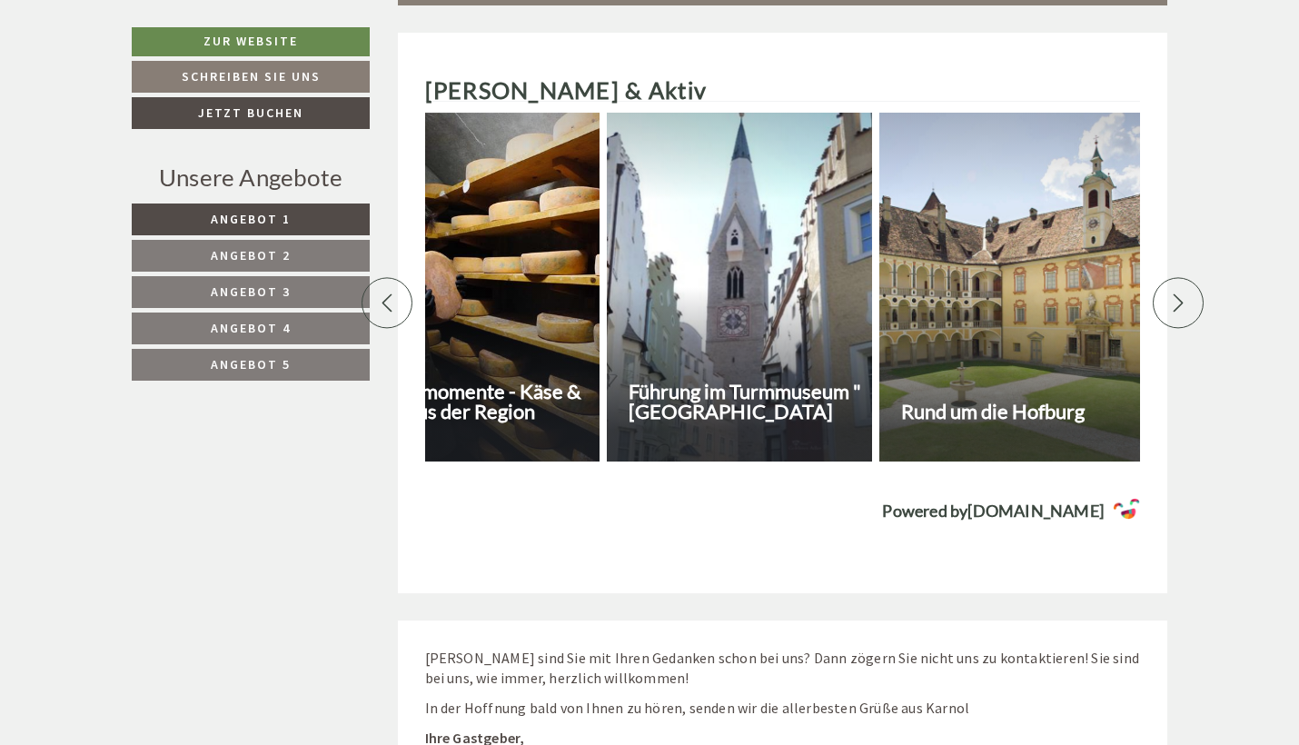
click at [1180, 293] on icon at bounding box center [1178, 302] width 18 height 18
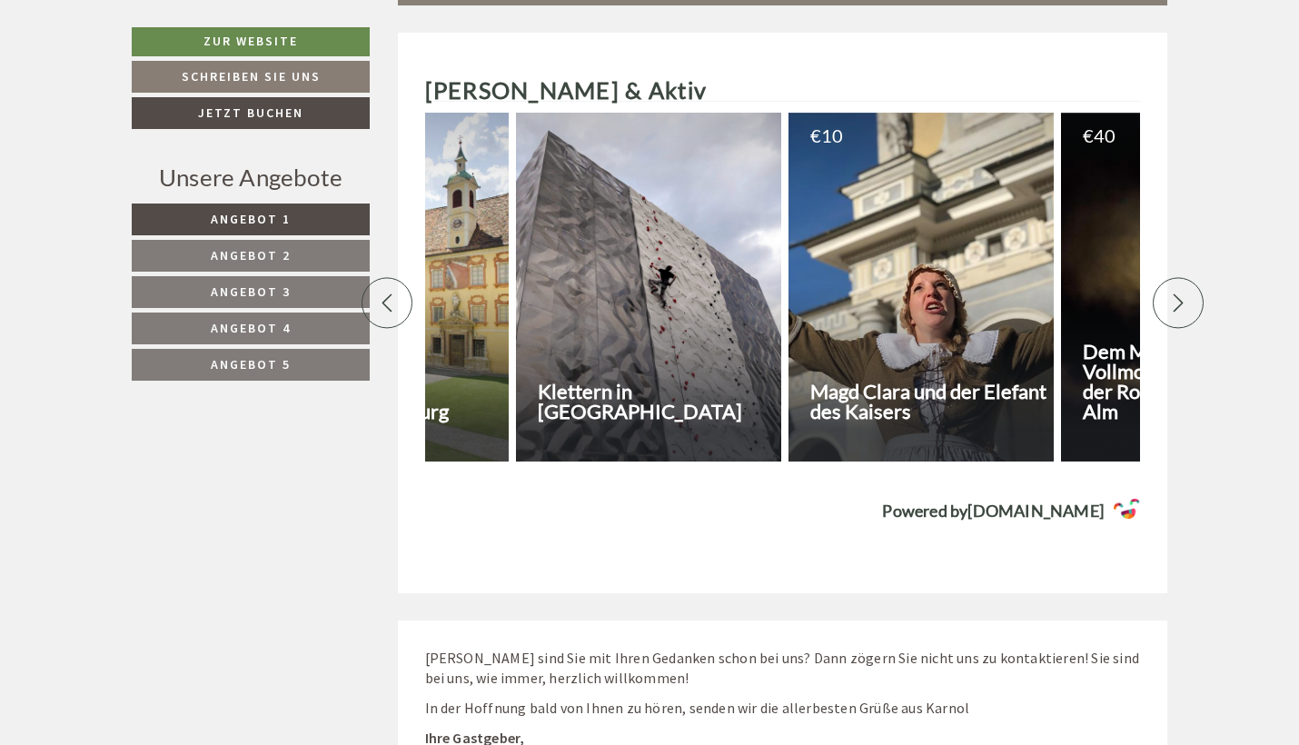
click at [1180, 293] on icon at bounding box center [1178, 302] width 18 height 18
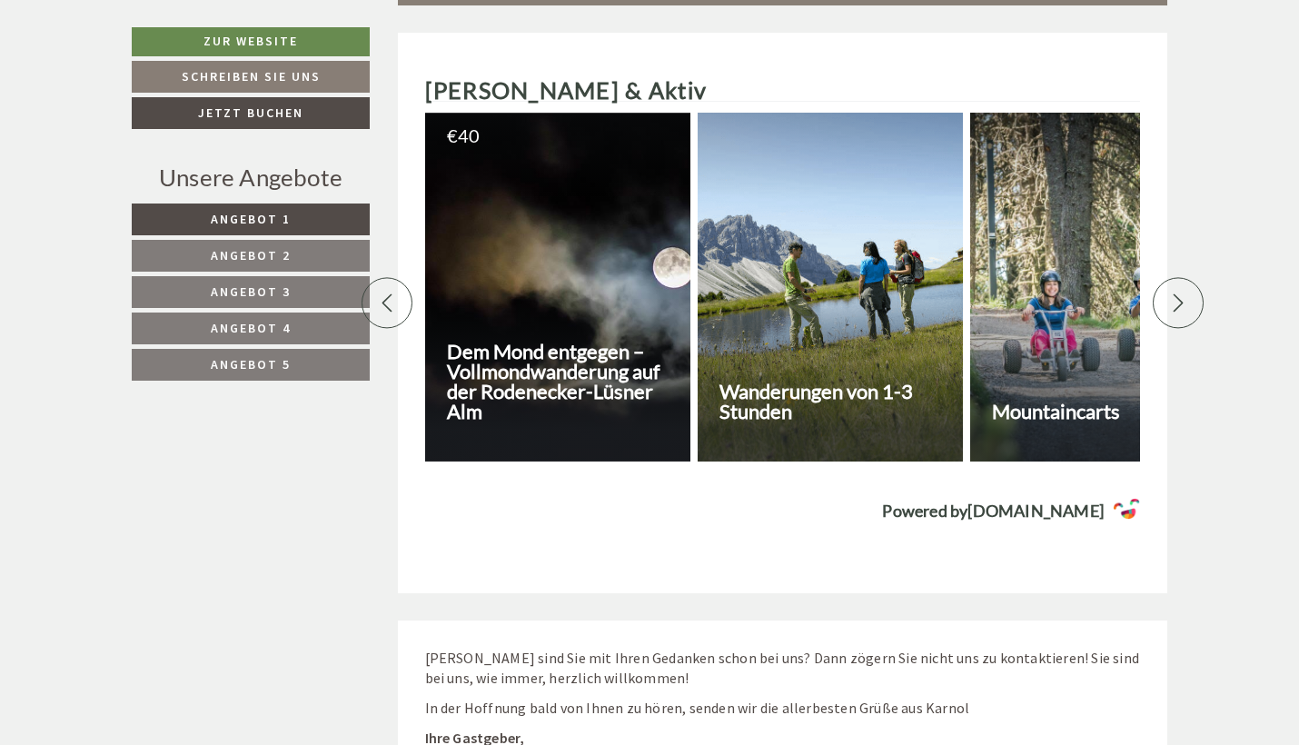
click at [1180, 293] on icon at bounding box center [1178, 302] width 18 height 18
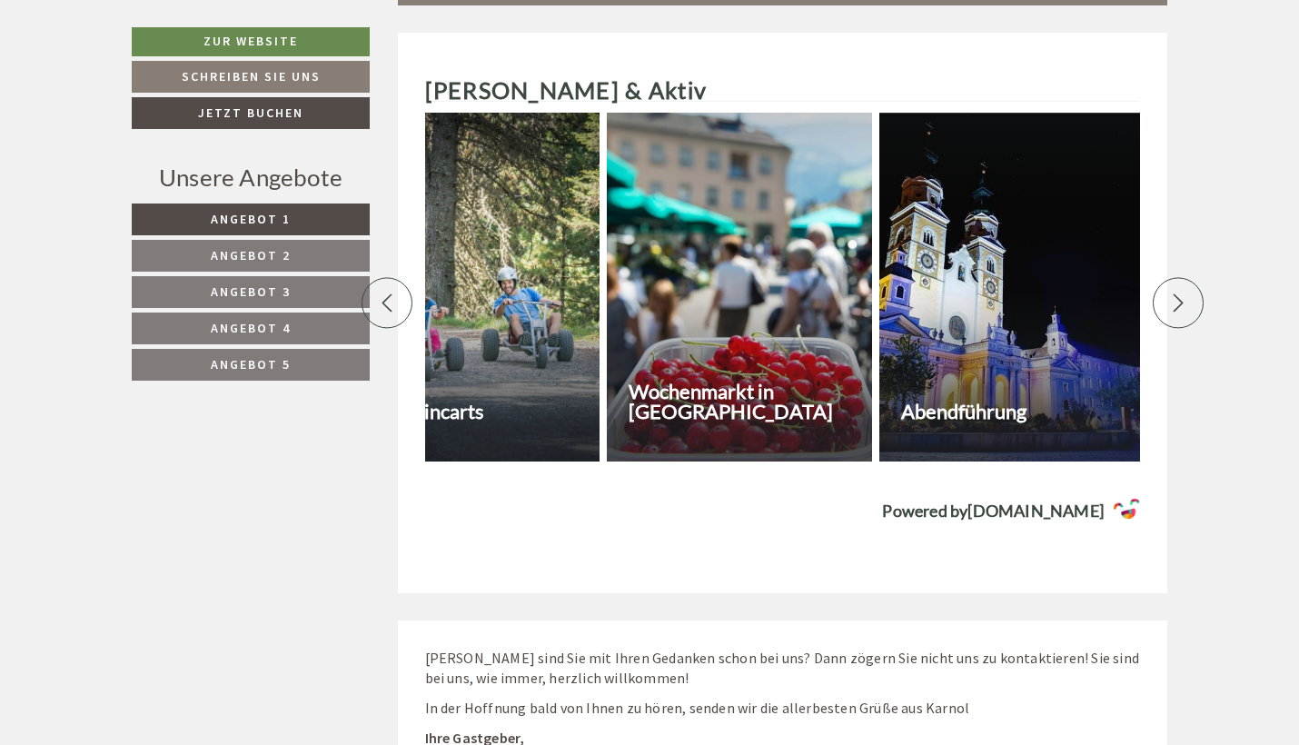
click at [471, 262] on div at bounding box center [466, 287] width 265 height 349
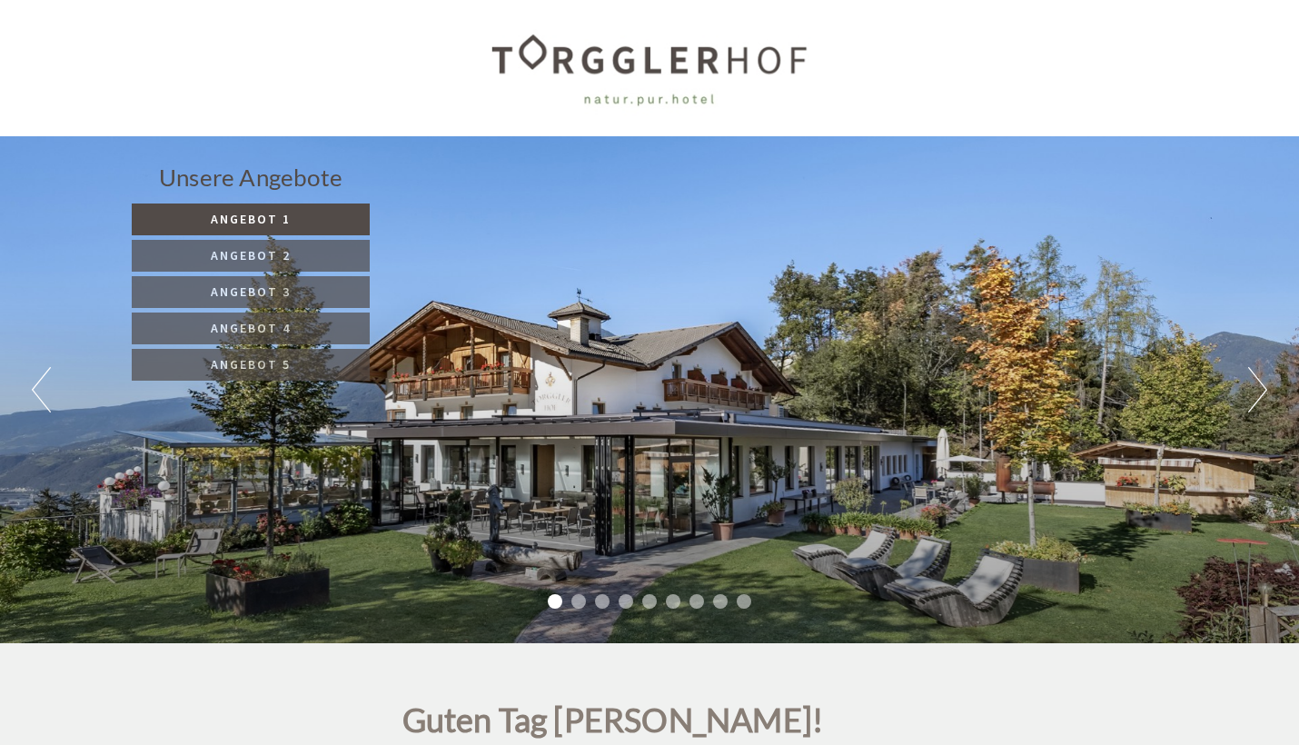
scroll to position [5315, 0]
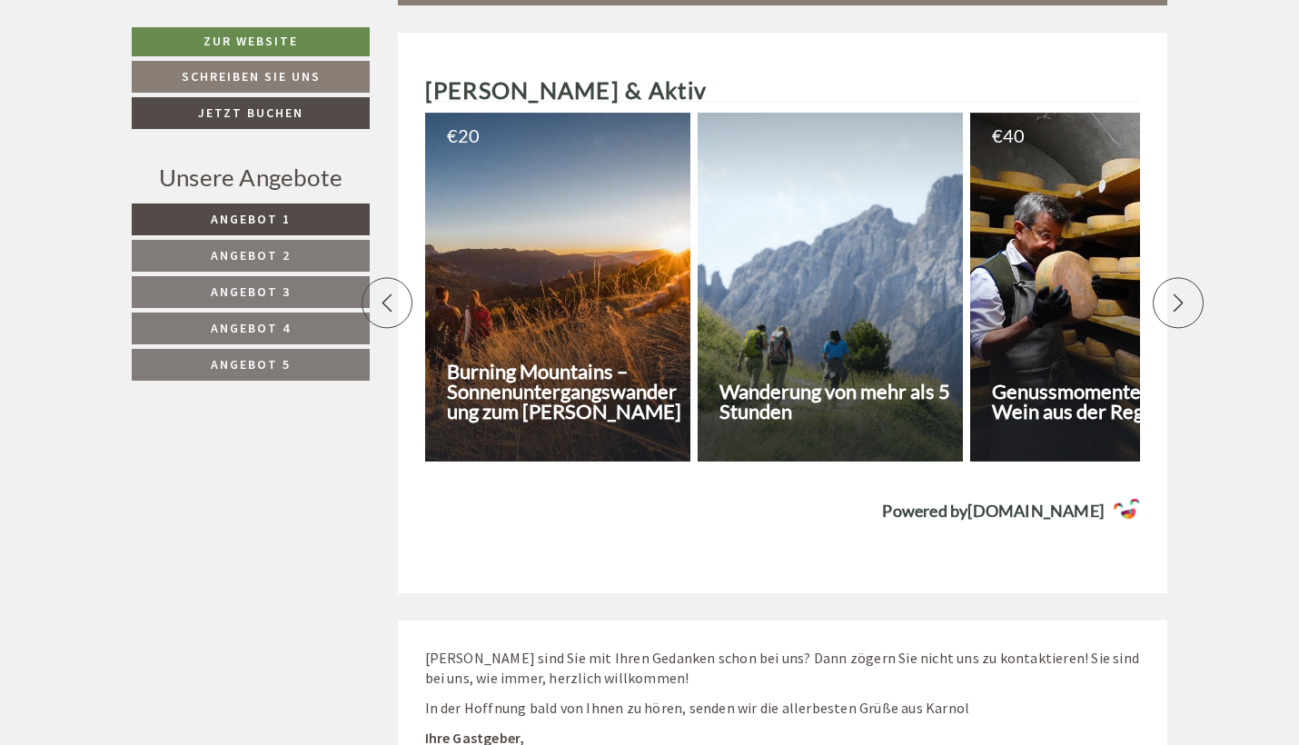
click at [1173, 293] on icon at bounding box center [1178, 302] width 18 height 18
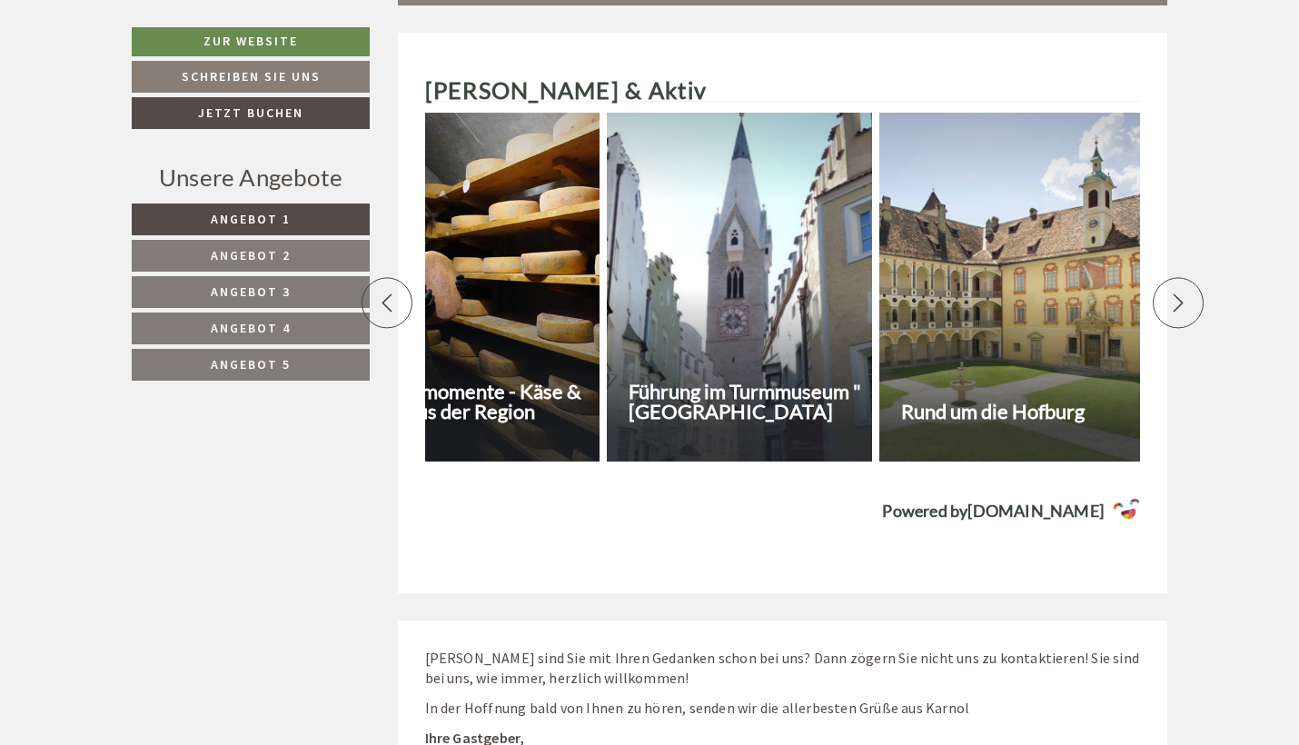
click at [1173, 293] on icon at bounding box center [1178, 302] width 18 height 18
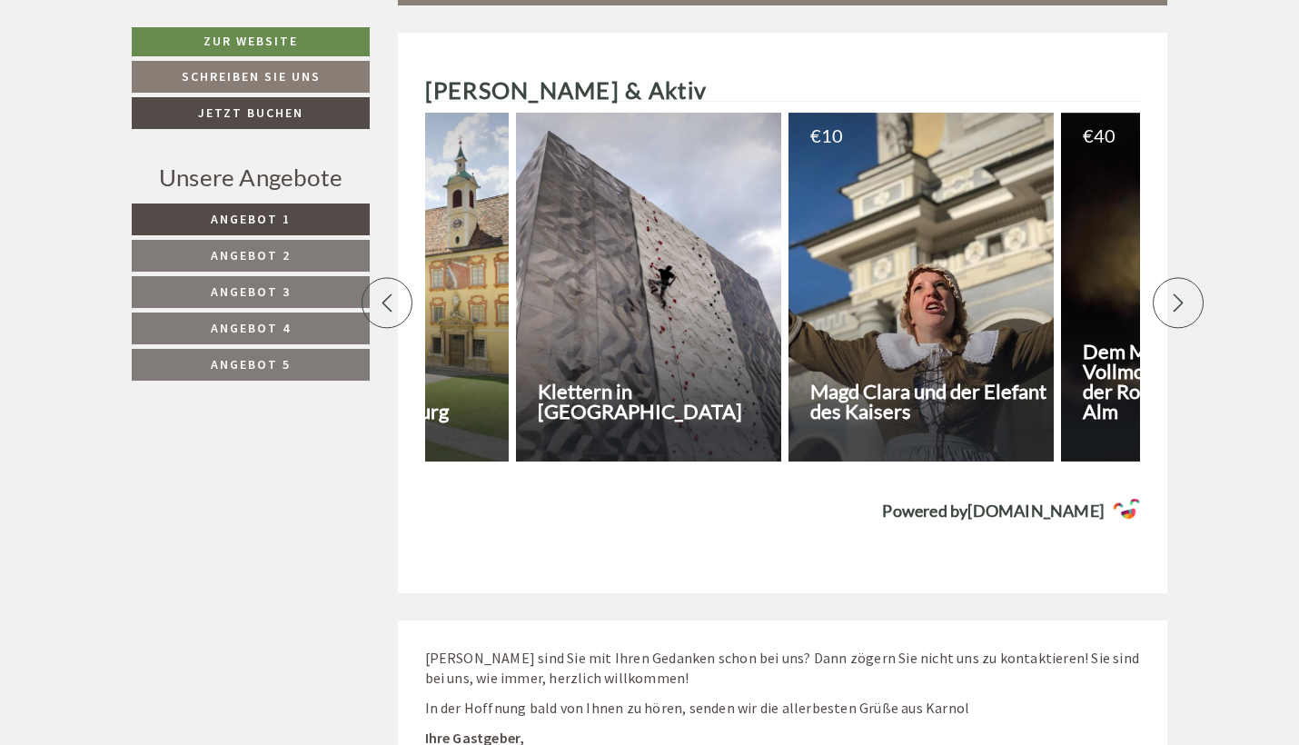
click at [1173, 293] on icon at bounding box center [1178, 302] width 18 height 18
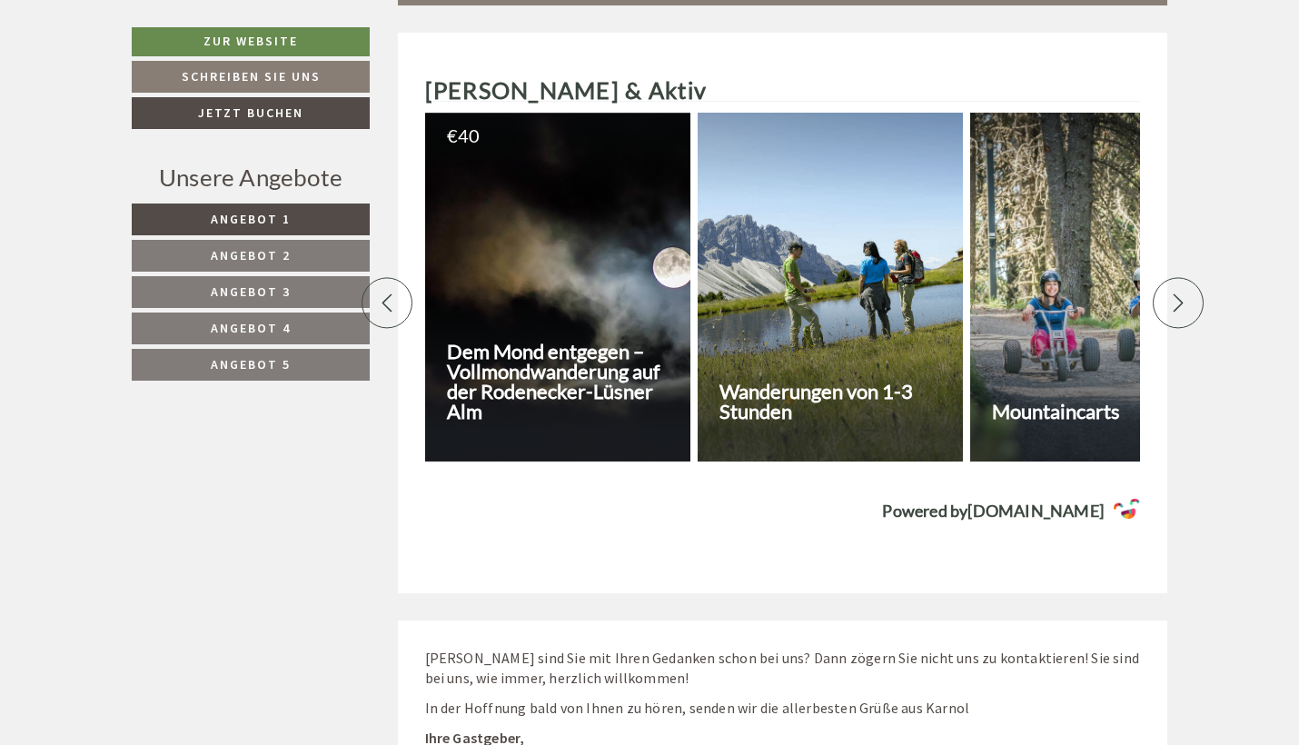
click at [1173, 293] on icon at bounding box center [1178, 302] width 18 height 18
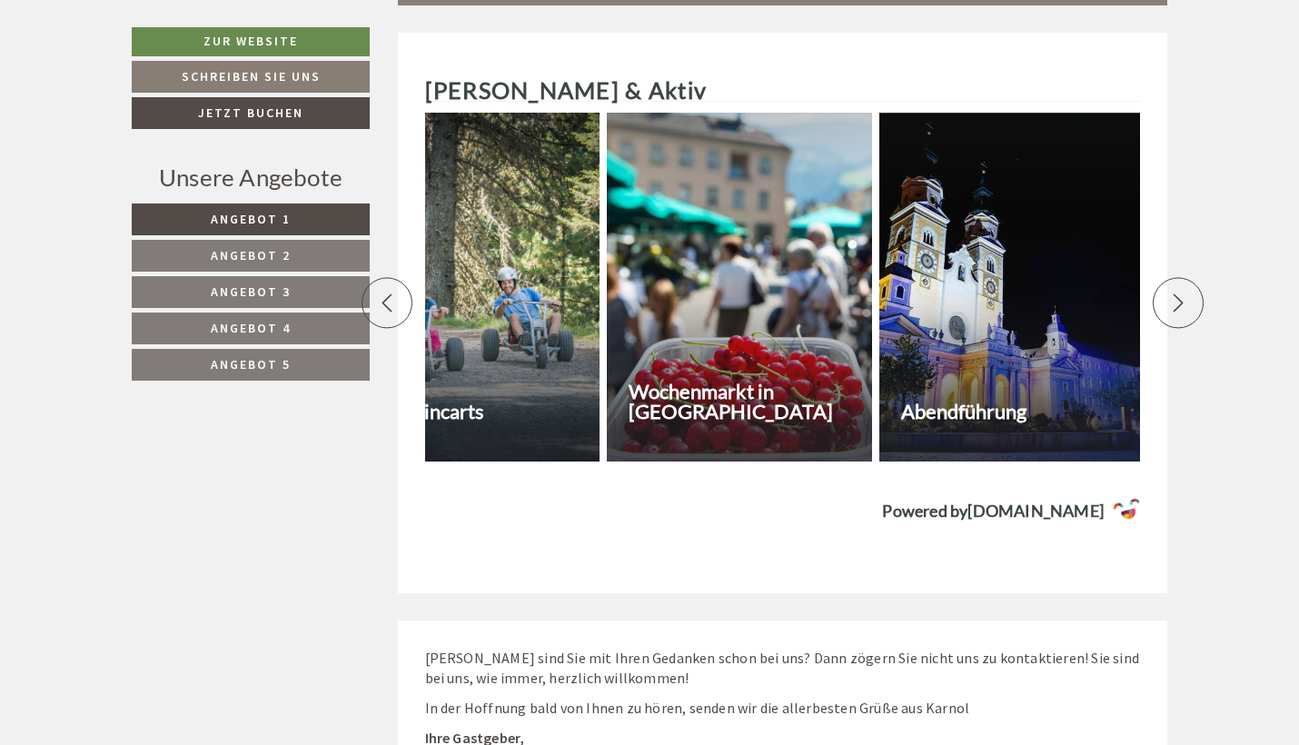
click at [762, 272] on div at bounding box center [739, 287] width 265 height 349
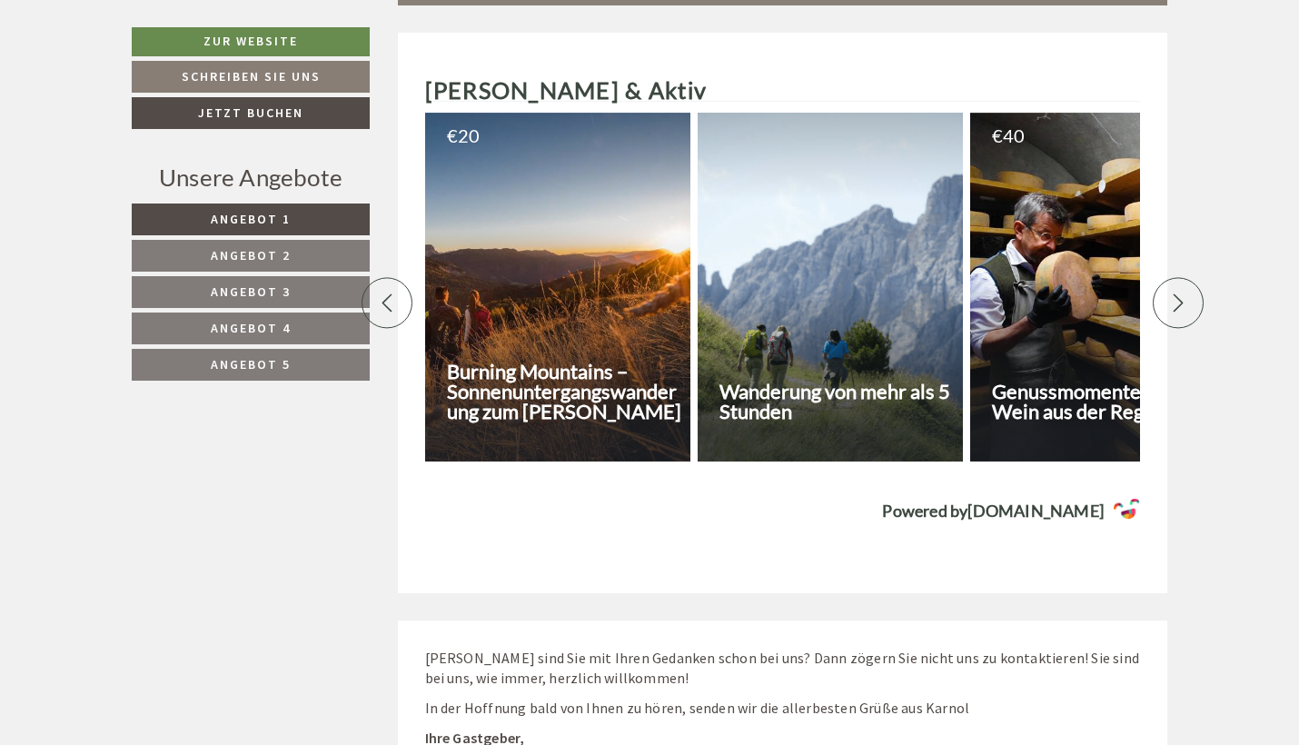
click at [1175, 293] on icon at bounding box center [1178, 302] width 18 height 18
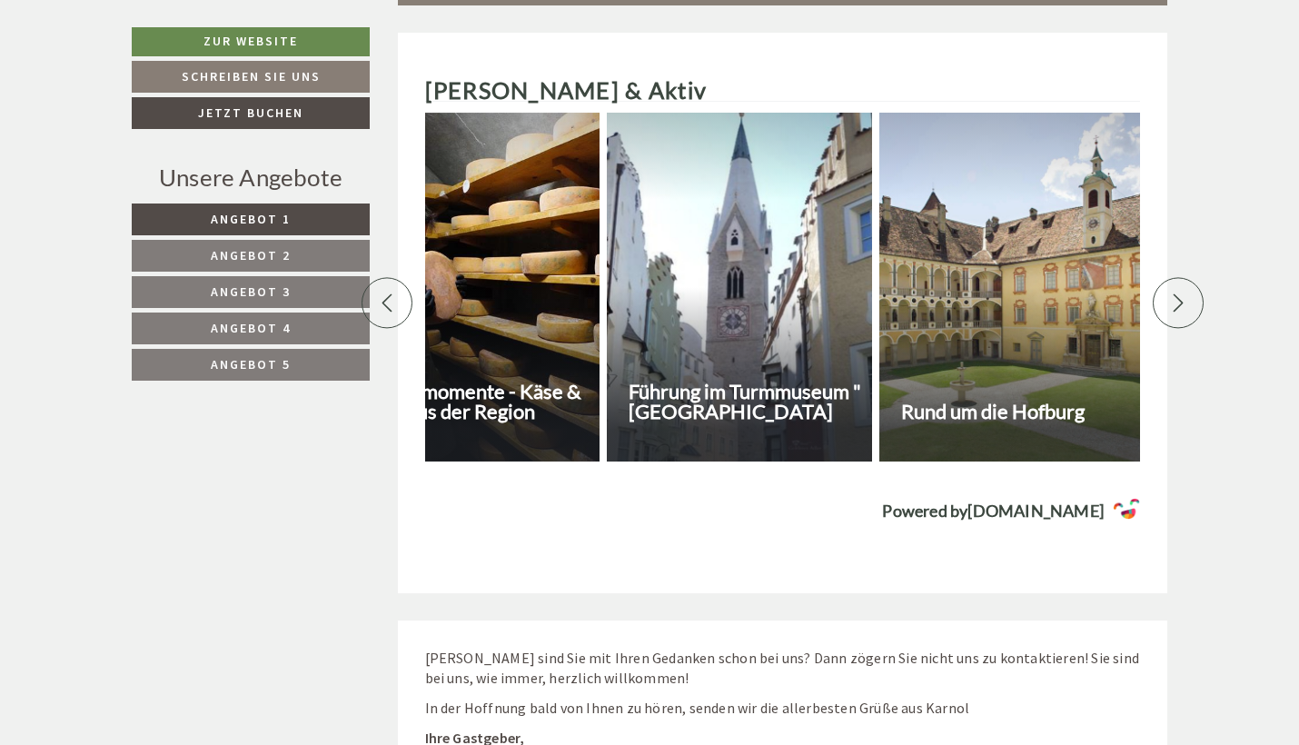
click at [1175, 293] on icon at bounding box center [1178, 302] width 18 height 18
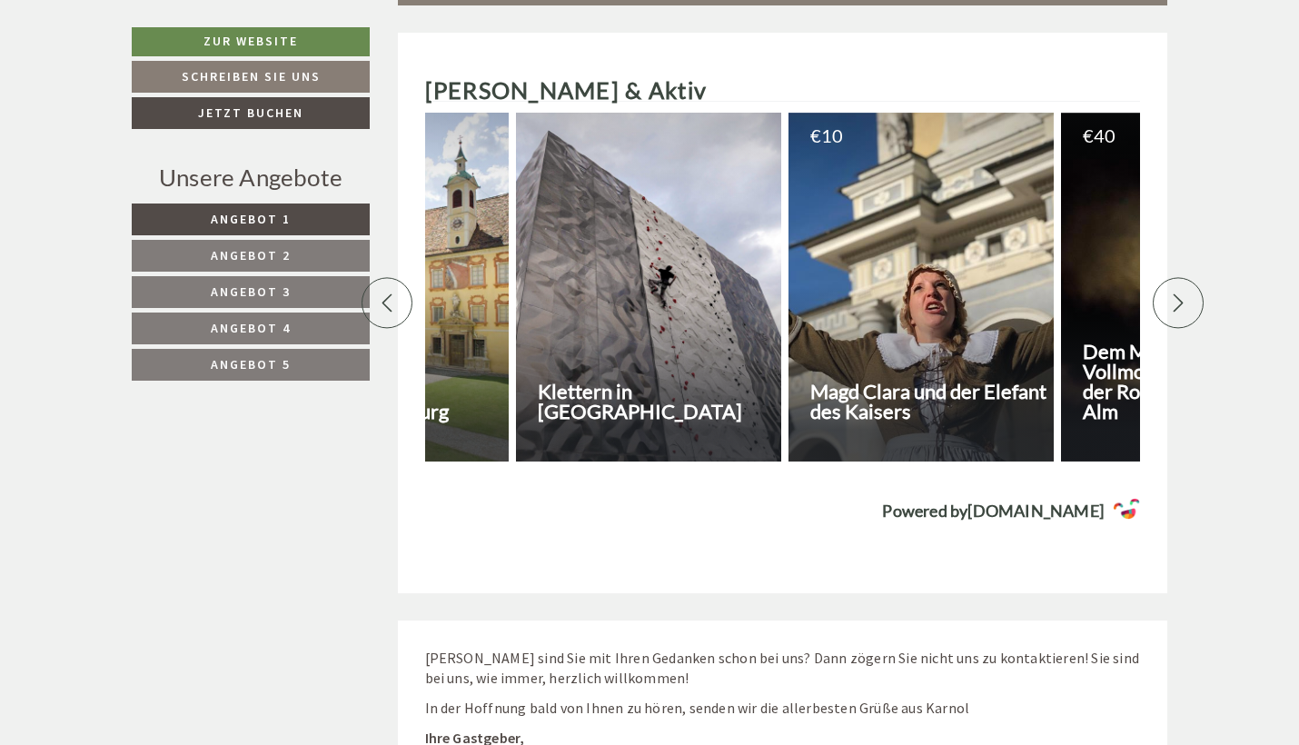
click at [1175, 293] on icon at bounding box center [1178, 302] width 18 height 18
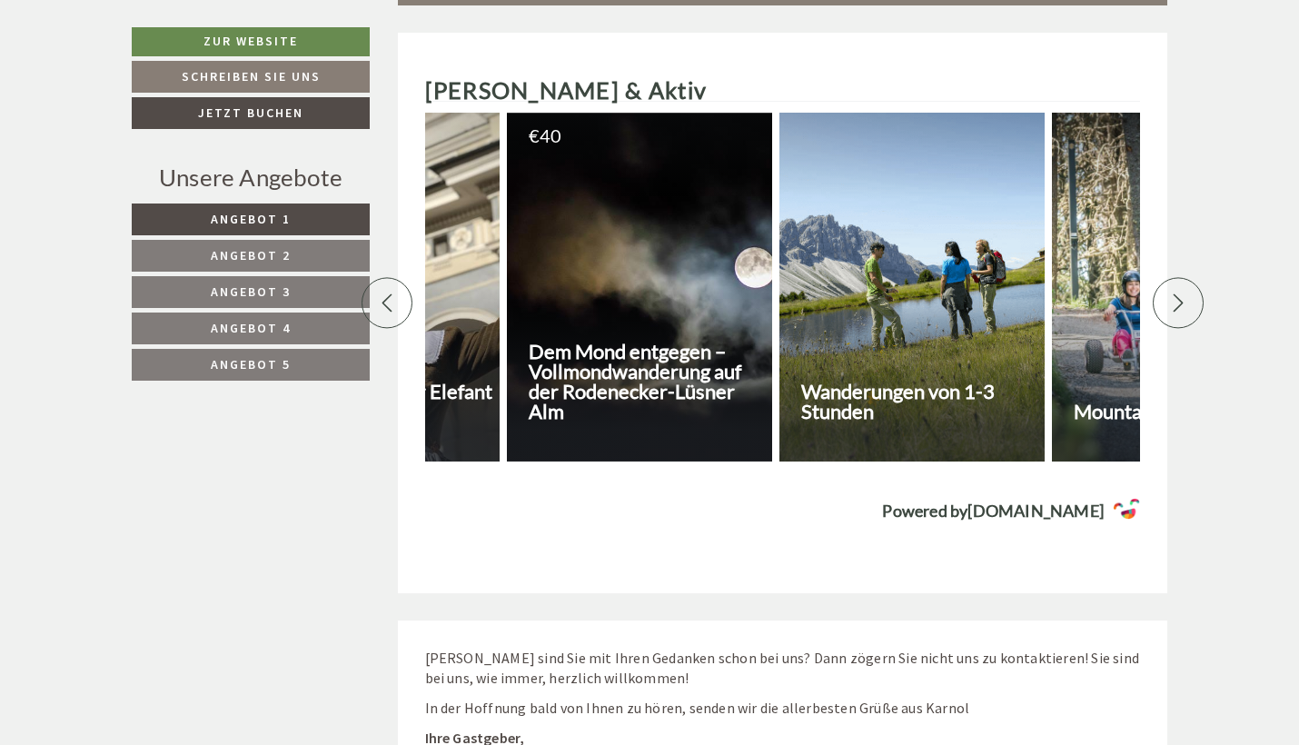
scroll to position [0, 1907]
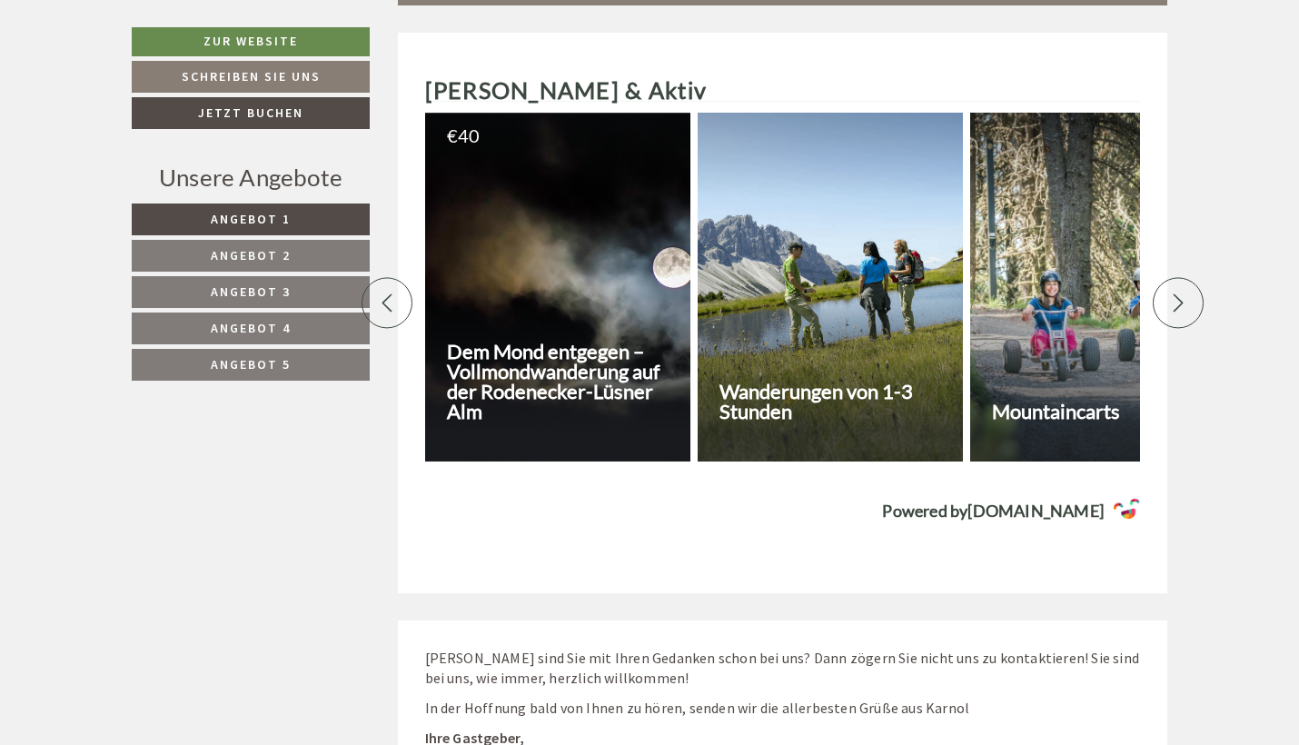
click at [1175, 293] on icon at bounding box center [1178, 302] width 18 height 18
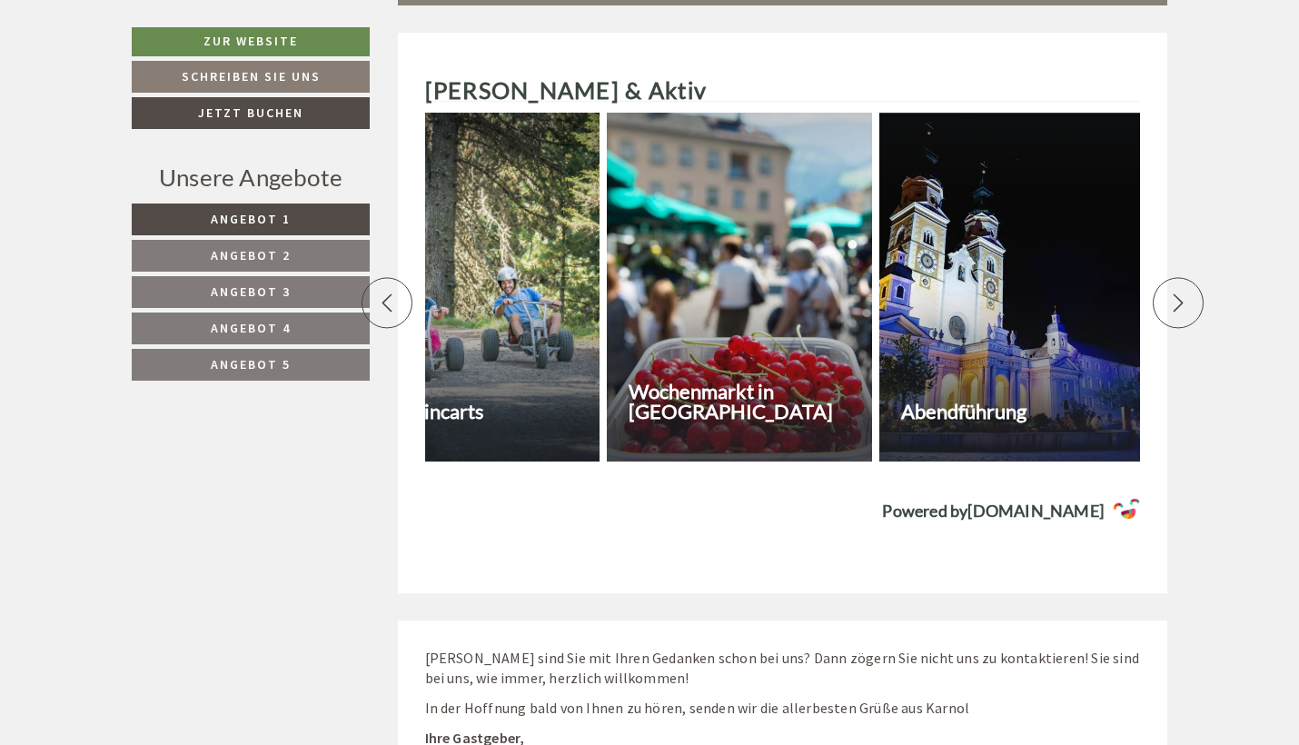
click at [1175, 293] on icon at bounding box center [1178, 302] width 18 height 18
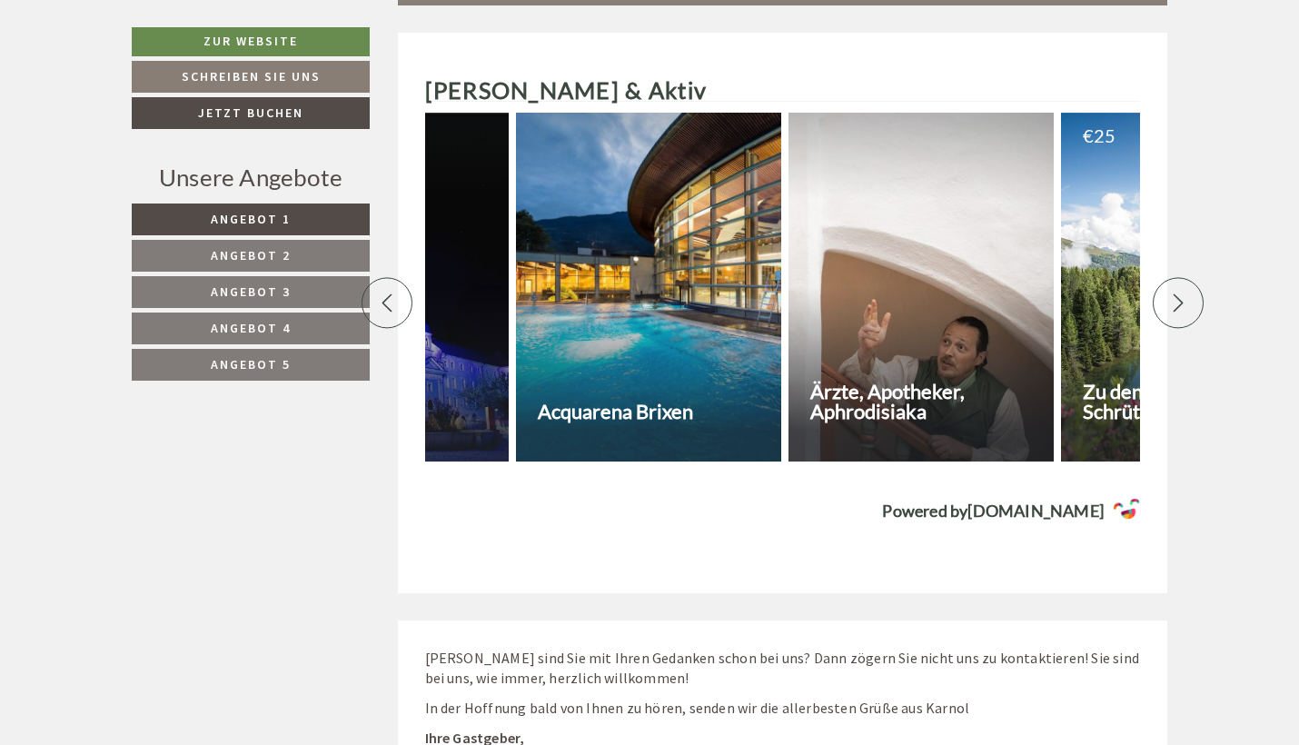
click at [1175, 293] on icon at bounding box center [1178, 302] width 18 height 18
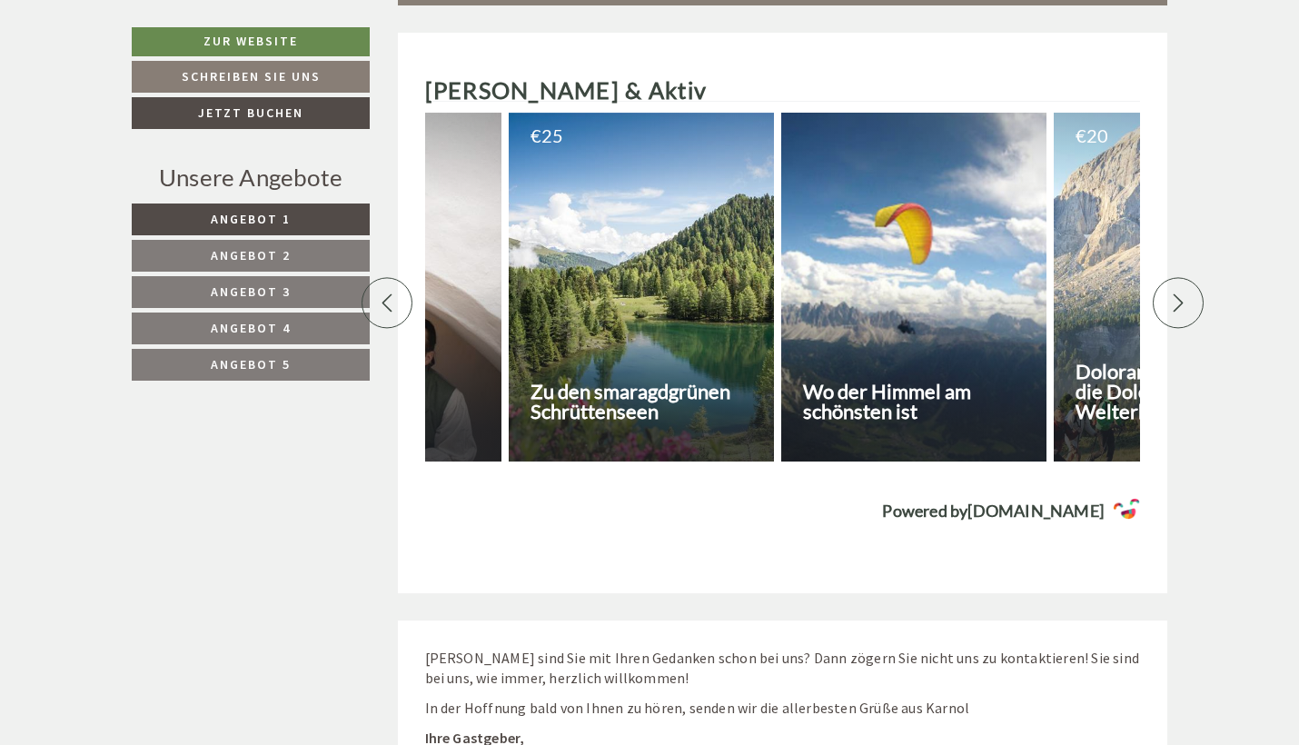
scroll to position [0, 3814]
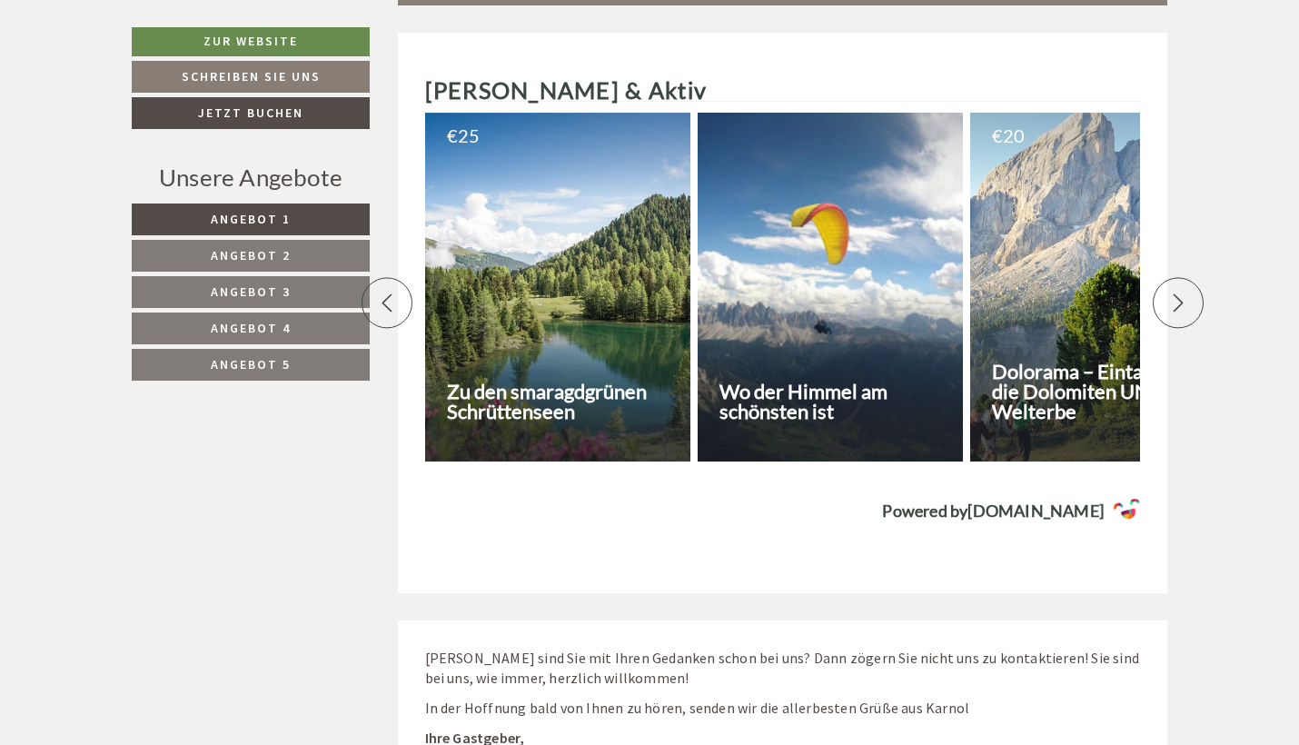
click at [552, 284] on div at bounding box center [557, 287] width 265 height 349
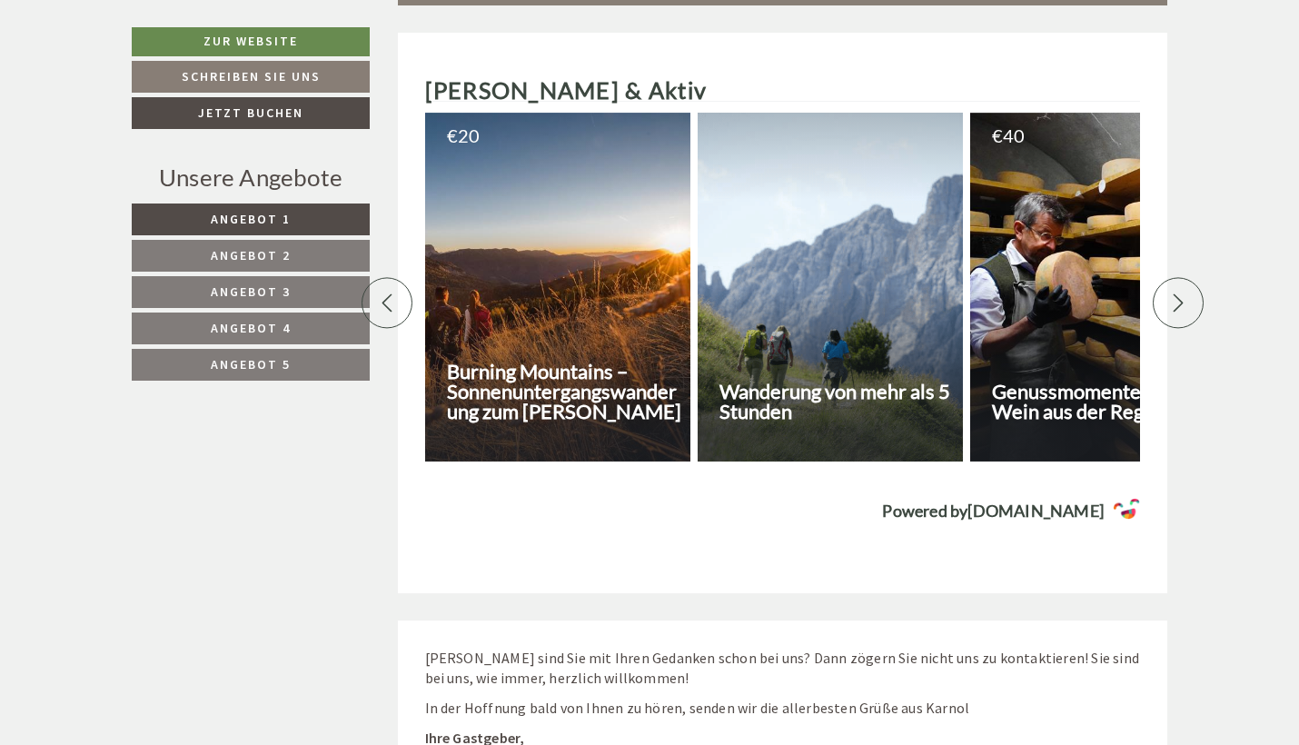
click at [1172, 293] on icon at bounding box center [1178, 302] width 18 height 18
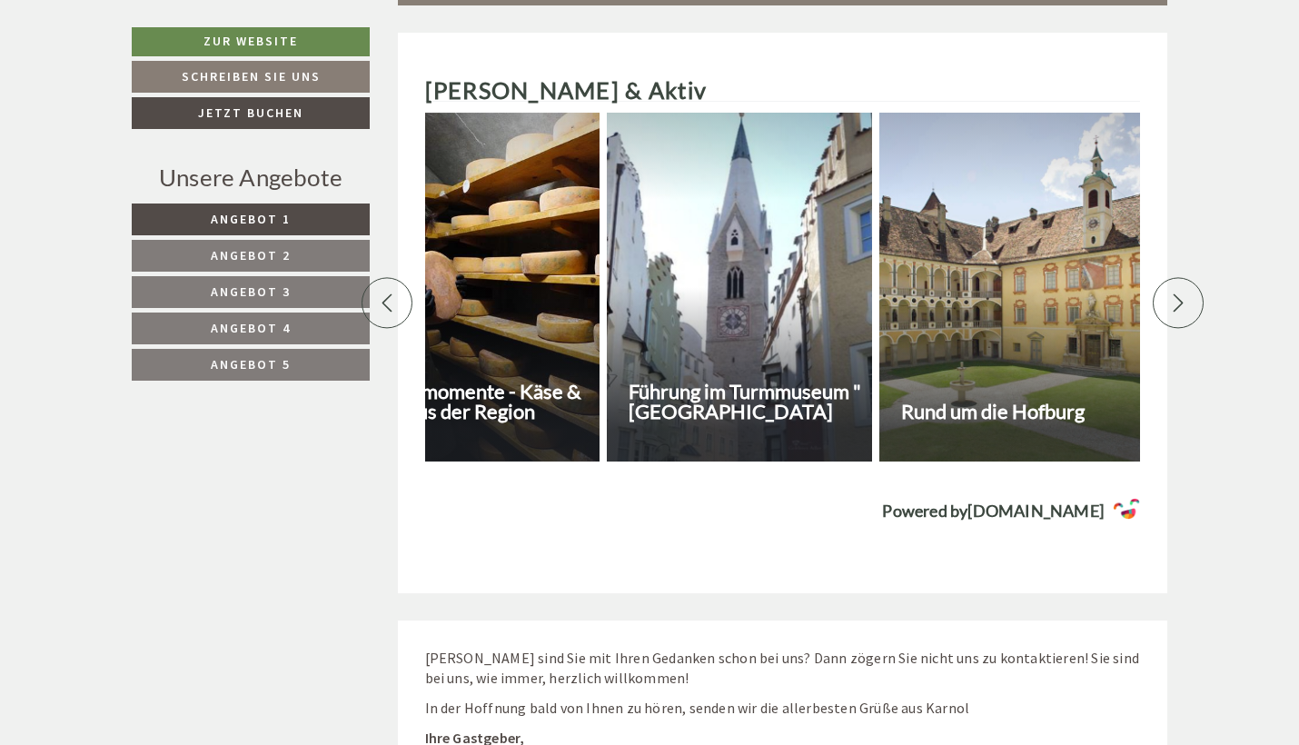
click at [1172, 293] on icon at bounding box center [1178, 302] width 18 height 18
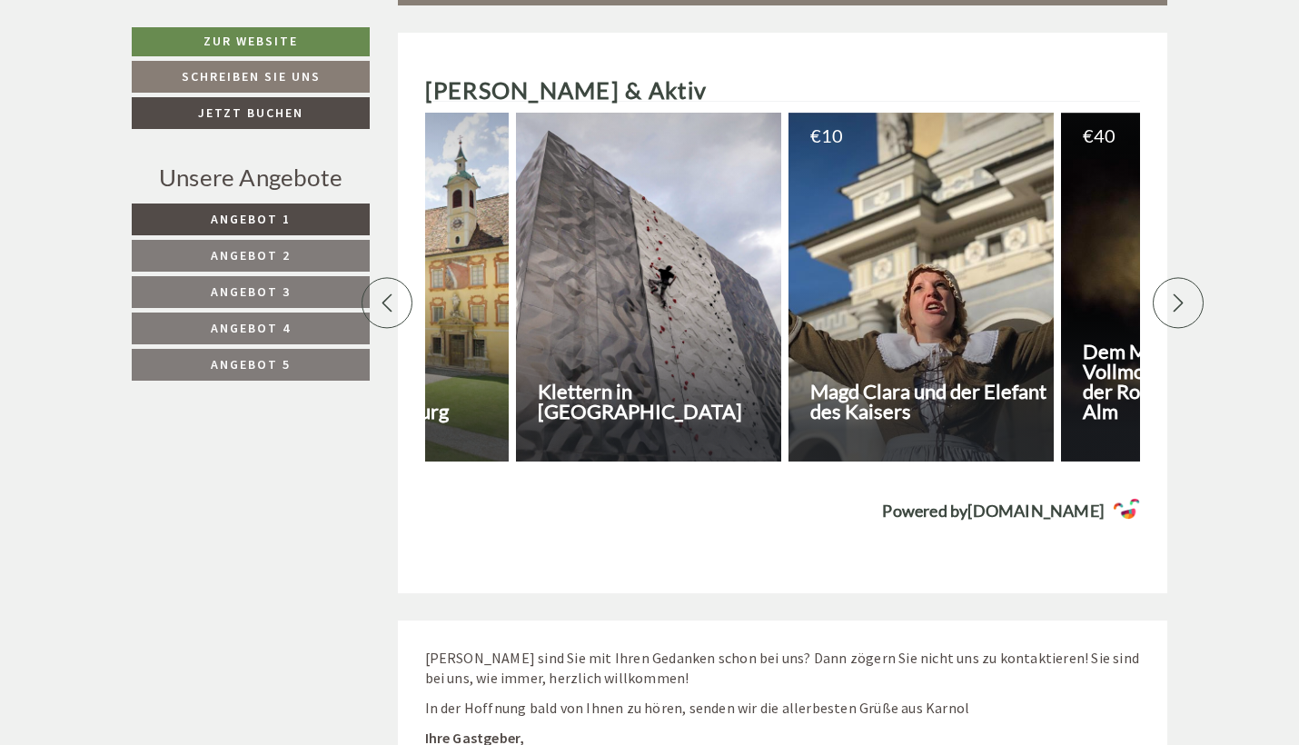
click at [1172, 293] on icon at bounding box center [1178, 302] width 18 height 18
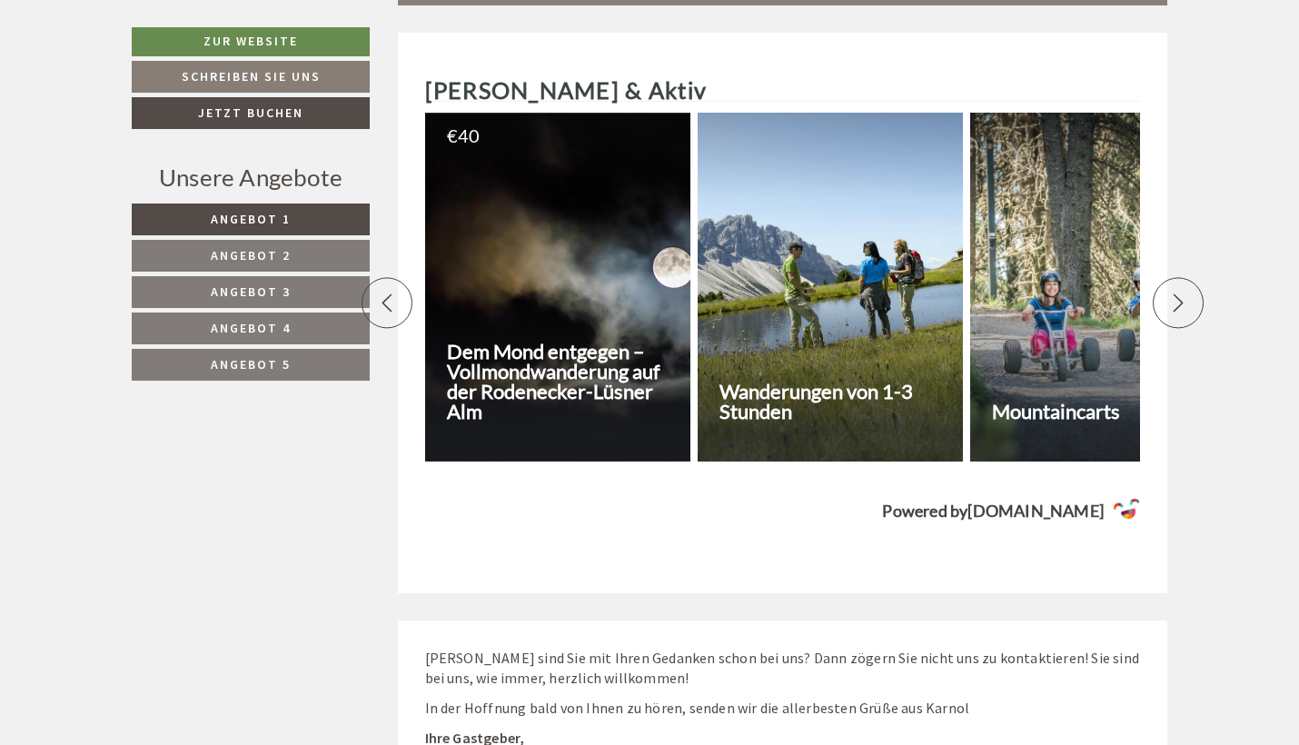
click at [1172, 293] on icon at bounding box center [1178, 302] width 18 height 18
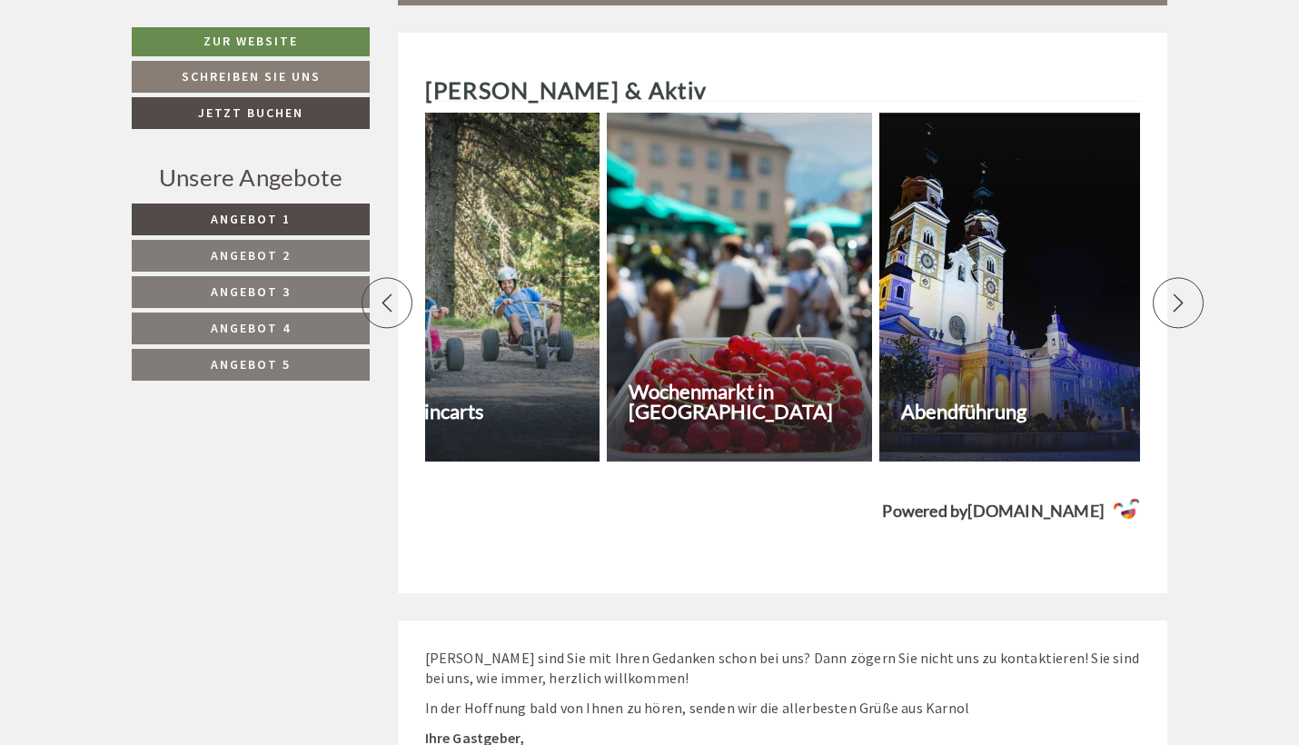
click at [1172, 293] on icon at bounding box center [1178, 302] width 18 height 18
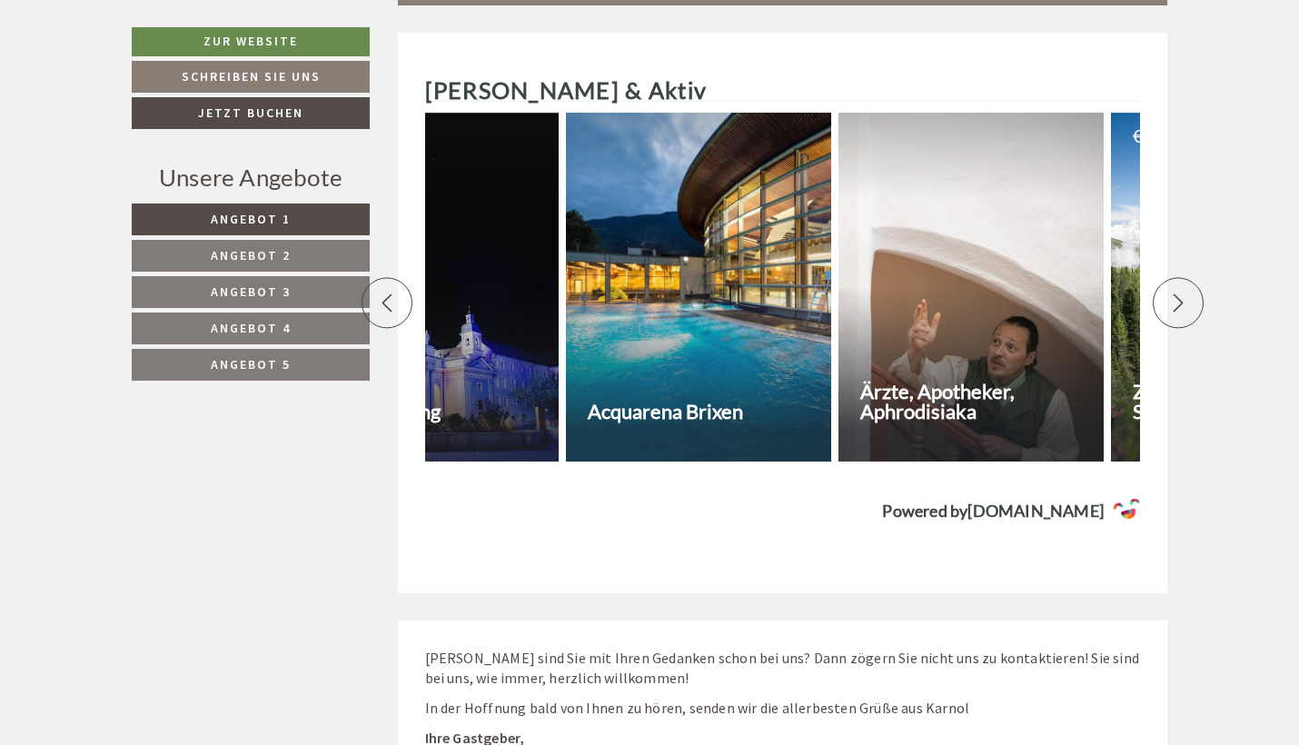
scroll to position [0, 3179]
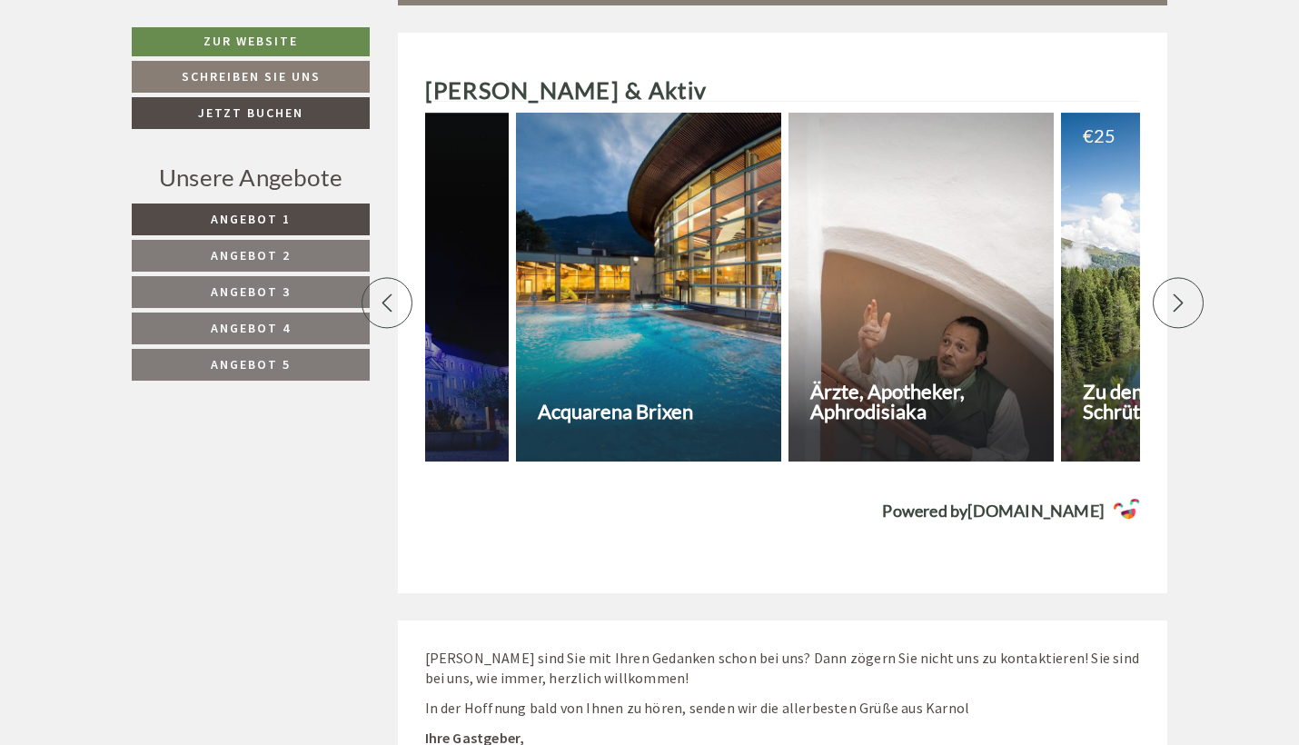
click at [1172, 293] on icon at bounding box center [1178, 302] width 18 height 18
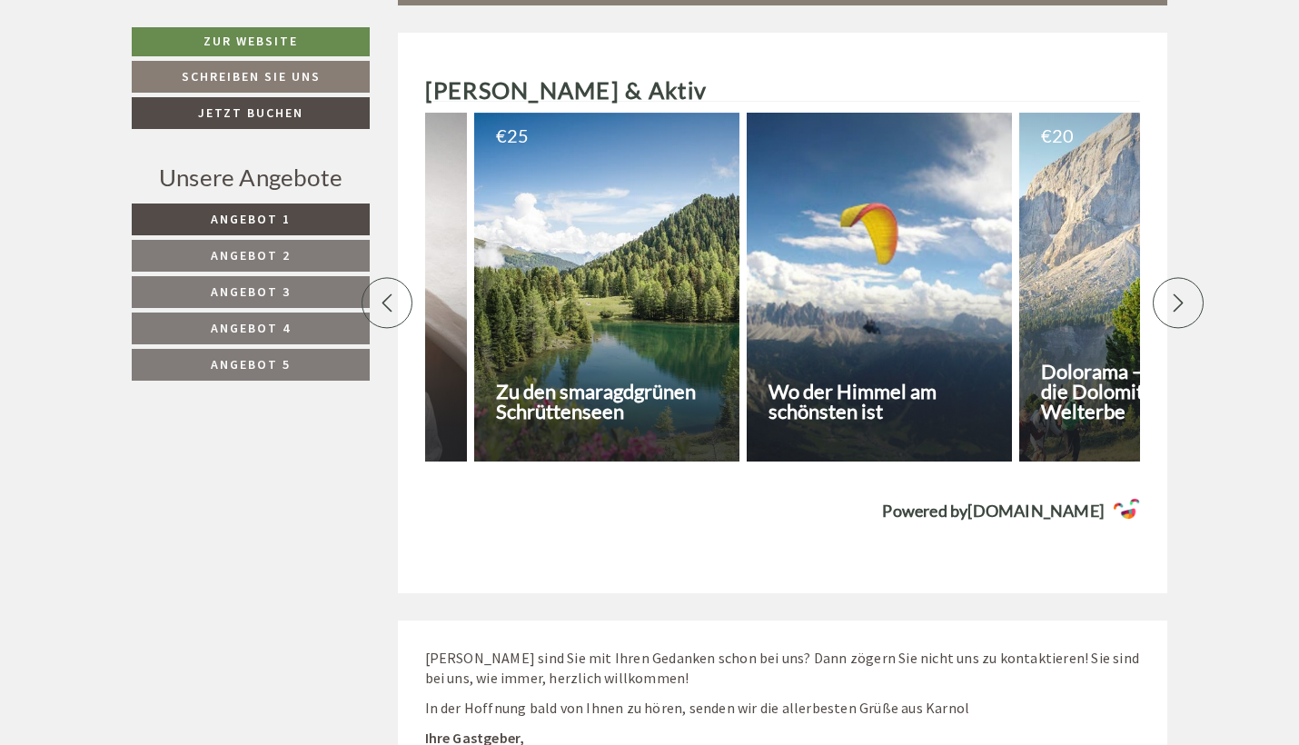
scroll to position [0, 3814]
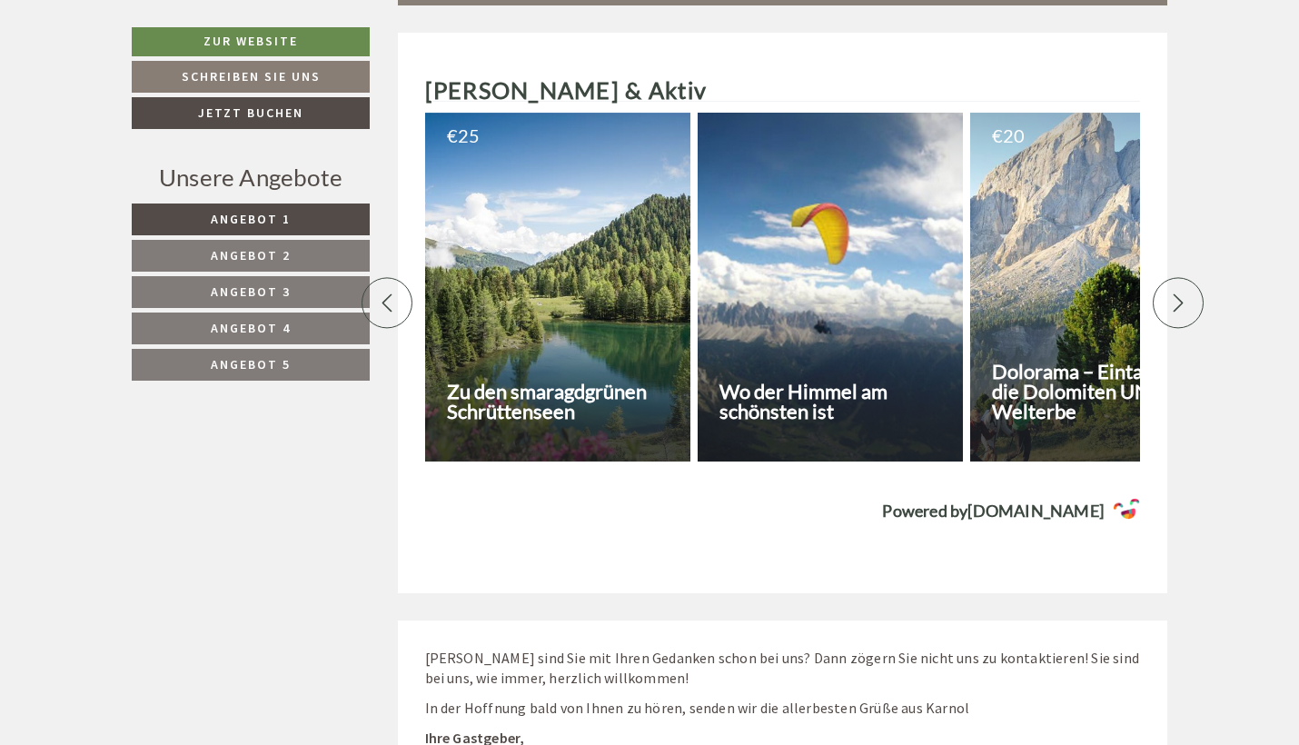
click at [1172, 293] on icon at bounding box center [1178, 302] width 18 height 18
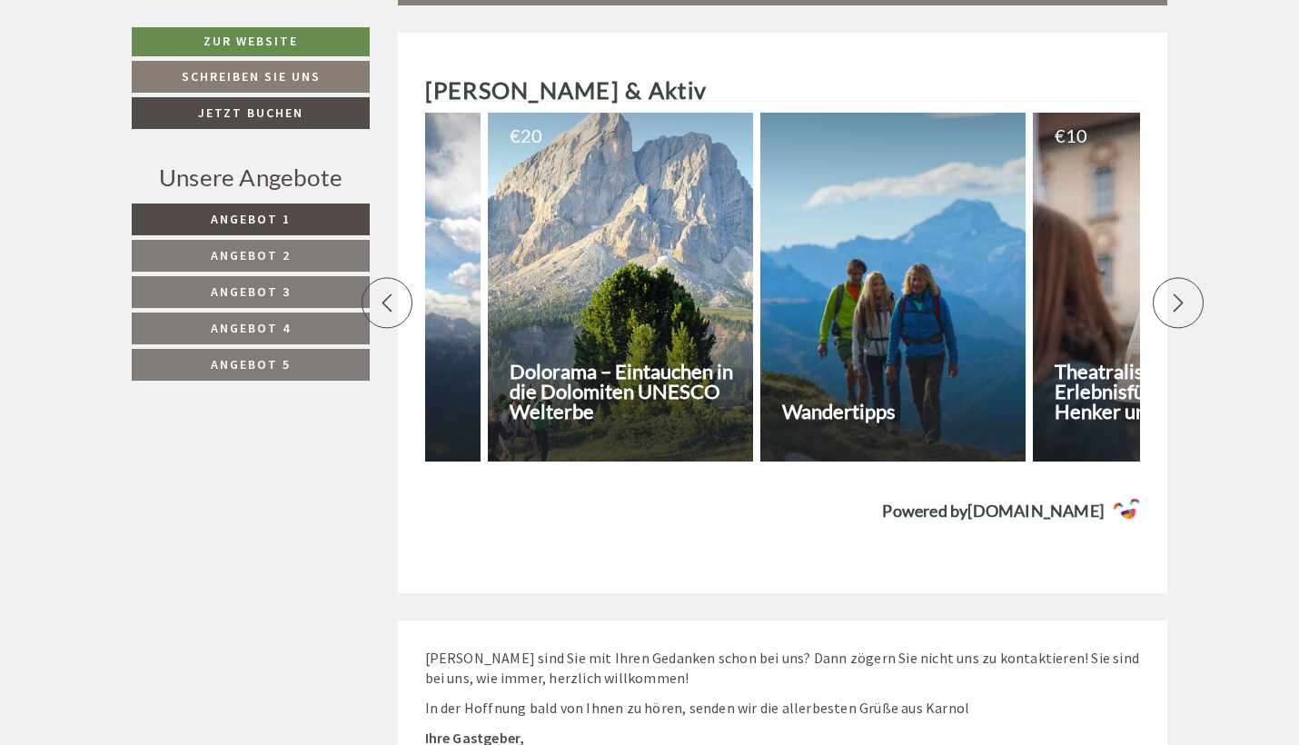
scroll to position [0, 4295]
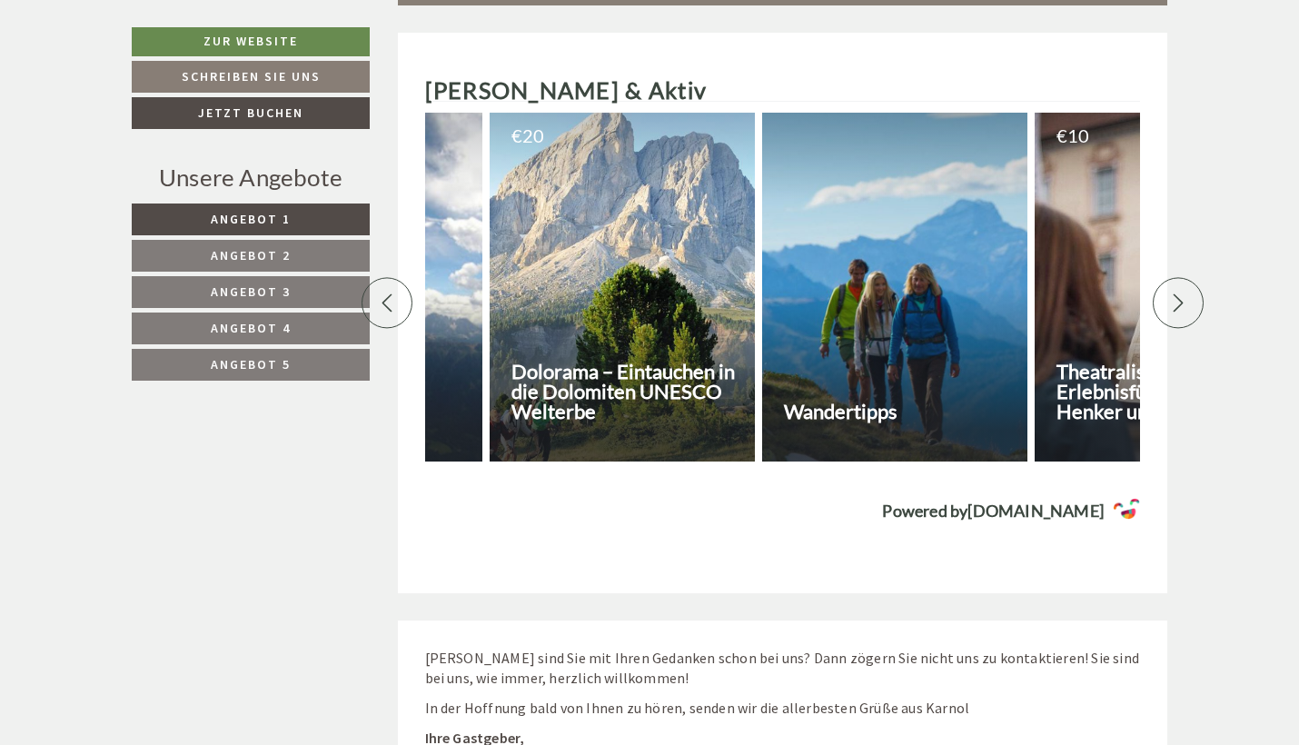
click at [634, 283] on div at bounding box center [621, 287] width 265 height 349
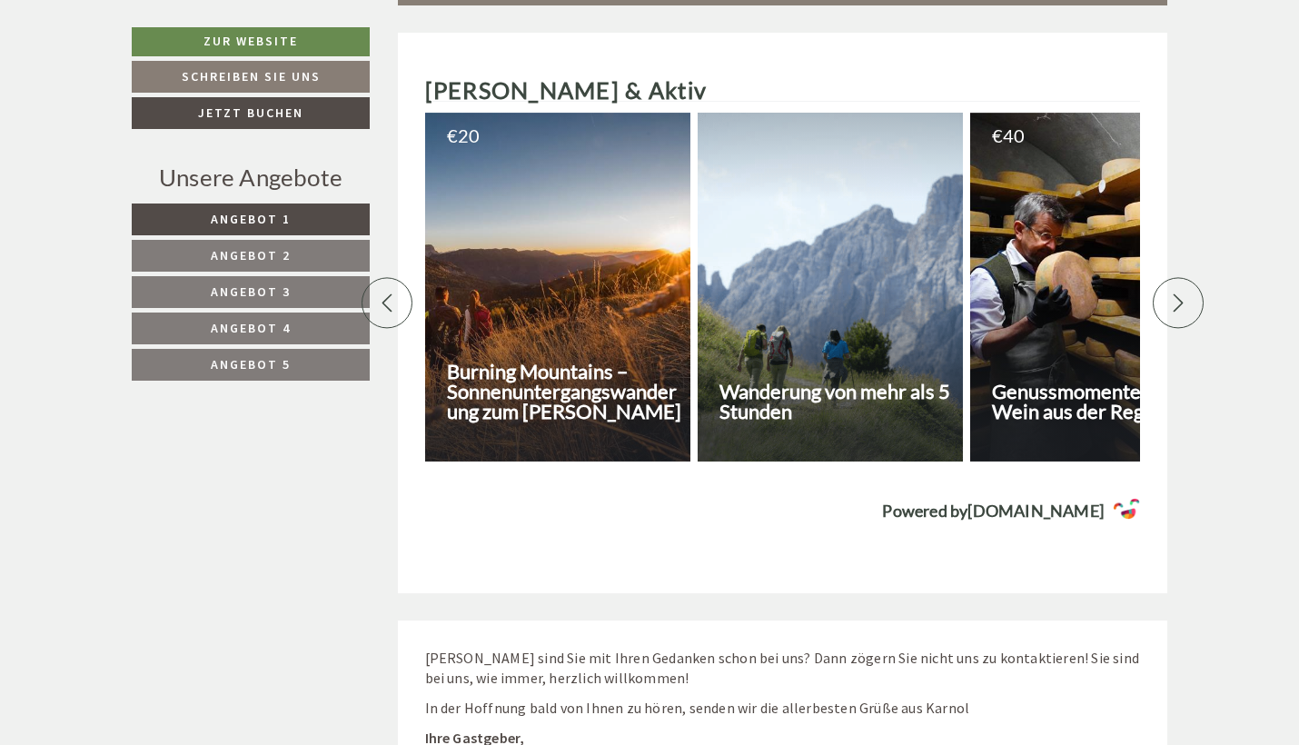
click at [1176, 293] on icon at bounding box center [1178, 302] width 18 height 18
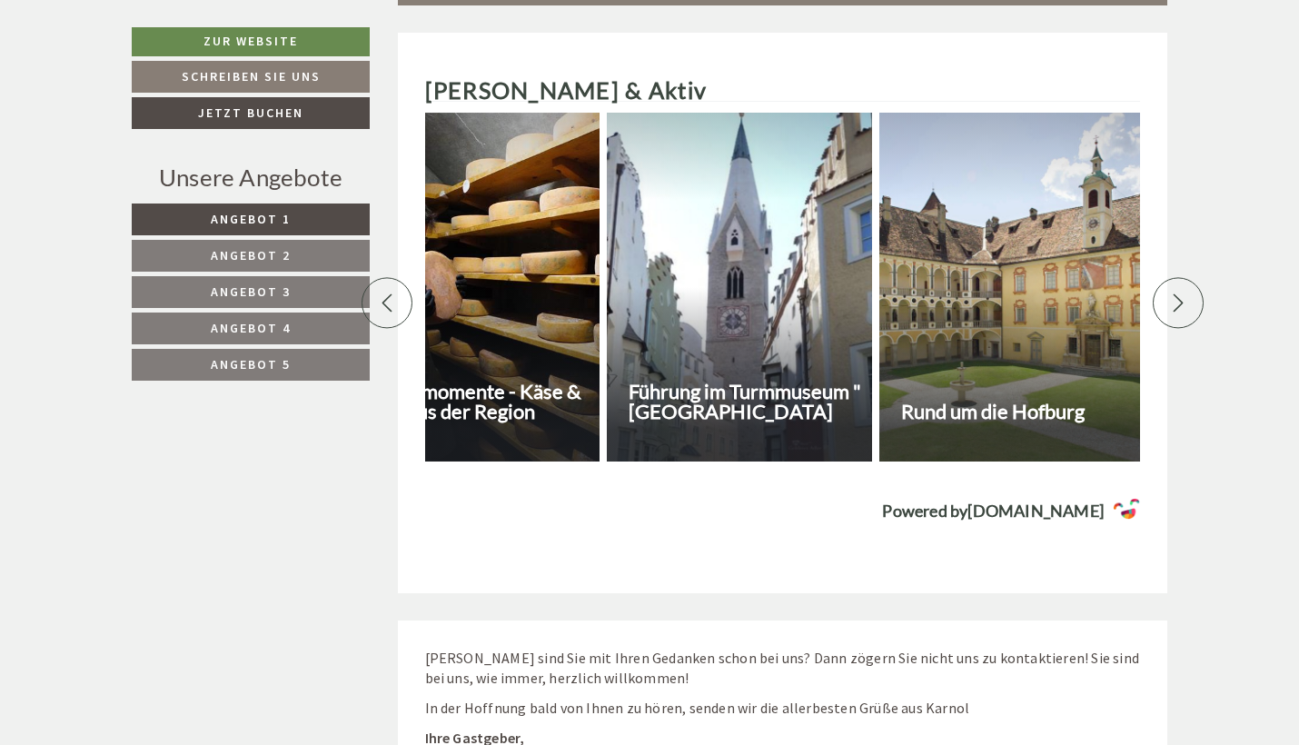
click at [1176, 293] on icon at bounding box center [1178, 302] width 18 height 18
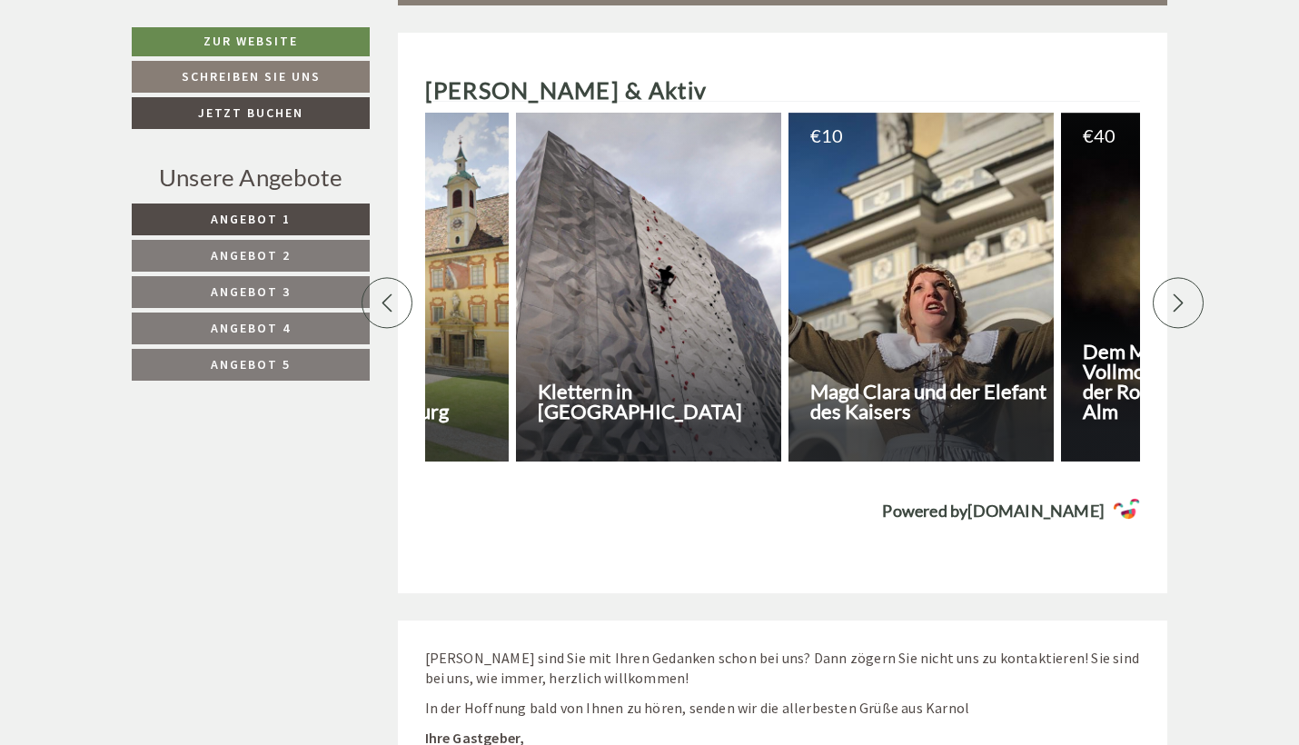
click at [1176, 293] on icon at bounding box center [1178, 302] width 18 height 18
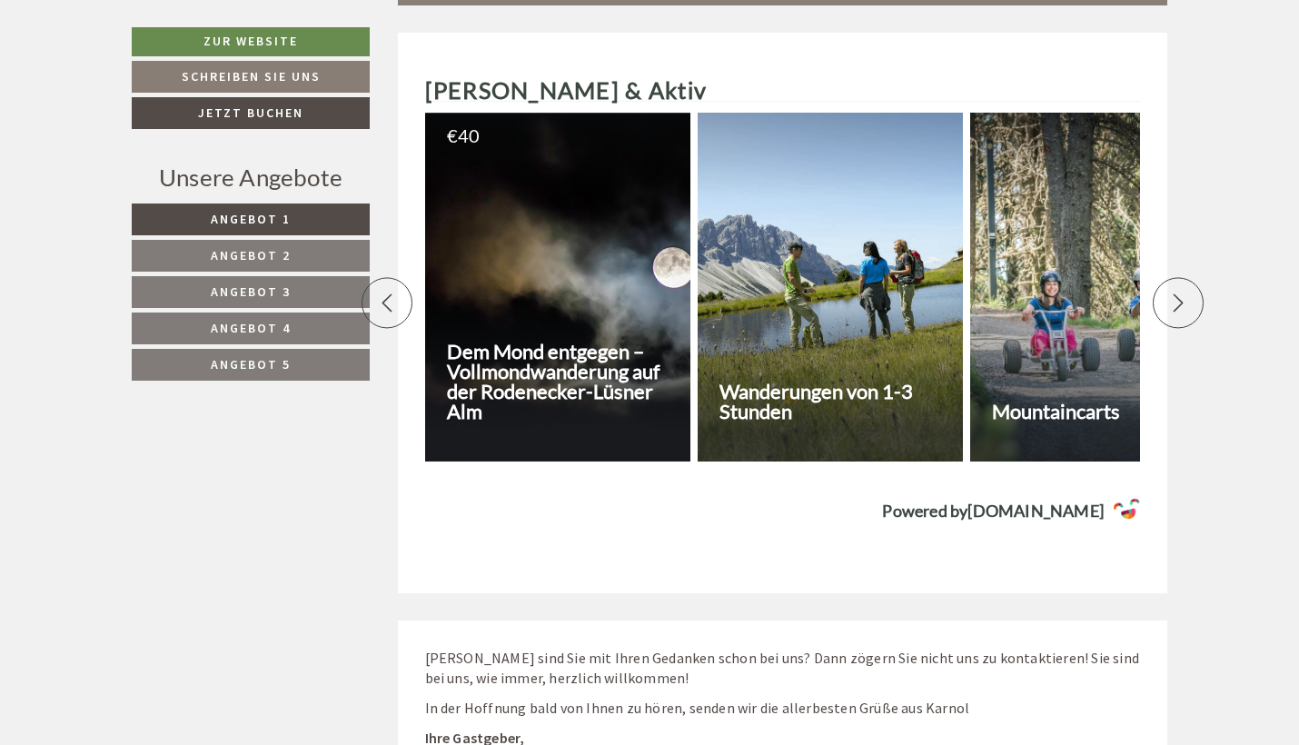
click at [1176, 293] on icon at bounding box center [1178, 302] width 18 height 18
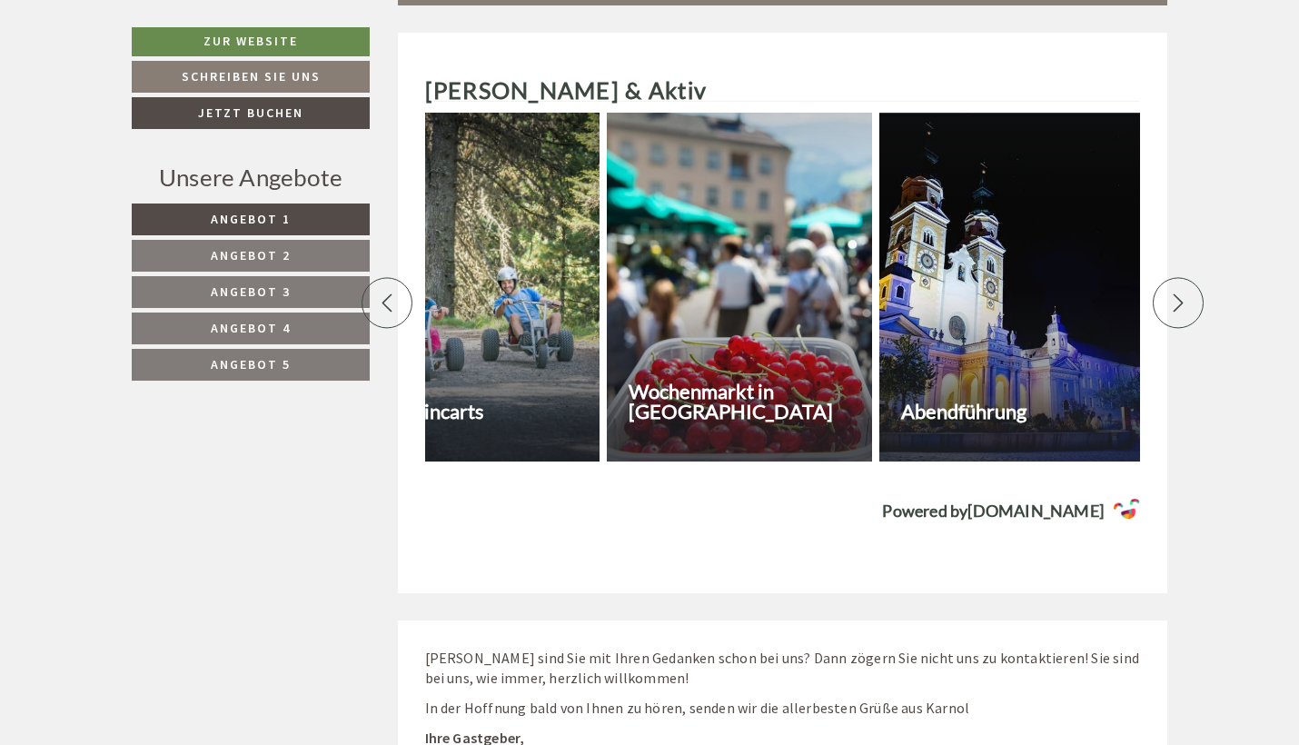
click at [1176, 293] on icon at bounding box center [1178, 302] width 18 height 18
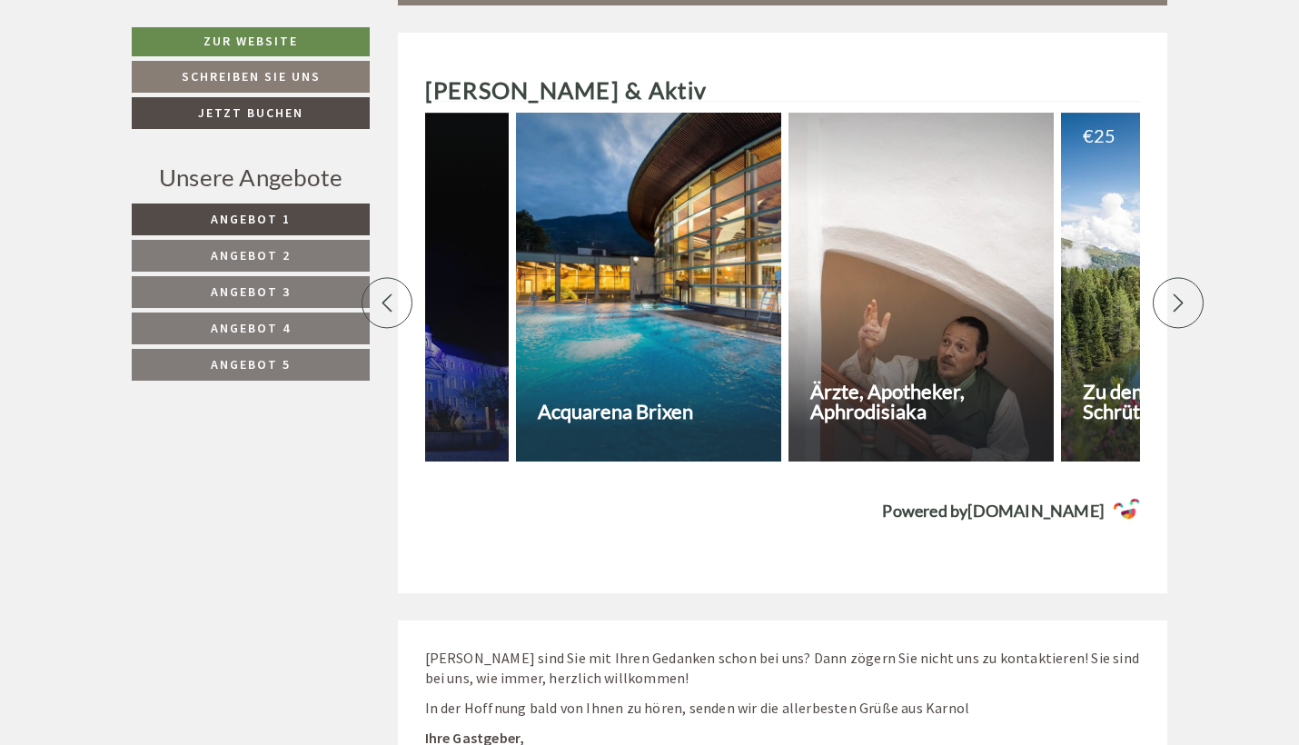
click at [1176, 293] on icon at bounding box center [1178, 302] width 18 height 18
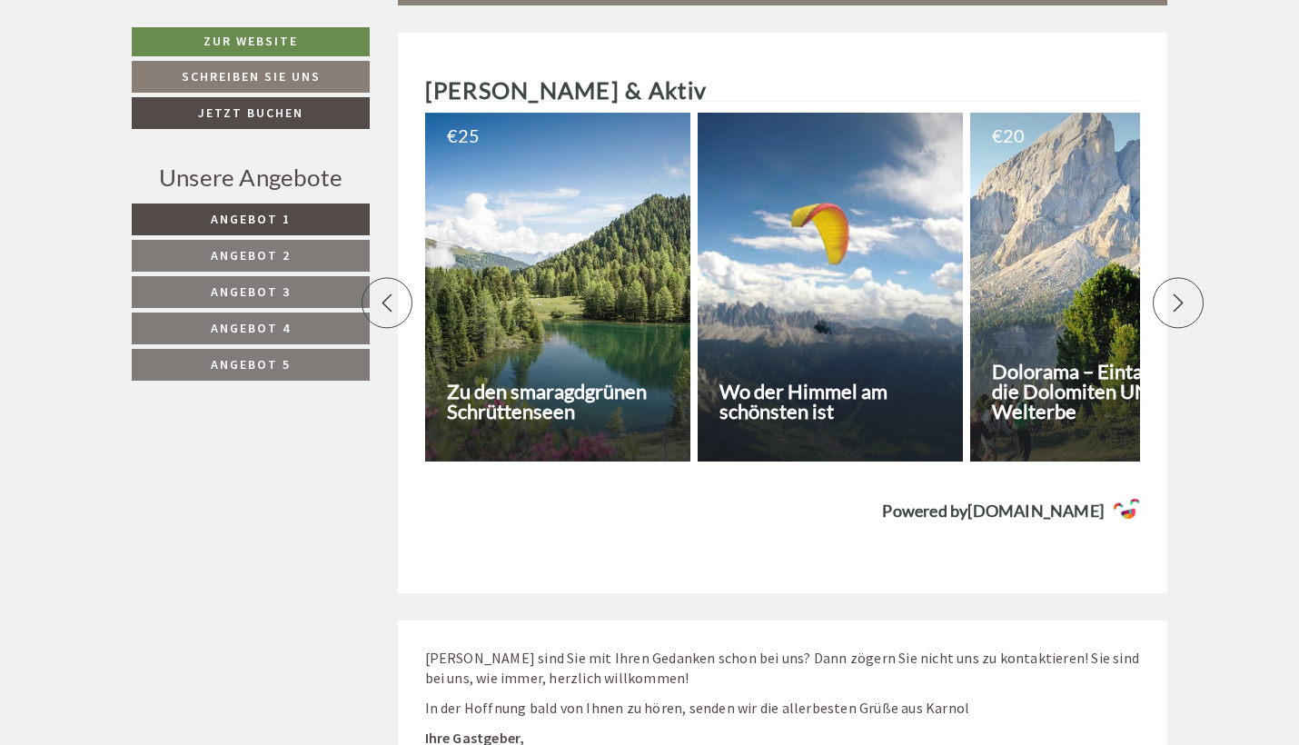
click at [1176, 293] on icon at bounding box center [1178, 302] width 18 height 18
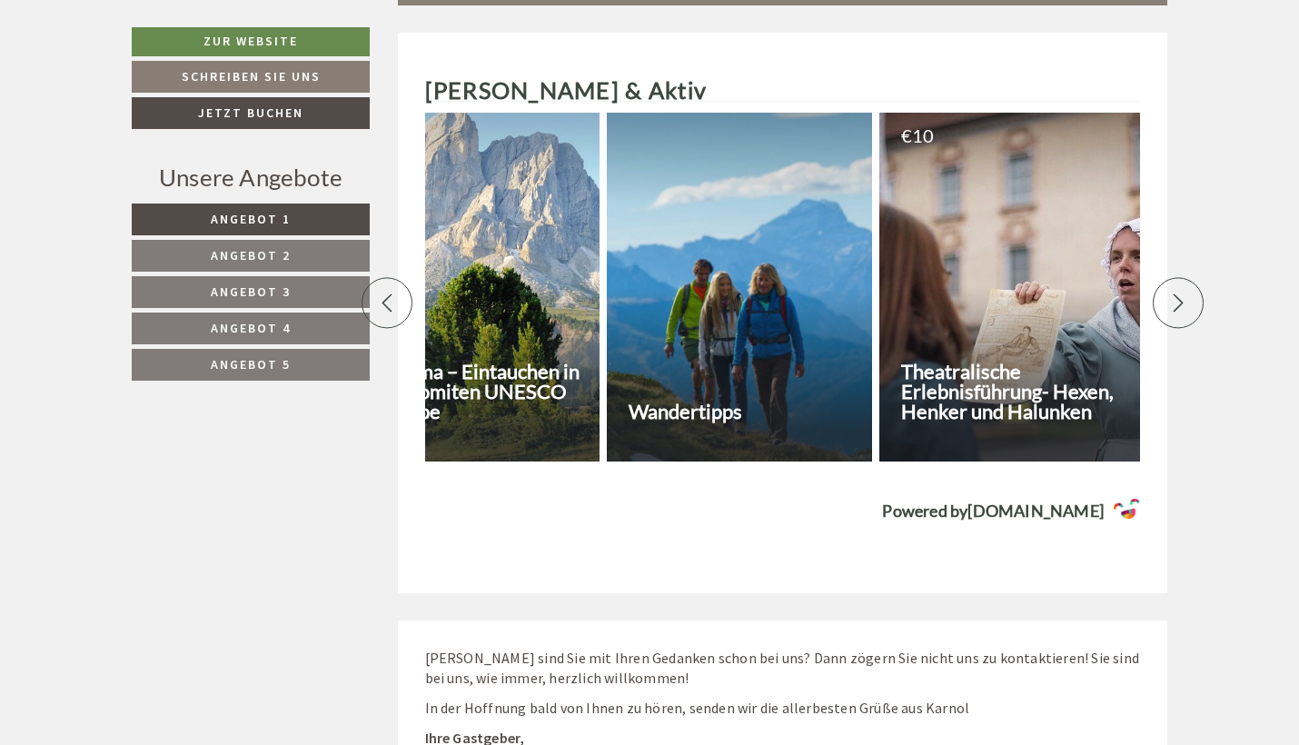
click at [703, 309] on div at bounding box center [739, 287] width 265 height 349
